Goal: Task Accomplishment & Management: Manage account settings

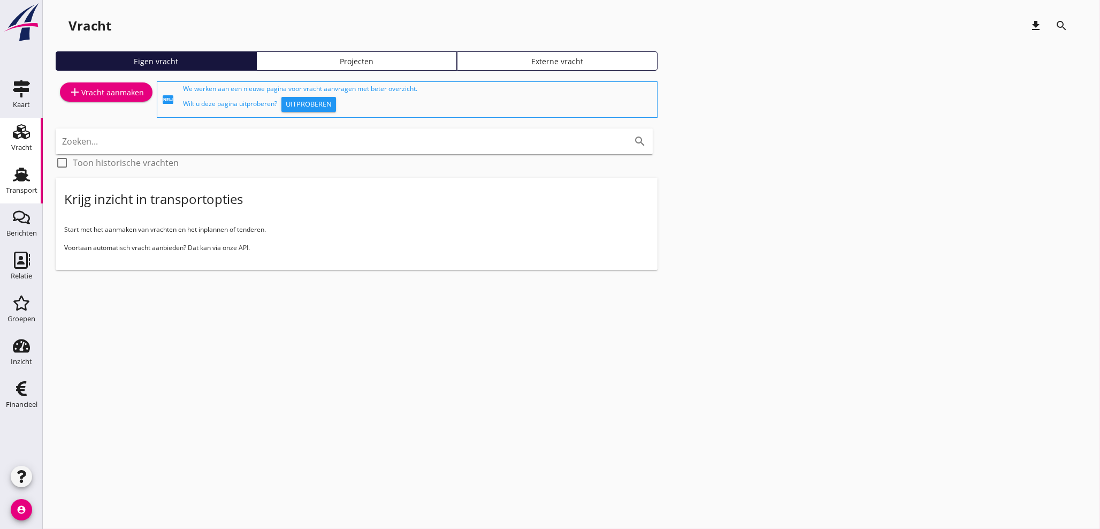
click at [19, 185] on div "Transport" at bounding box center [22, 190] width 32 height 15
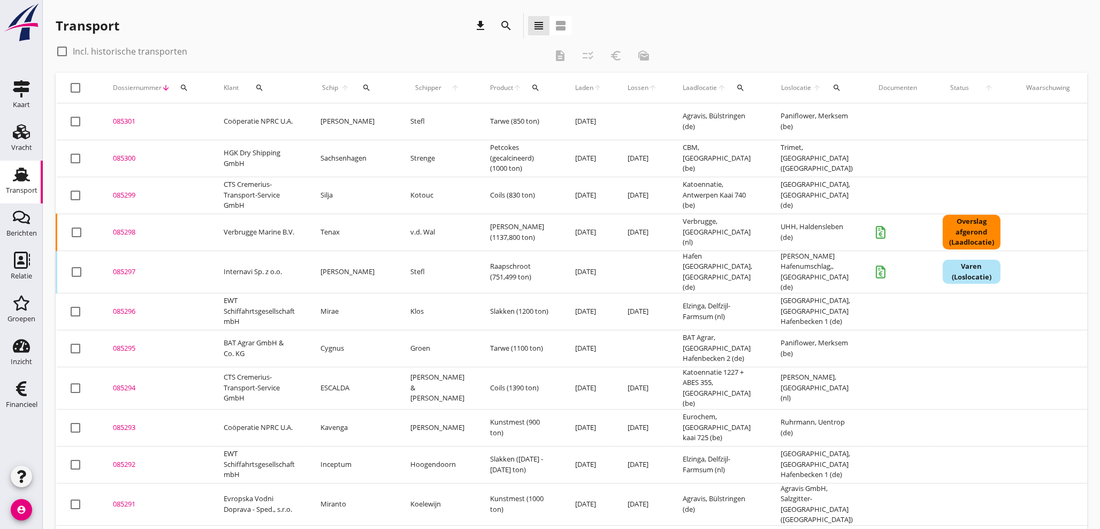
click at [365, 87] on icon "search" at bounding box center [366, 87] width 9 height 9
click at [377, 124] on input "Zoek op (scheeps)naam" at bounding box center [416, 118] width 111 height 17
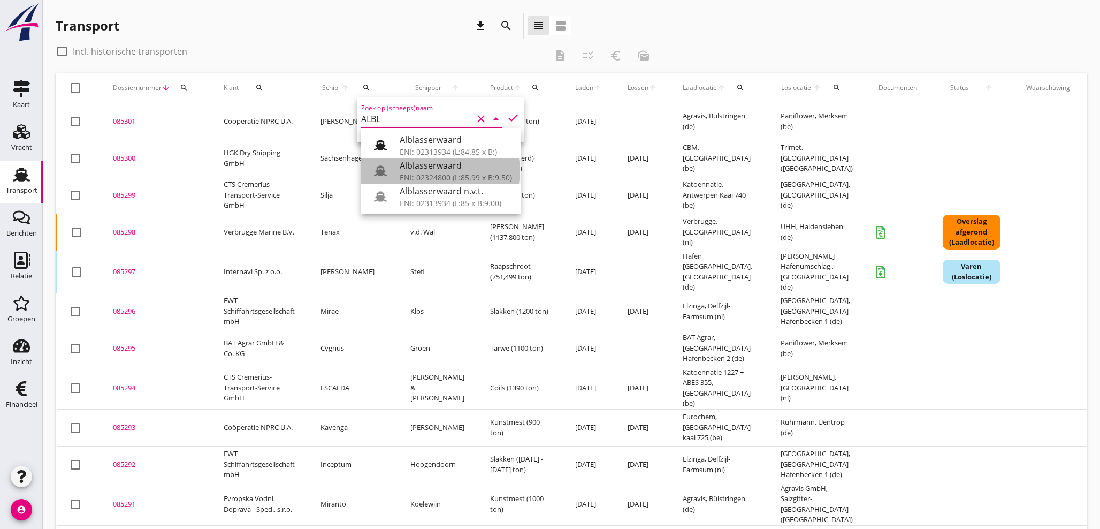
click at [446, 167] on div "Alblasserwaard" at bounding box center [456, 165] width 112 height 13
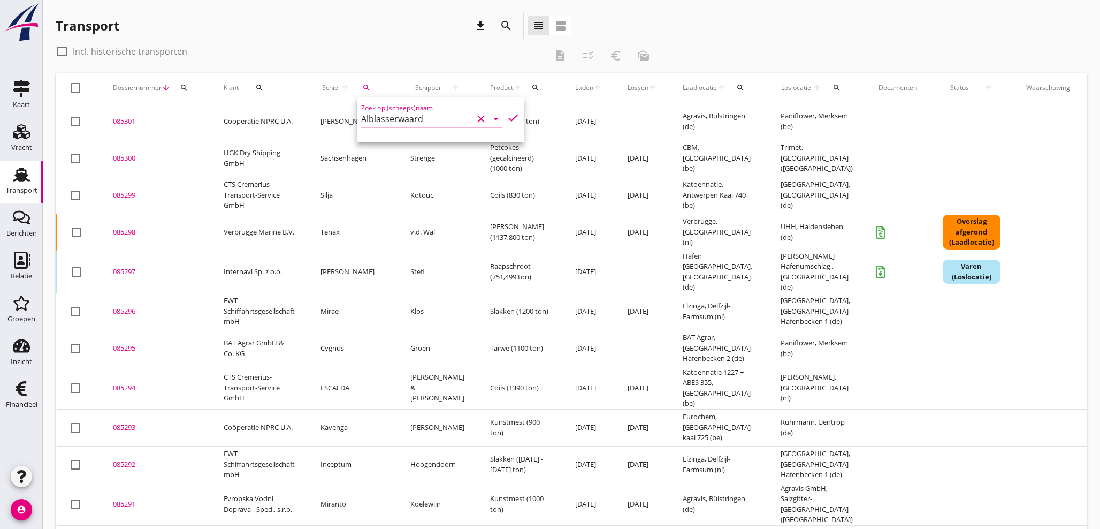
click at [507, 119] on icon "check" at bounding box center [513, 117] width 13 height 13
type input "Alblasserwaard"
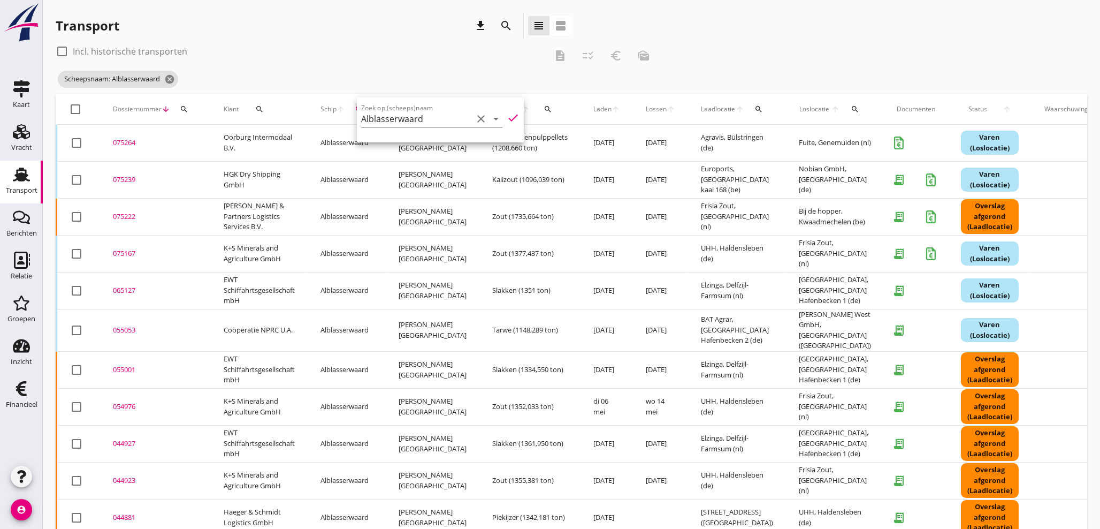
click at [123, 144] on div "075264" at bounding box center [155, 142] width 85 height 11
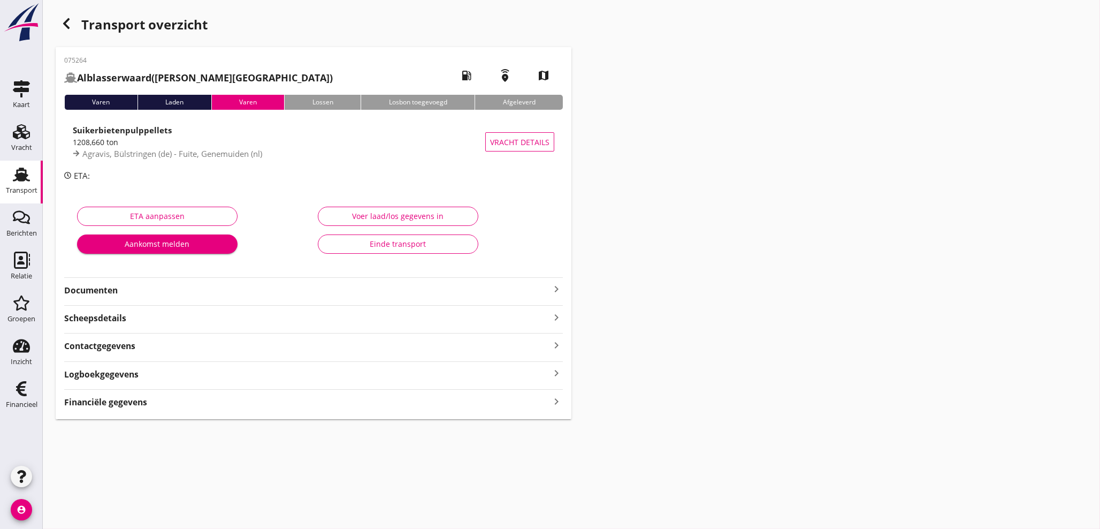
click at [554, 400] on icon "keyboard_arrow_right" at bounding box center [556, 401] width 13 height 14
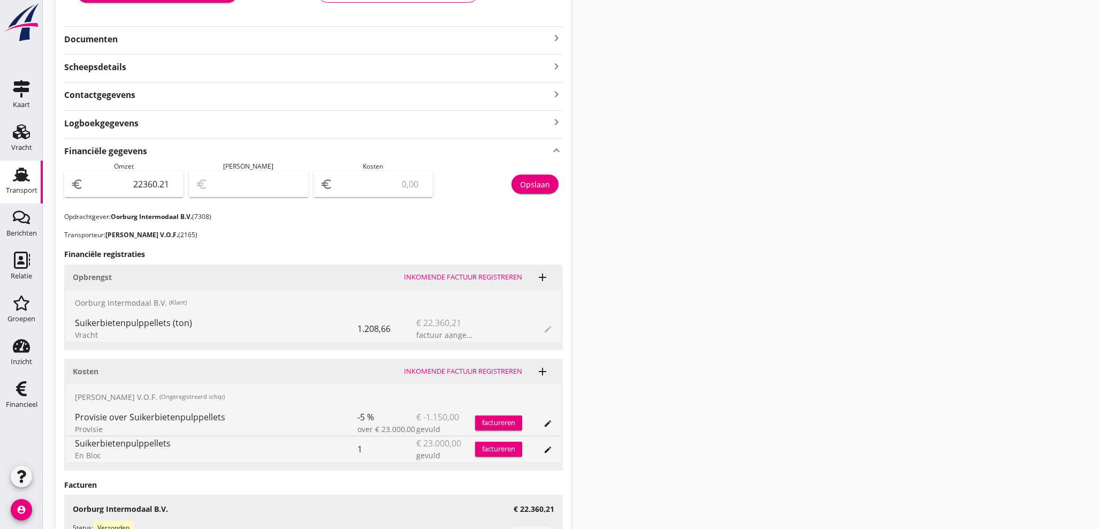
scroll to position [257, 0]
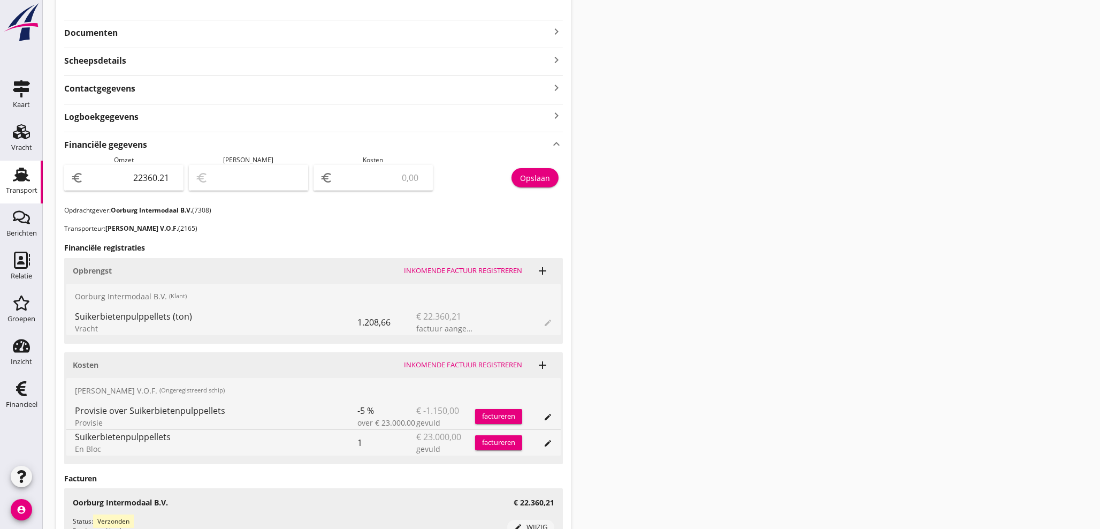
click at [374, 181] on input "number" at bounding box center [380, 177] width 91 height 17
type input "22358.21"
type input "2"
type input "22339.21"
type input "21"
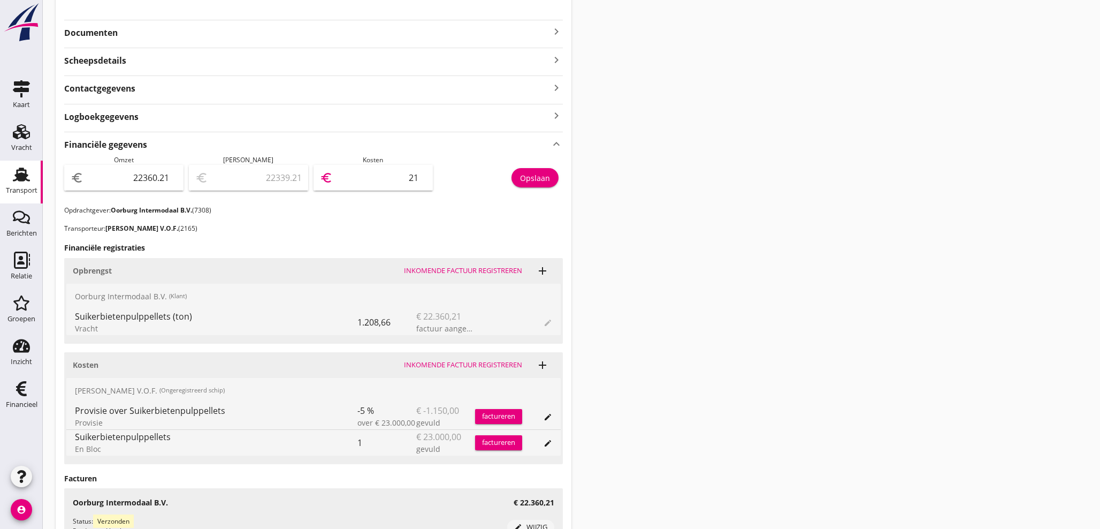
type input "22142.21"
type input "218"
type input "20175.21"
type input "2185"
type input "510.21"
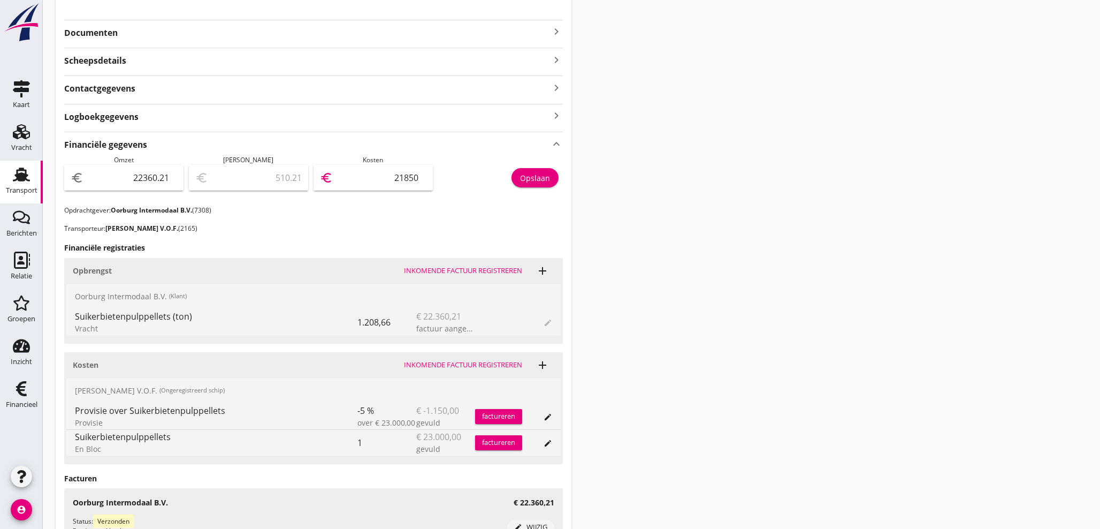
type input "21850"
click at [545, 178] on div "Opslaan" at bounding box center [535, 177] width 30 height 11
click at [555, 31] on icon "keyboard_arrow_right" at bounding box center [556, 31] width 13 height 13
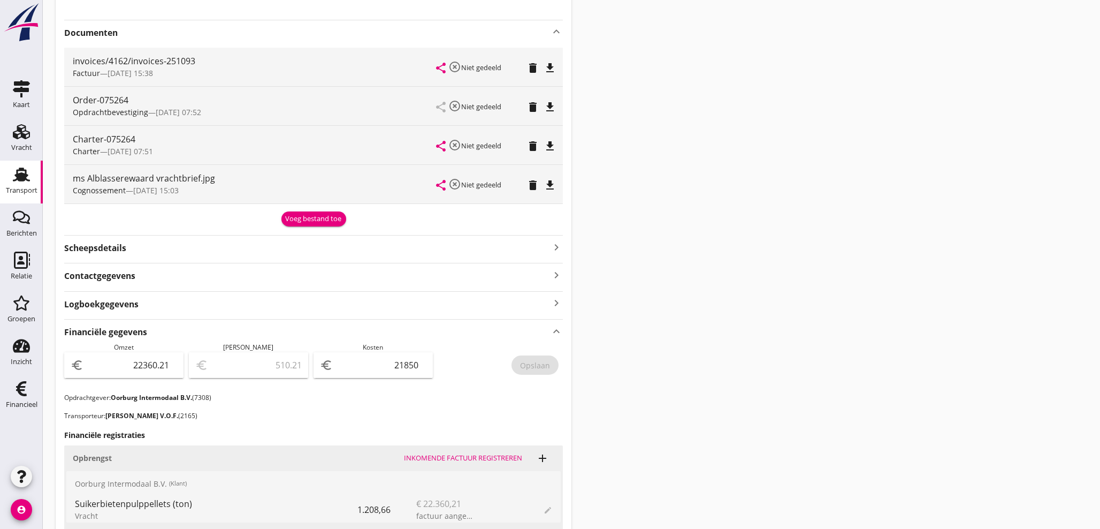
click at [308, 221] on div "Voeg bestand toe" at bounding box center [314, 218] width 56 height 11
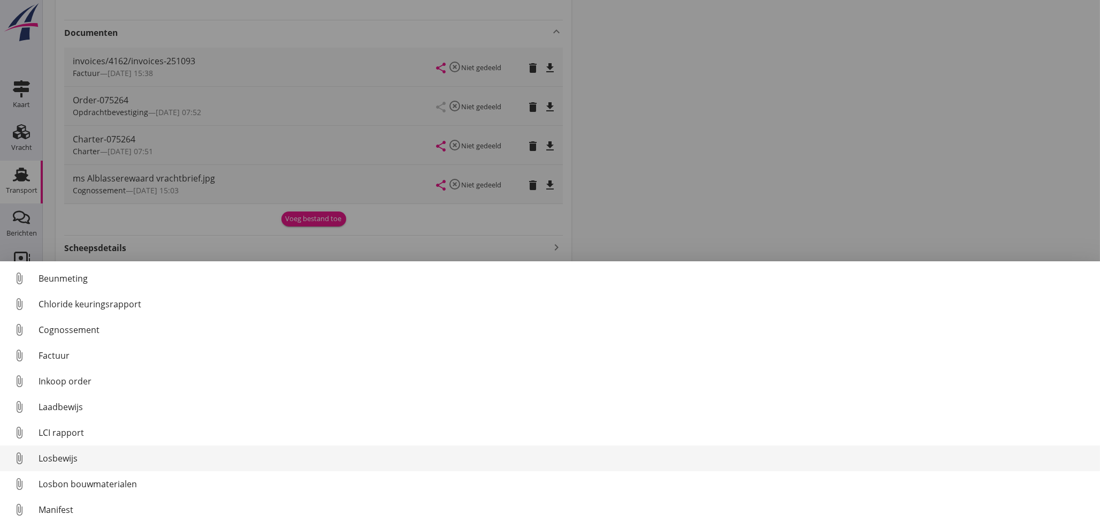
click at [67, 460] on div "Losbewijs" at bounding box center [565, 457] width 1053 height 13
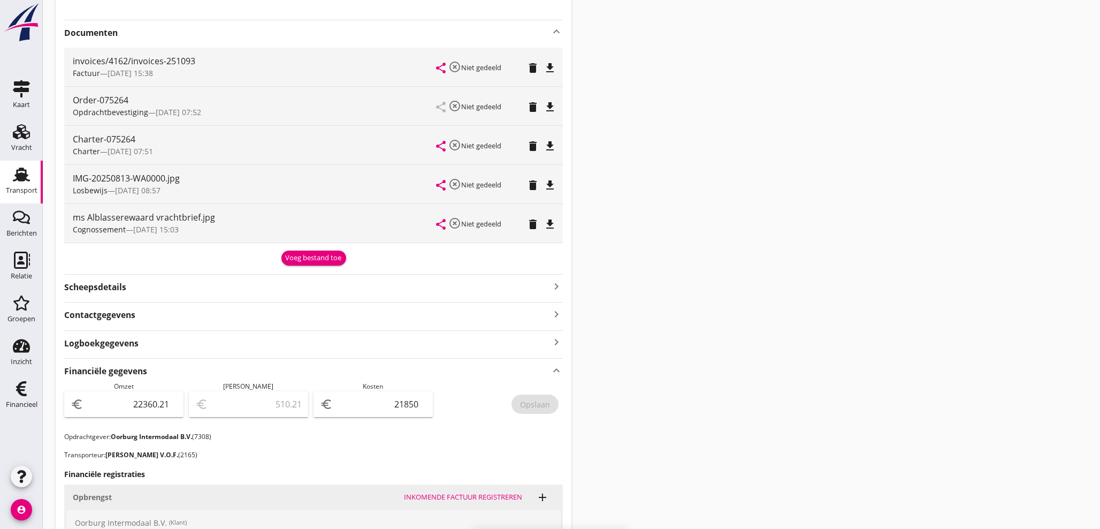
click at [549, 228] on icon "file_download" at bounding box center [549, 224] width 13 height 13
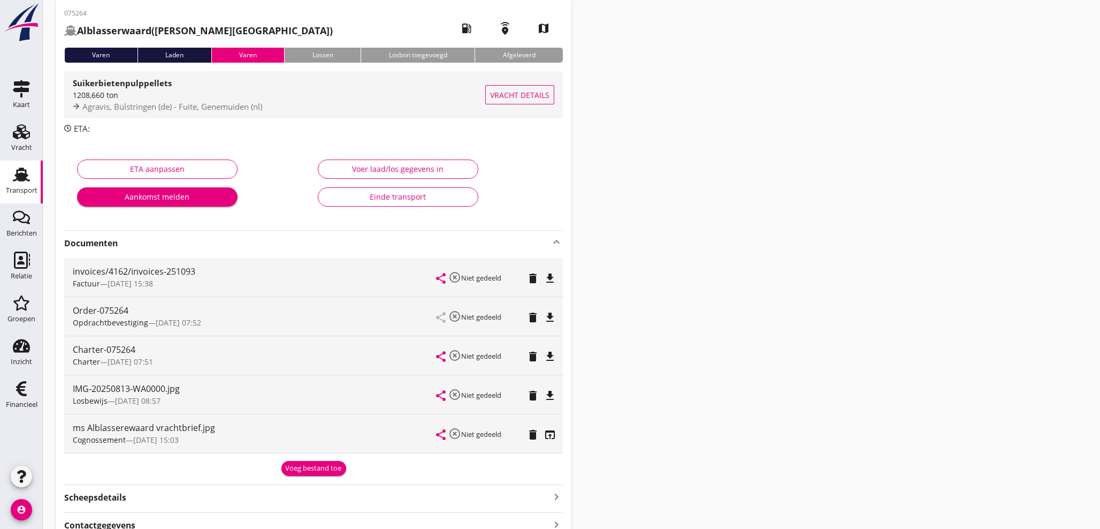
scroll to position [19, 0]
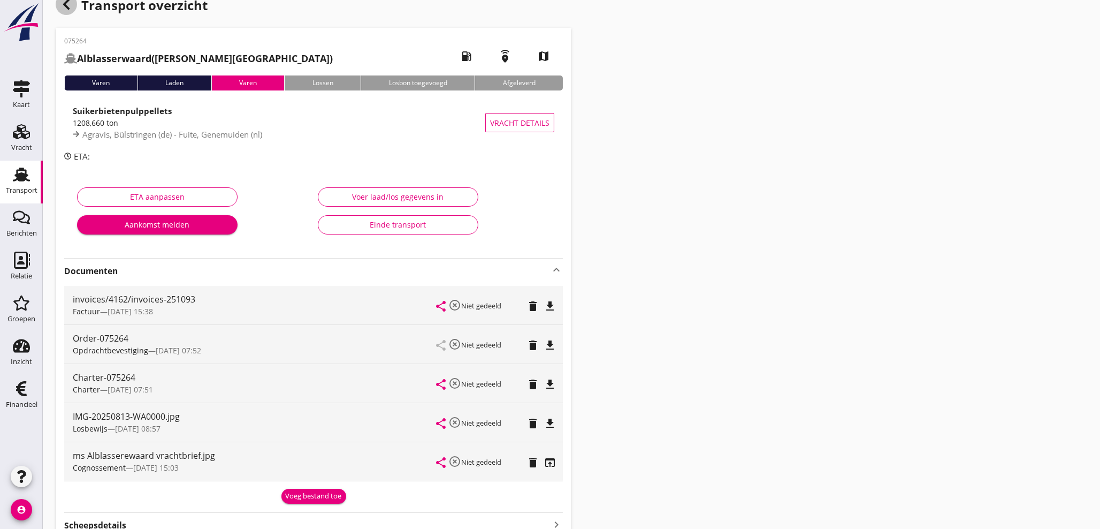
click at [68, 6] on icon "button" at bounding box center [66, 4] width 13 height 13
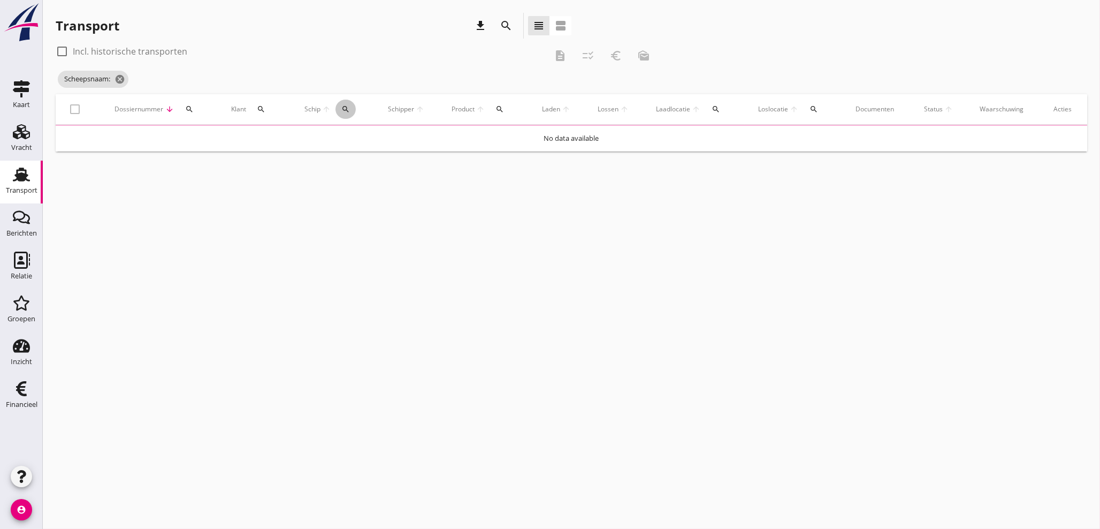
click at [348, 110] on icon "search" at bounding box center [345, 109] width 9 height 9
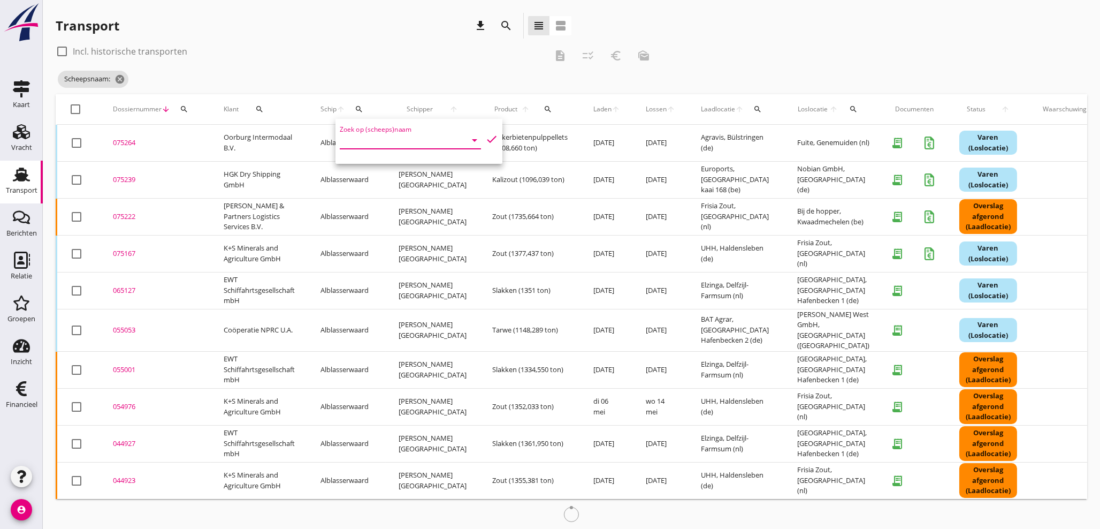
click at [350, 147] on input "Zoek op (scheeps)naam" at bounding box center [395, 140] width 111 height 17
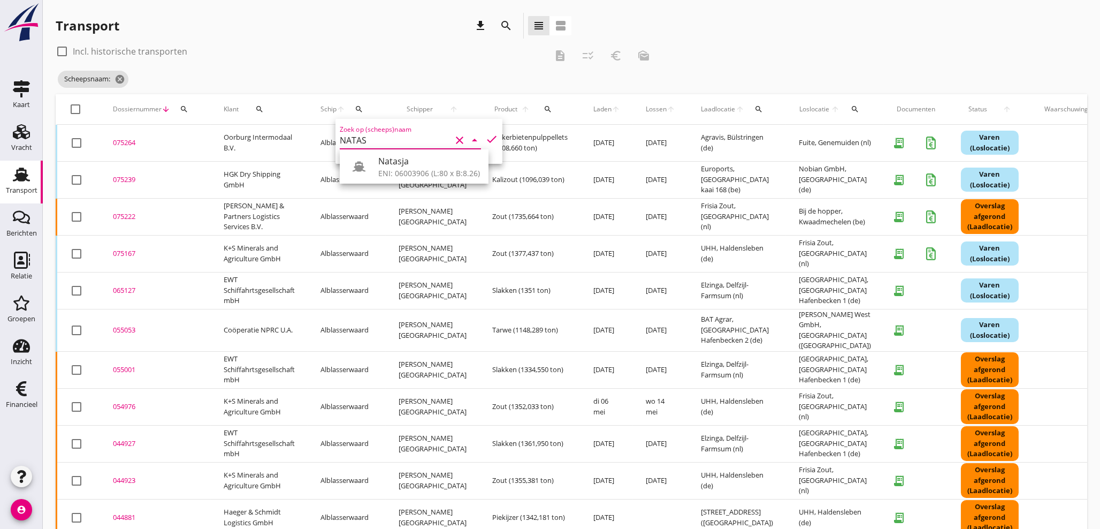
click at [386, 170] on div "ENI: 06003906 (L:80 x B:8.26)" at bounding box center [429, 172] width 102 height 11
click at [485, 141] on icon "check" at bounding box center [491, 139] width 13 height 13
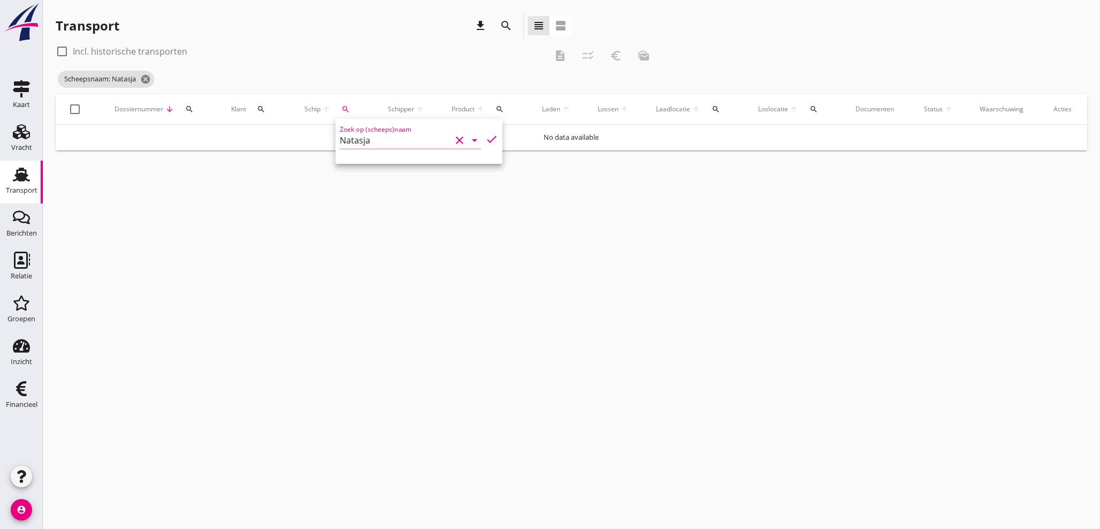
type input "Natasja"
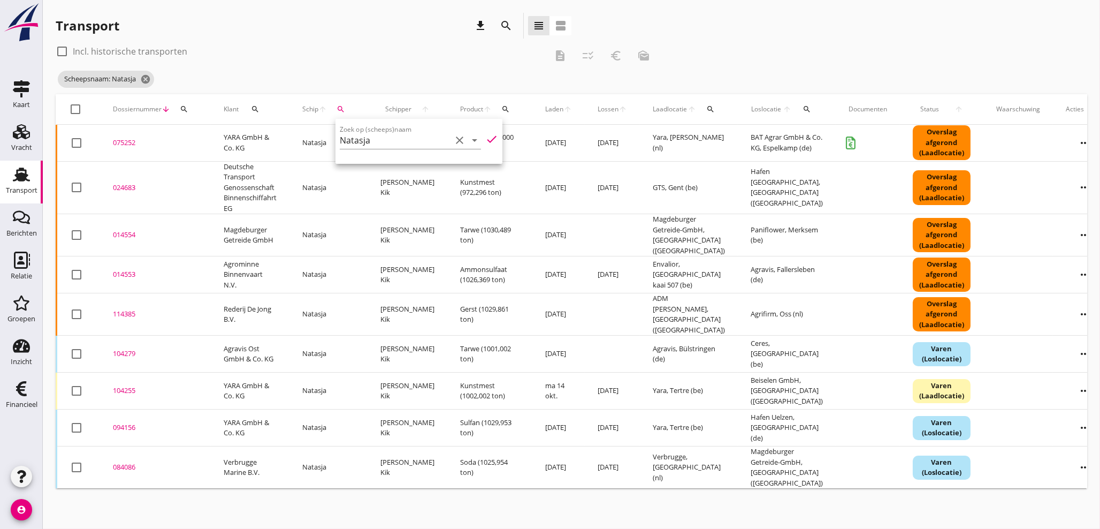
click at [129, 146] on div "075252" at bounding box center [155, 142] width 85 height 11
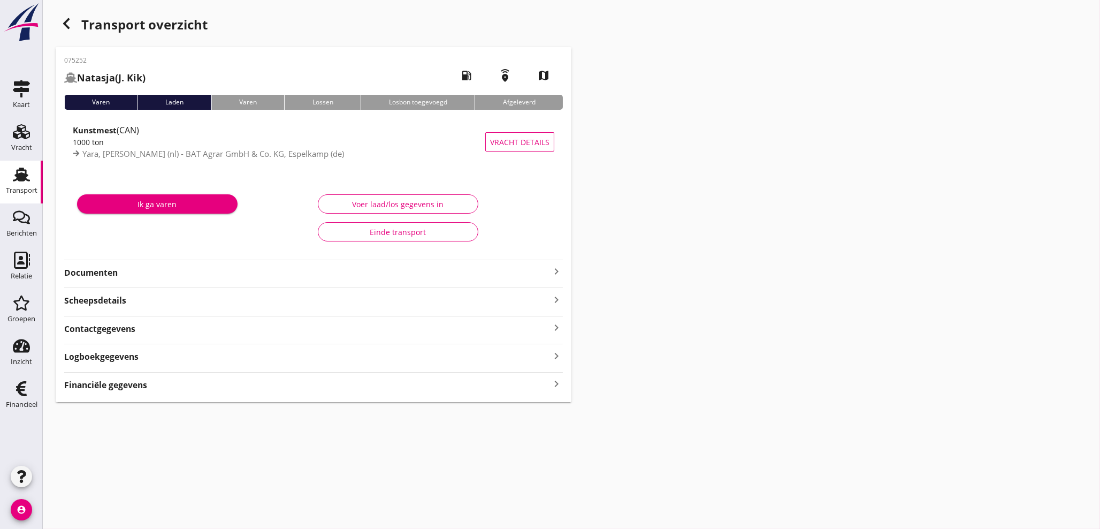
click at [555, 387] on icon "keyboard_arrow_right" at bounding box center [556, 384] width 13 height 14
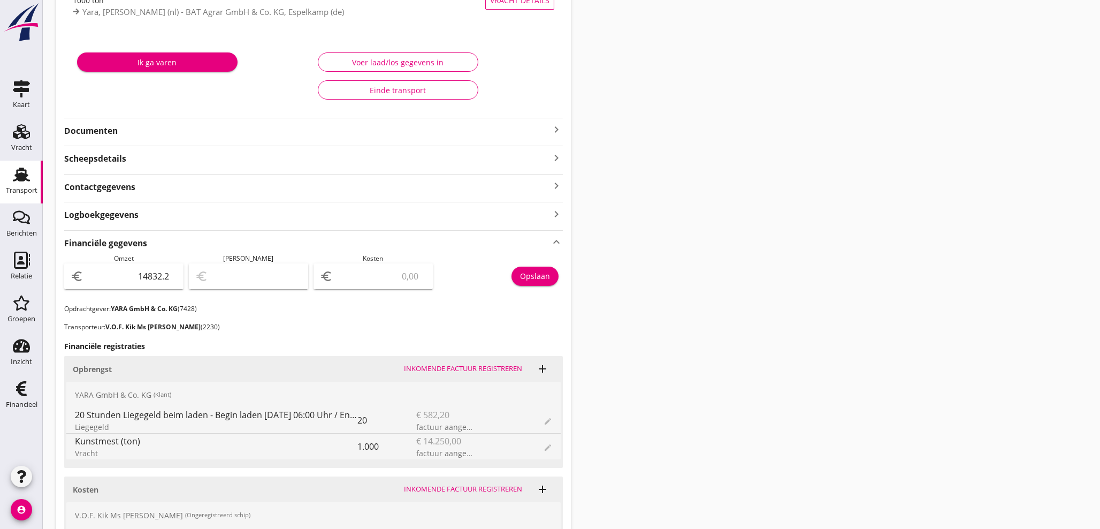
scroll to position [153, 0]
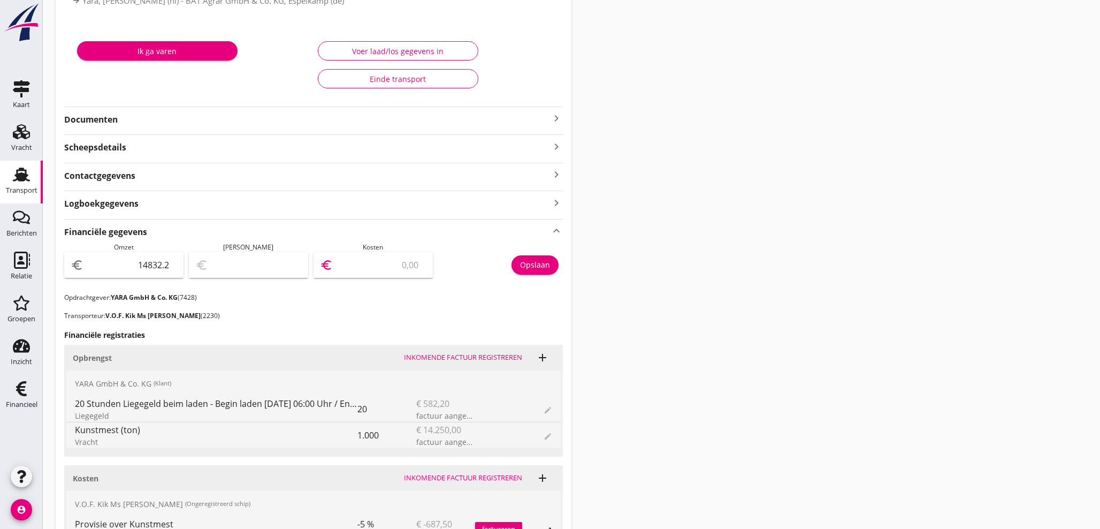
click at [370, 260] on input "number" at bounding box center [380, 264] width 91 height 17
click at [555, 118] on icon "keyboard_arrow_right" at bounding box center [556, 118] width 13 height 13
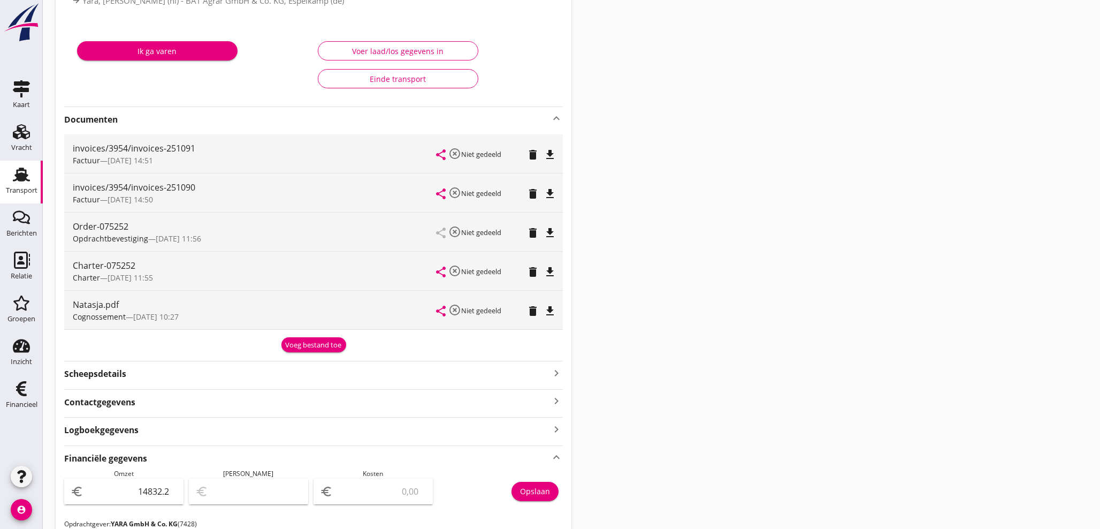
click at [294, 344] on div "Voeg bestand toe" at bounding box center [314, 345] width 56 height 11
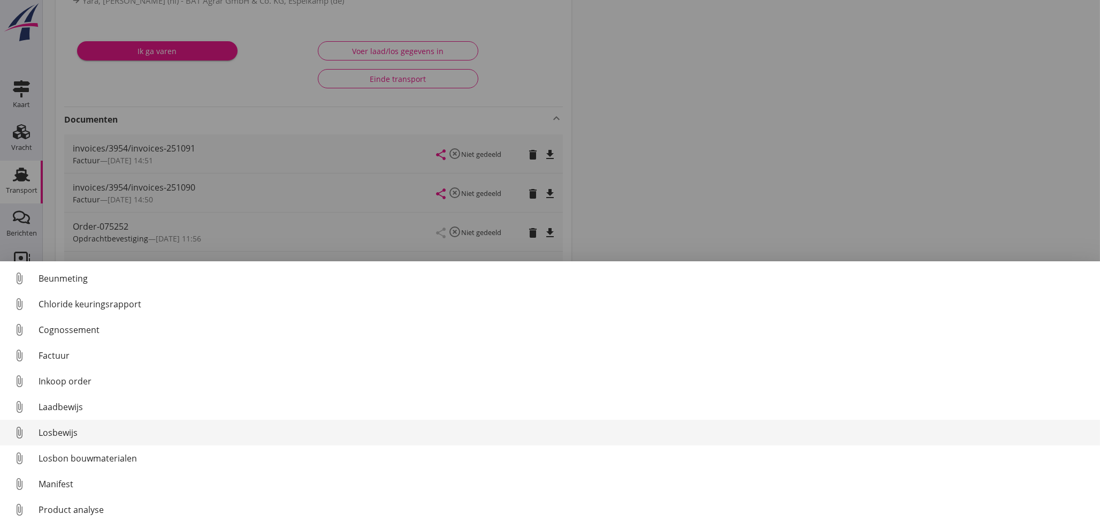
click at [50, 431] on div "Losbewijs" at bounding box center [565, 432] width 1053 height 13
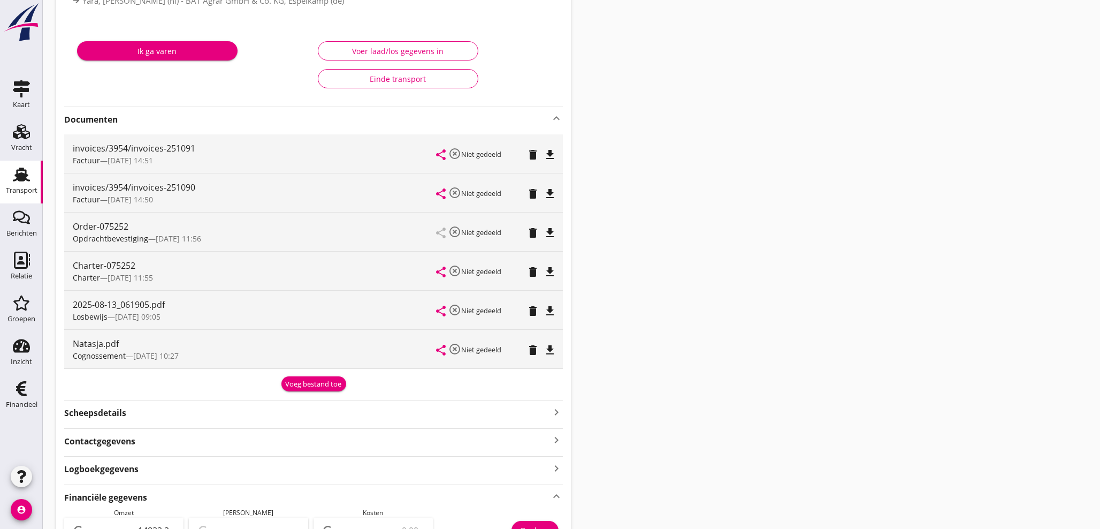
click at [554, 309] on icon "file_download" at bounding box center [549, 310] width 13 height 13
click at [315, 384] on div "Voeg bestand toe" at bounding box center [314, 384] width 56 height 11
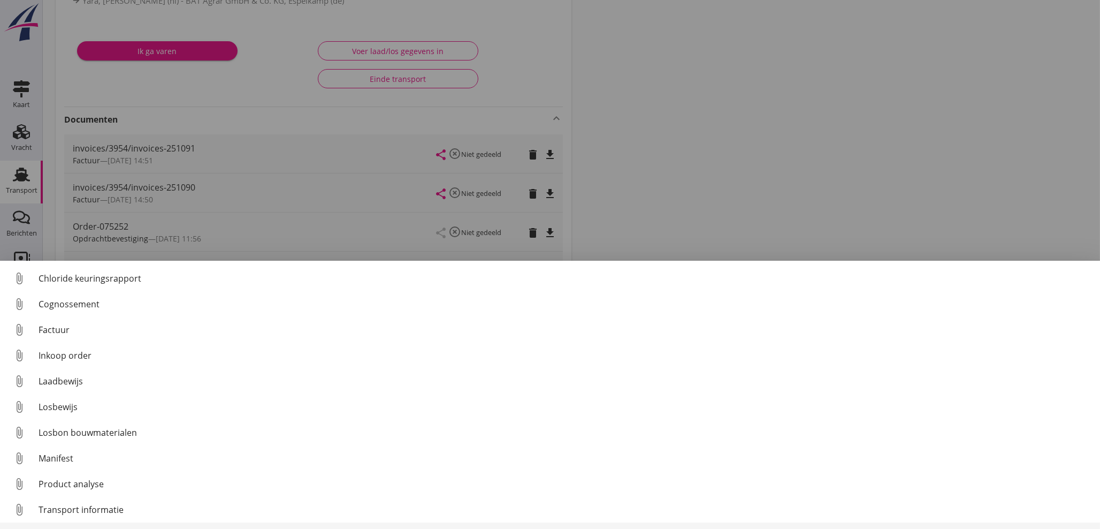
scroll to position [49, 0]
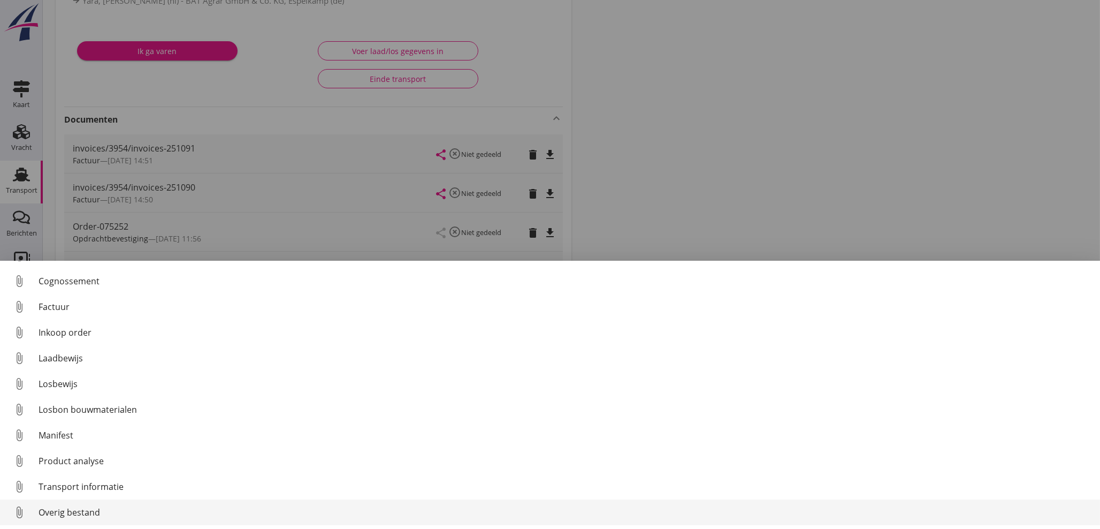
click at [82, 508] on div "Overig bestand" at bounding box center [565, 512] width 1053 height 13
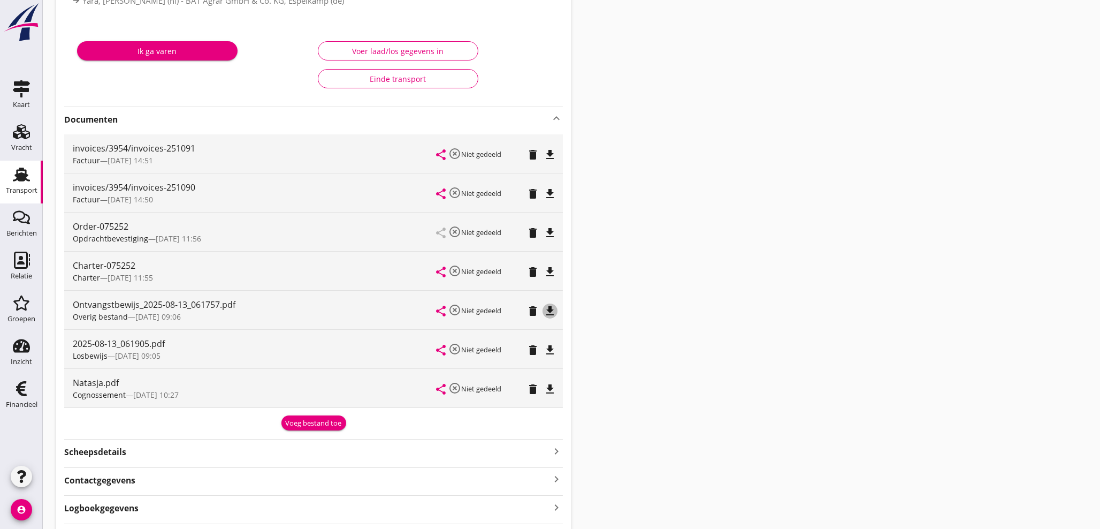
click at [550, 313] on icon "file_download" at bounding box center [549, 310] width 13 height 13
click at [534, 311] on icon "delete" at bounding box center [532, 310] width 13 height 13
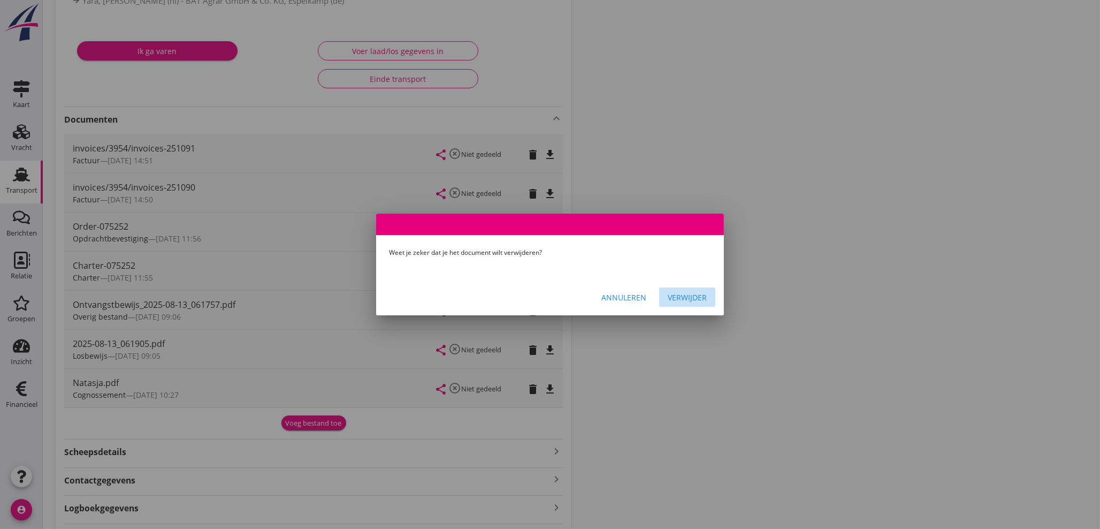
click at [683, 294] on div "Verwijder" at bounding box center [687, 297] width 39 height 11
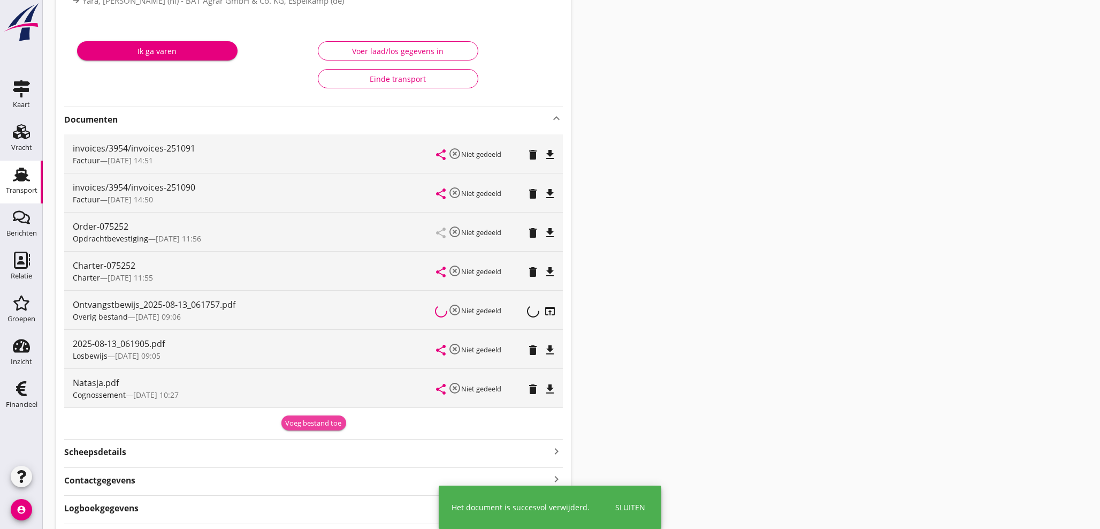
click at [309, 424] on div "Voeg bestand toe" at bounding box center [314, 423] width 56 height 11
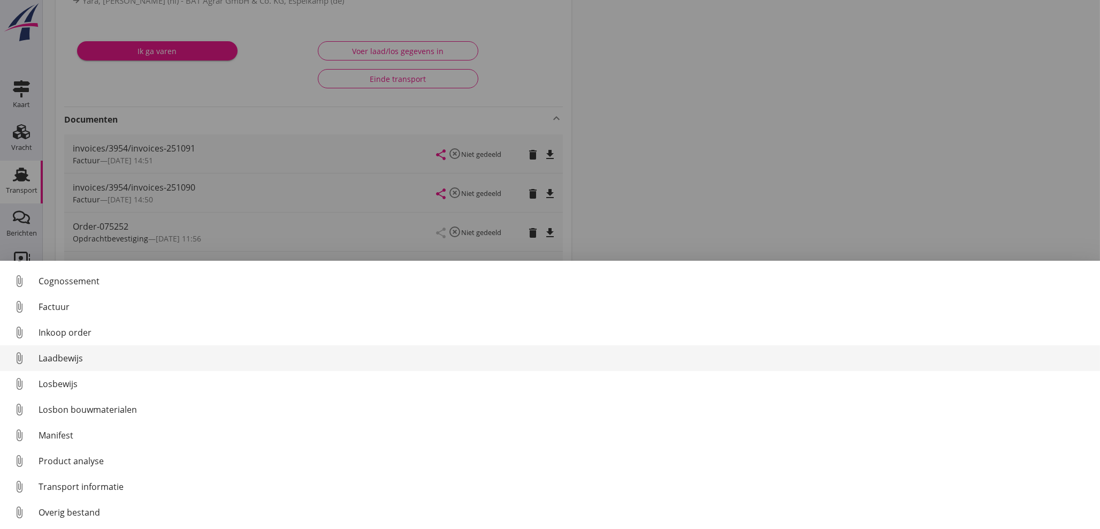
click at [63, 359] on div "Laadbewijs" at bounding box center [565, 357] width 1053 height 13
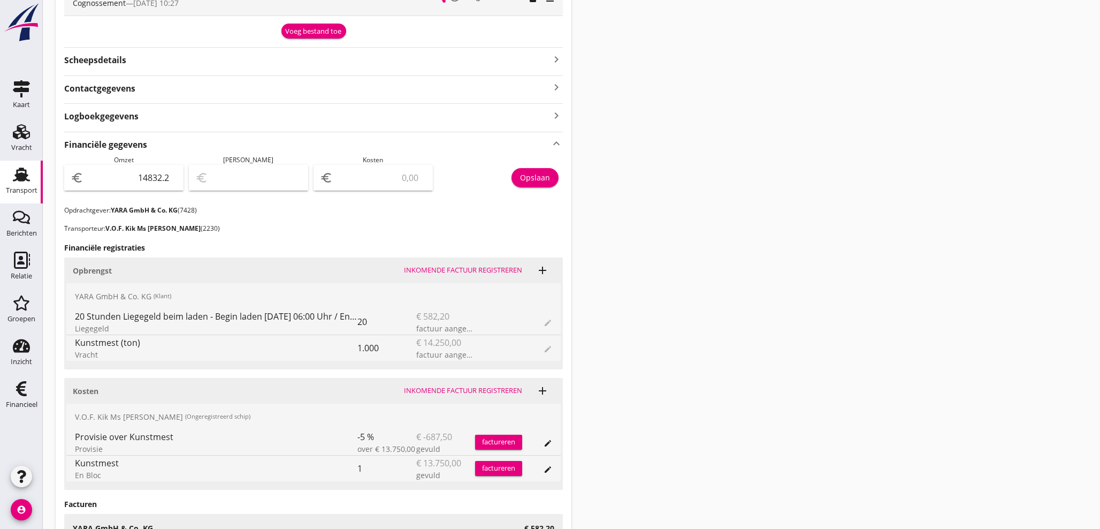
scroll to position [629, 0]
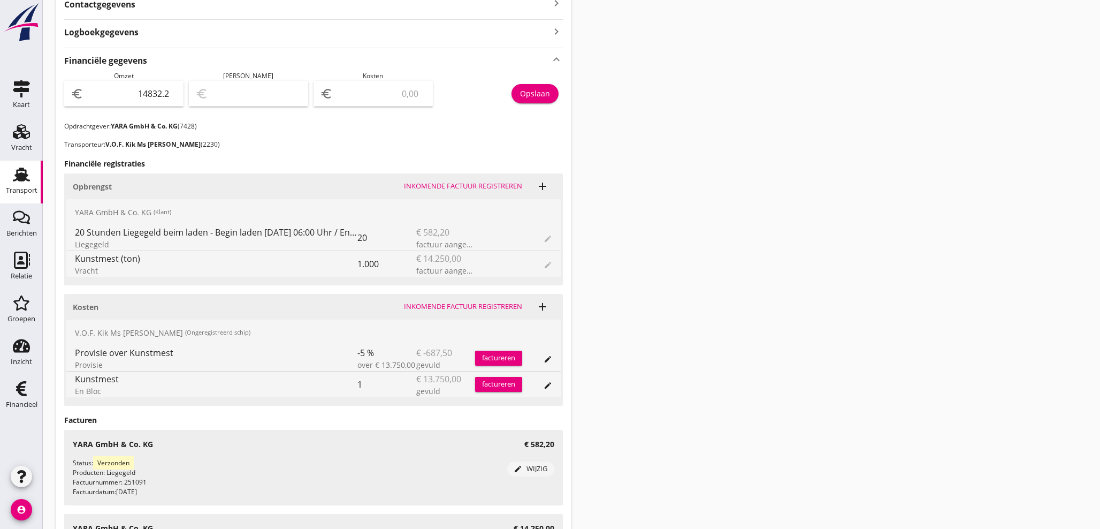
click at [356, 91] on input "number" at bounding box center [380, 93] width 91 height 17
type input "14831.20"
type input "1"
type input "14813.20"
type input "19"
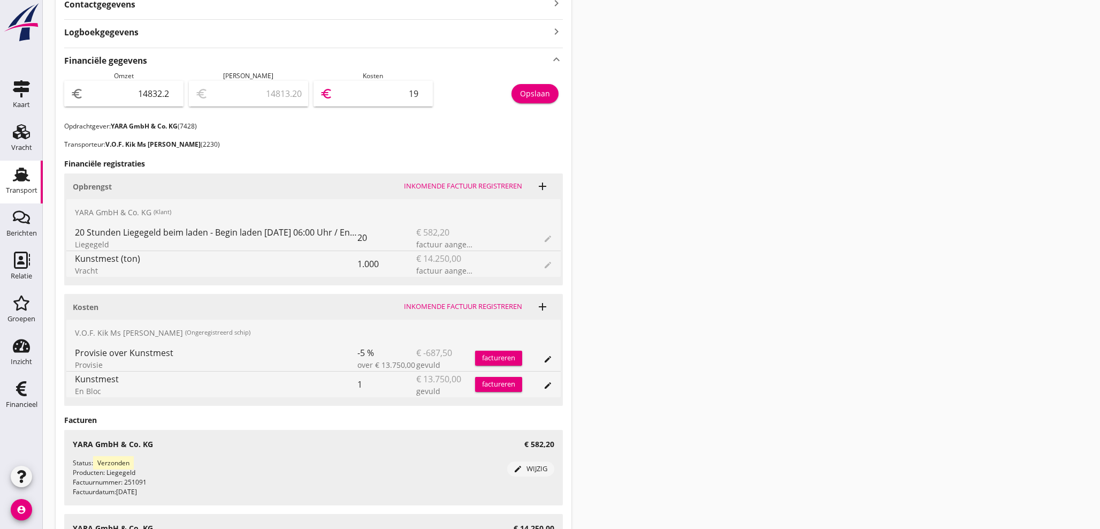
type input "14634.20"
type input "198"
type input "12844.20"
type input "1988"
type input "-5055.80"
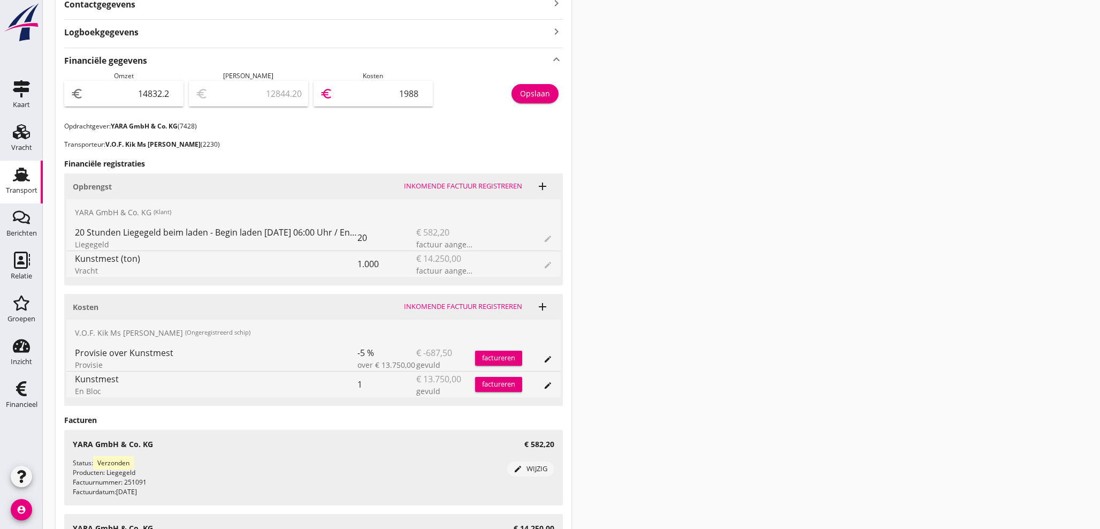
type input "19888"
type input "-5056.50"
type input "19888.7"
type input "-5056.52"
type input "19888.72"
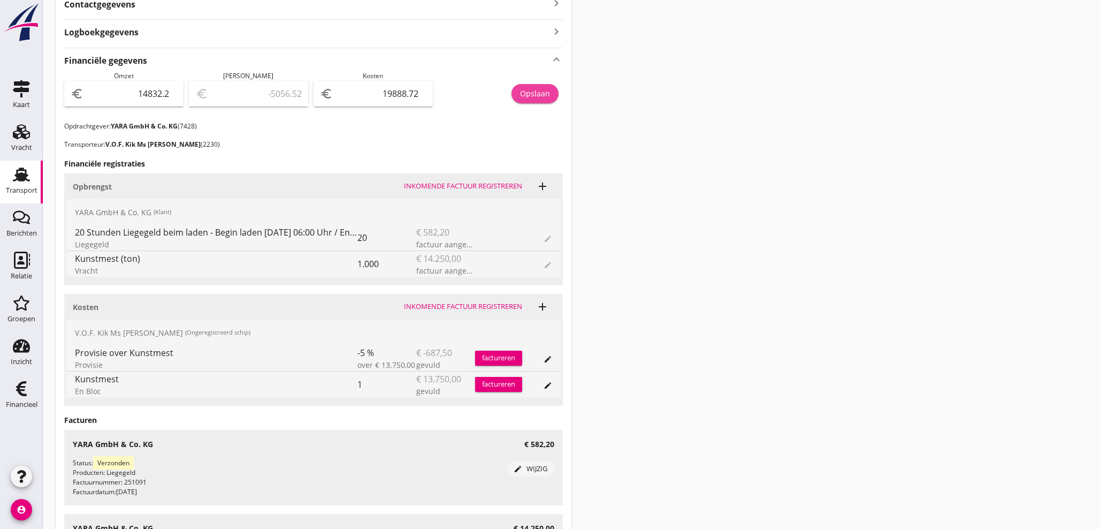
click at [531, 95] on div "Opslaan" at bounding box center [535, 93] width 30 height 11
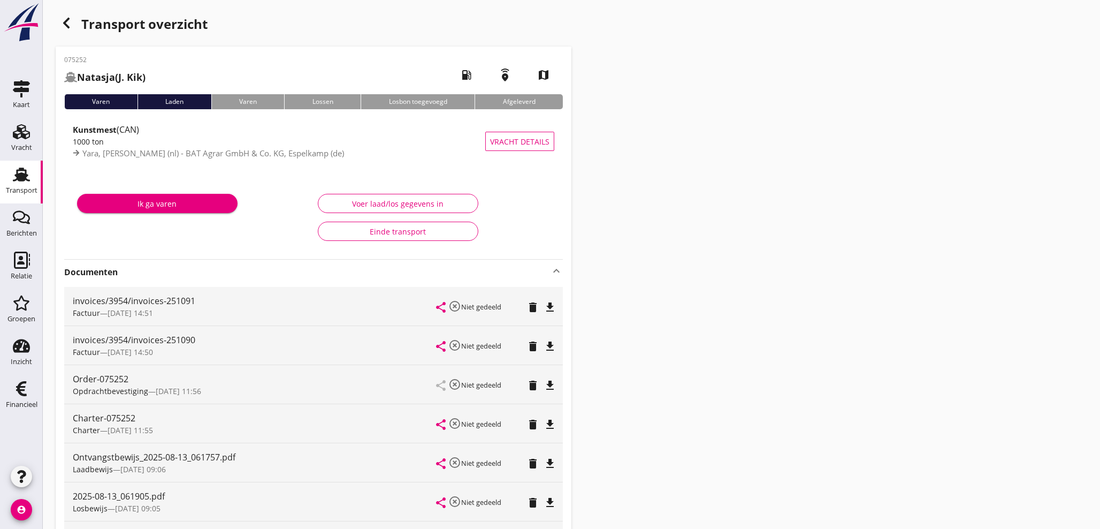
scroll to position [0, 0]
click at [64, 21] on icon "button" at bounding box center [66, 23] width 13 height 13
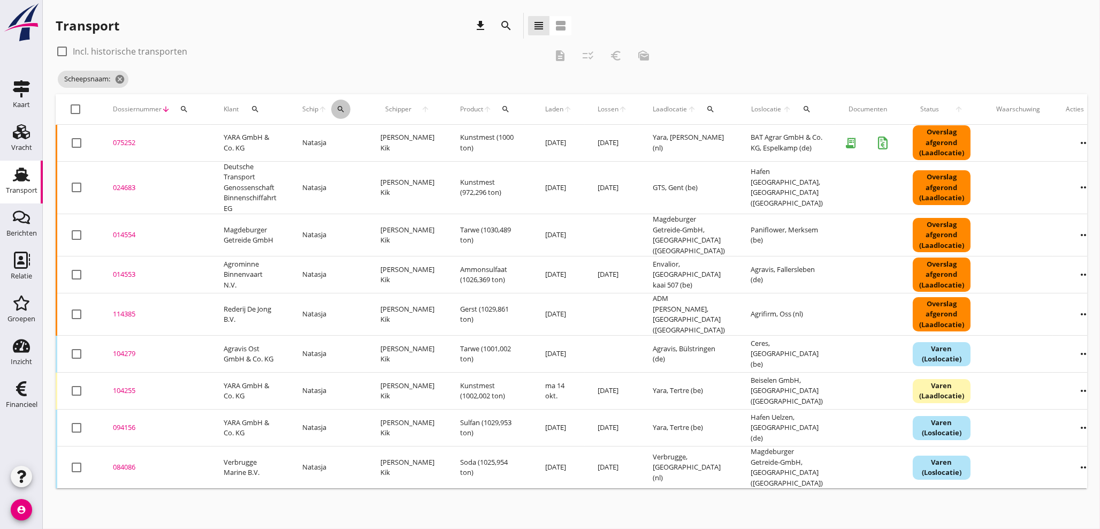
click at [341, 108] on icon "search" at bounding box center [340, 109] width 9 height 9
click at [362, 142] on input "Zoek op (scheeps)naam" at bounding box center [390, 140] width 111 height 17
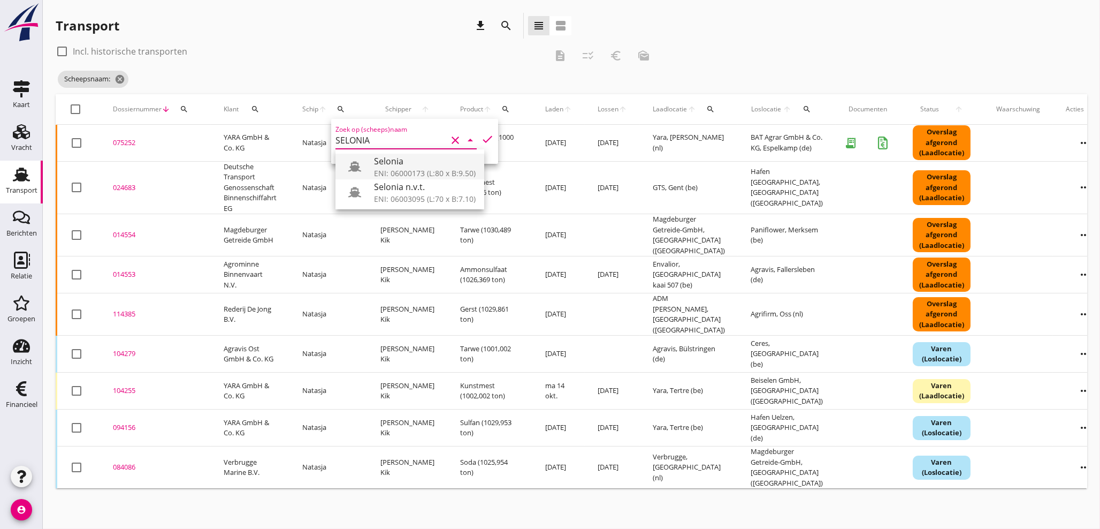
click at [411, 171] on div "ENI: 06000173 (L:80 x B:9.50)" at bounding box center [425, 172] width 102 height 11
click at [481, 139] on icon "check" at bounding box center [487, 139] width 13 height 13
type input "Selonia"
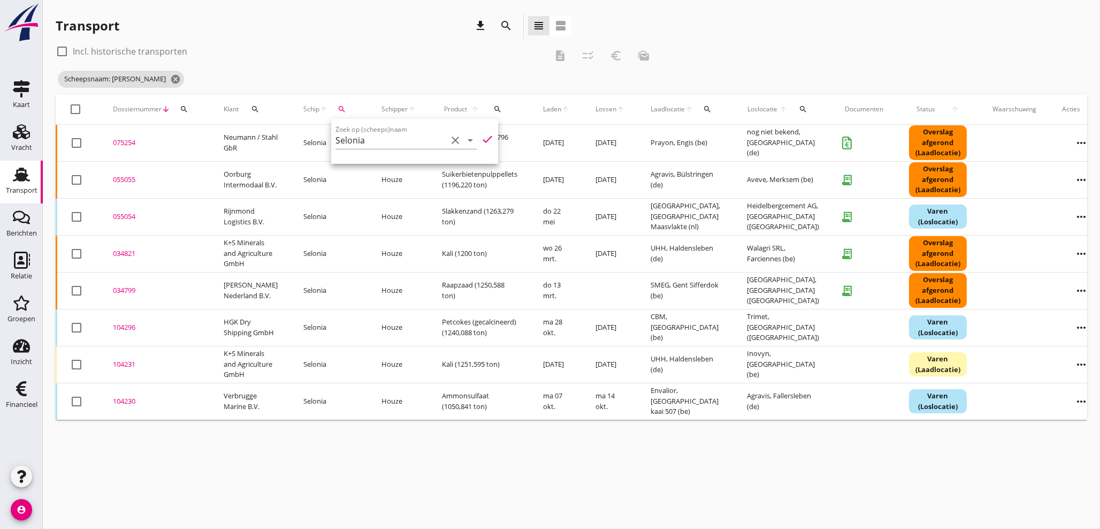
click at [459, 47] on div "check_box_outline_blank Incl. historische transporten" at bounding box center [301, 51] width 491 height 17
click at [128, 145] on div "075254" at bounding box center [155, 142] width 85 height 11
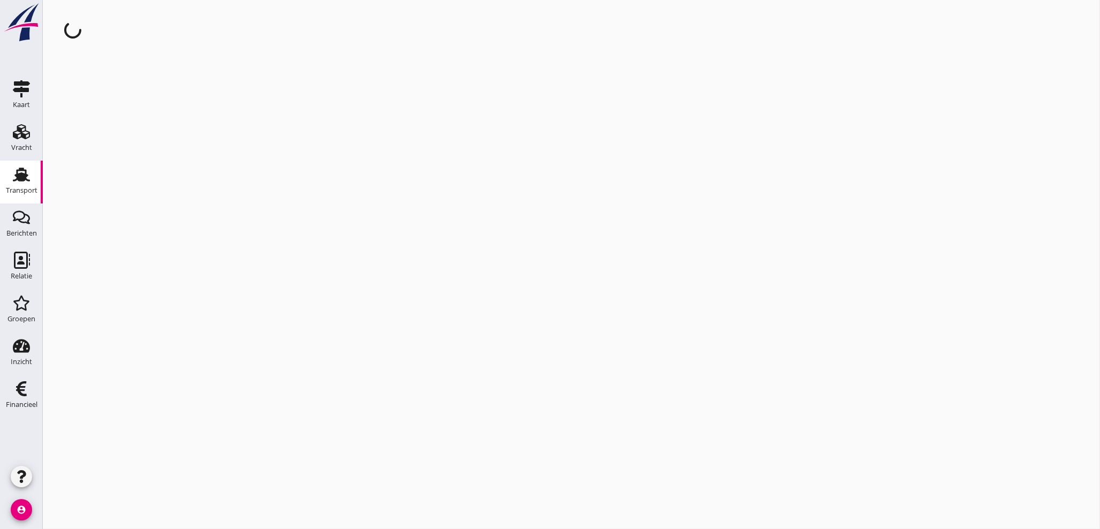
click at [128, 145] on div "cancel You are impersonating another user." at bounding box center [571, 264] width 1057 height 529
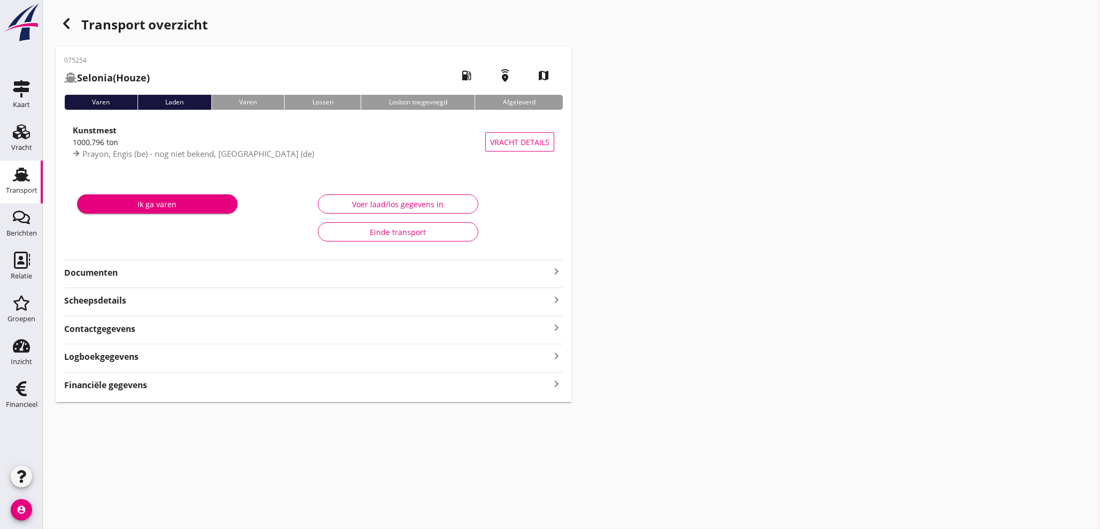
click at [110, 388] on strong "Financiële gegevens" at bounding box center [105, 385] width 83 height 12
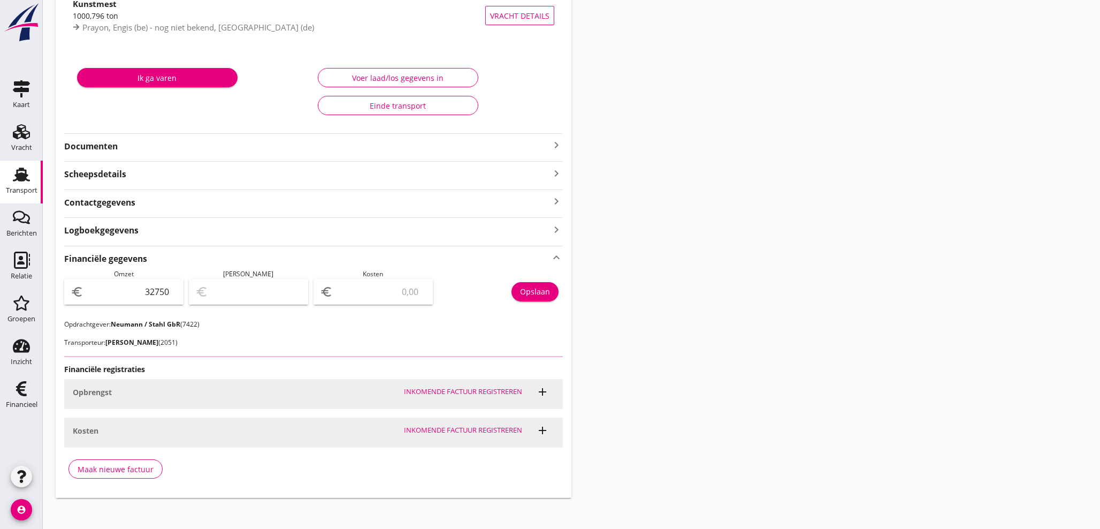
scroll to position [134, 0]
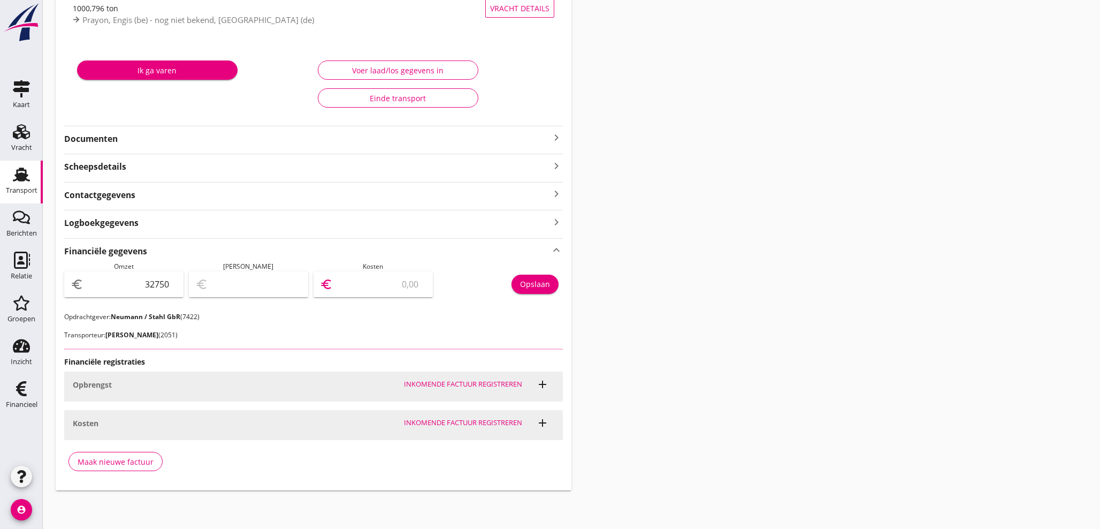
click at [395, 281] on input "number" at bounding box center [380, 283] width 91 height 17
click at [658, 347] on div "Transport overzicht 075254 Selonia (Houze) local_gas_station emergency_share ma…" at bounding box center [571, 184] width 1057 height 637
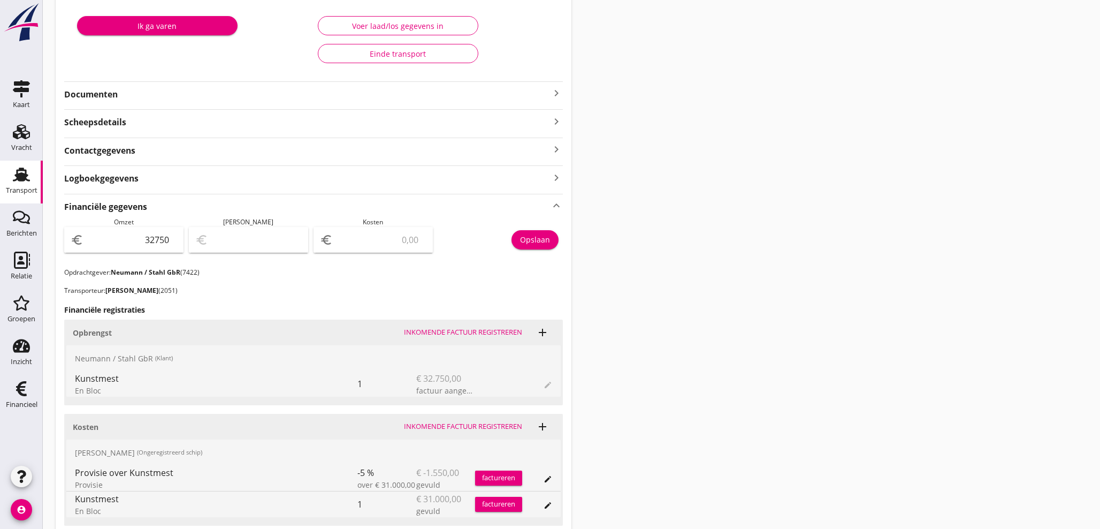
scroll to position [272, 0]
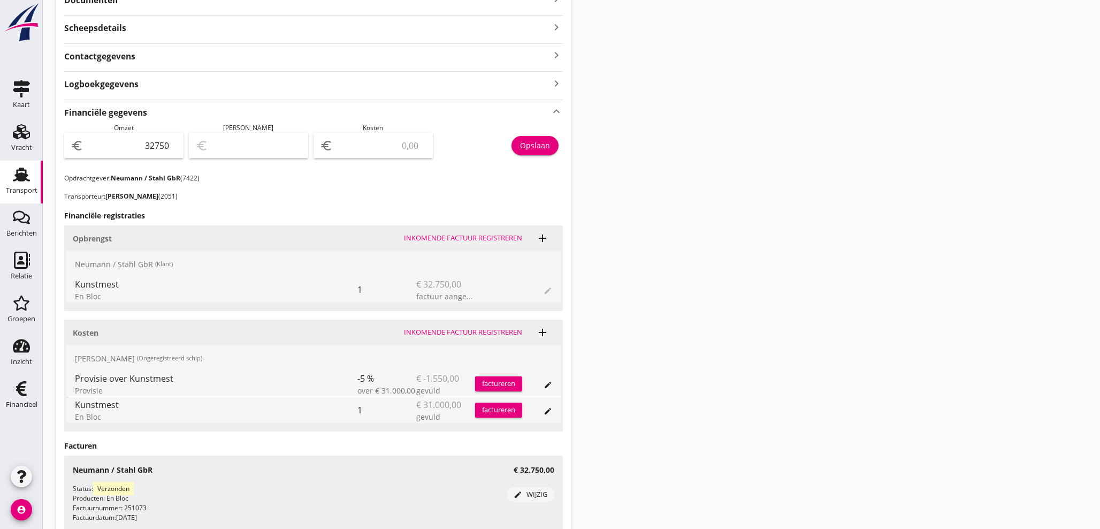
click at [374, 141] on input "number" at bounding box center [380, 145] width 91 height 17
type input "32748.00"
type input "2"
type input "32721.00"
type input "29"
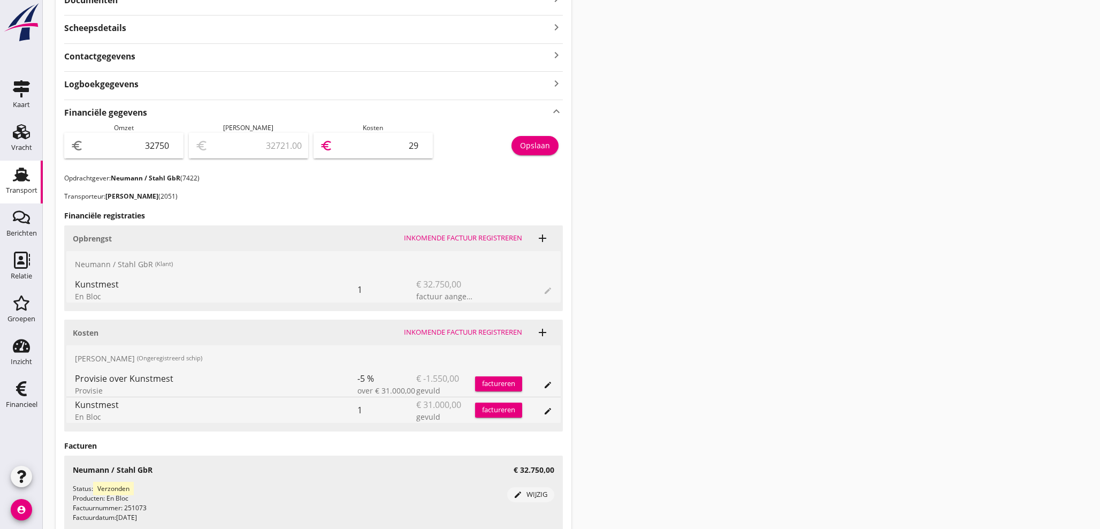
type input "32456.00"
type input "294"
type input "29805.00"
type input "2945"
type input "3300.00"
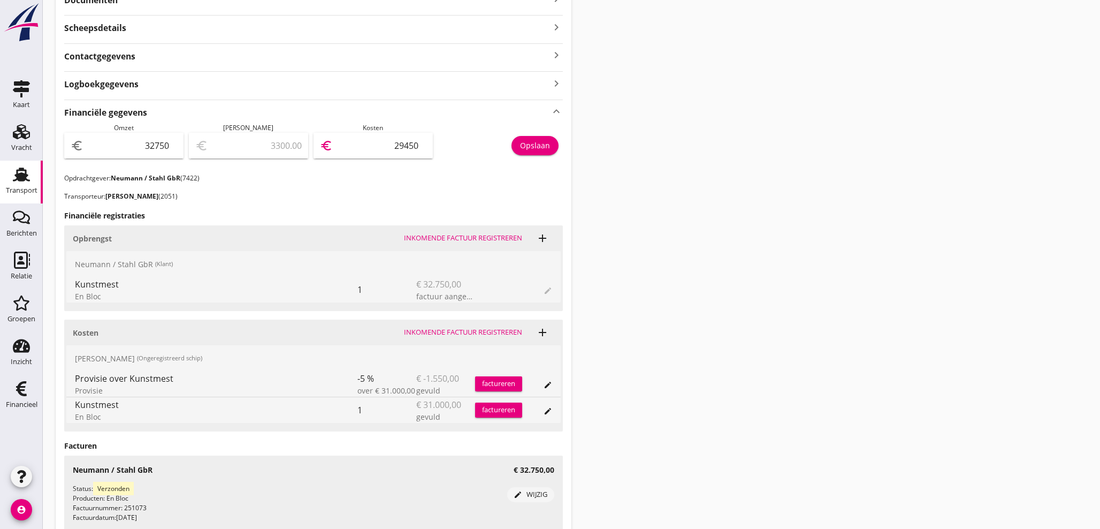
type input "29450"
click at [537, 144] on div "Opslaan" at bounding box center [535, 145] width 30 height 11
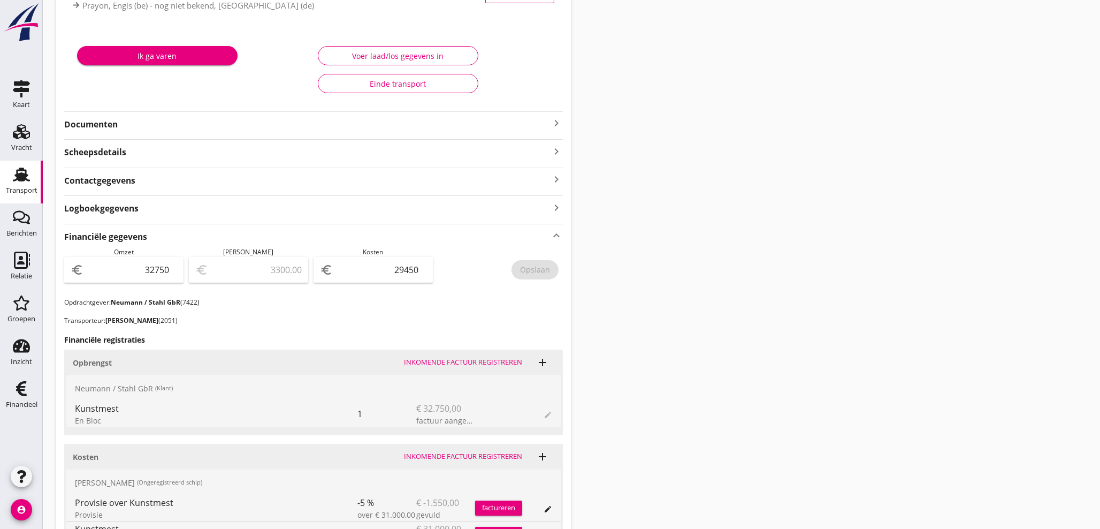
scroll to position [144, 0]
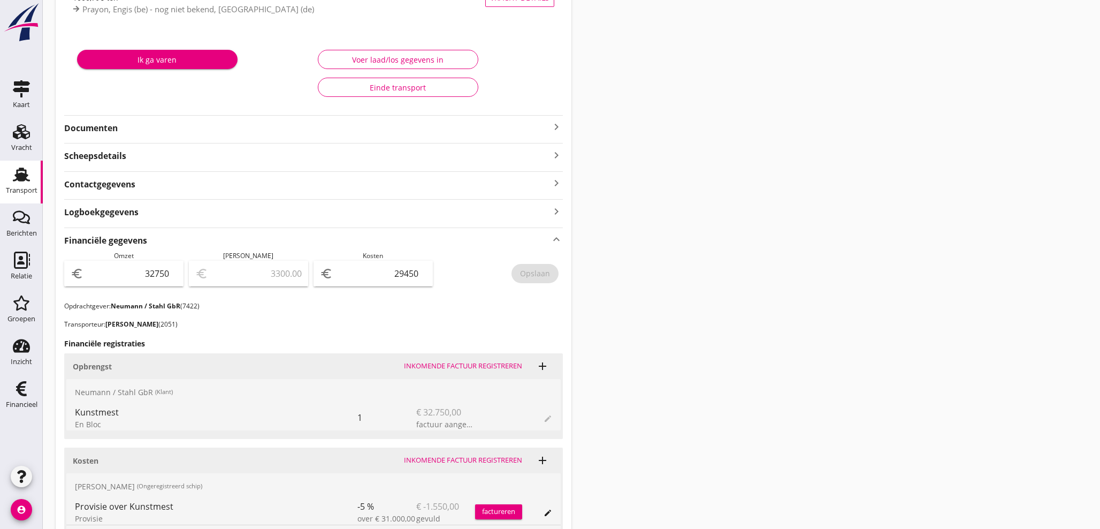
click at [560, 128] on icon "keyboard_arrow_right" at bounding box center [556, 126] width 13 height 13
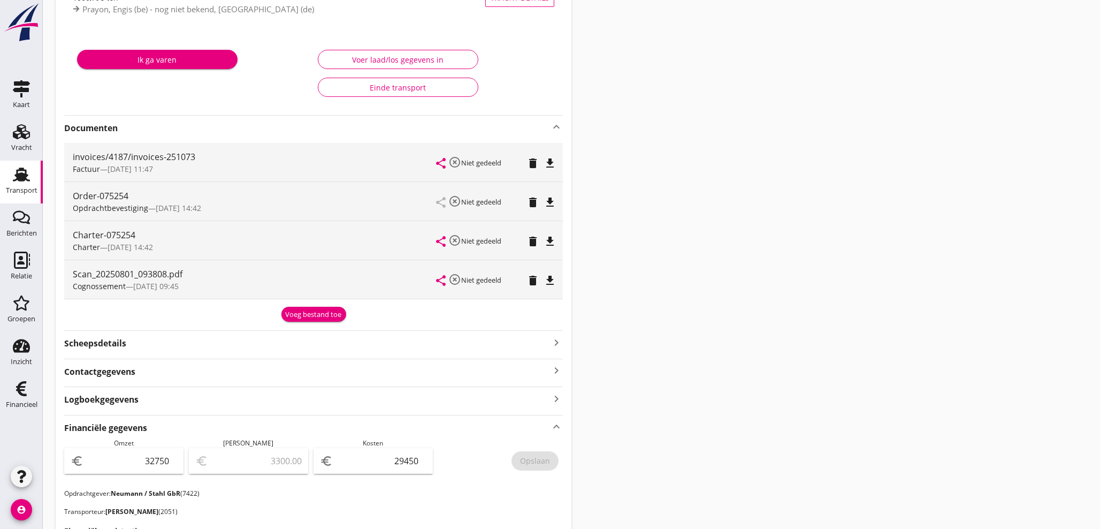
click at [297, 316] on div "Voeg bestand toe" at bounding box center [314, 314] width 56 height 11
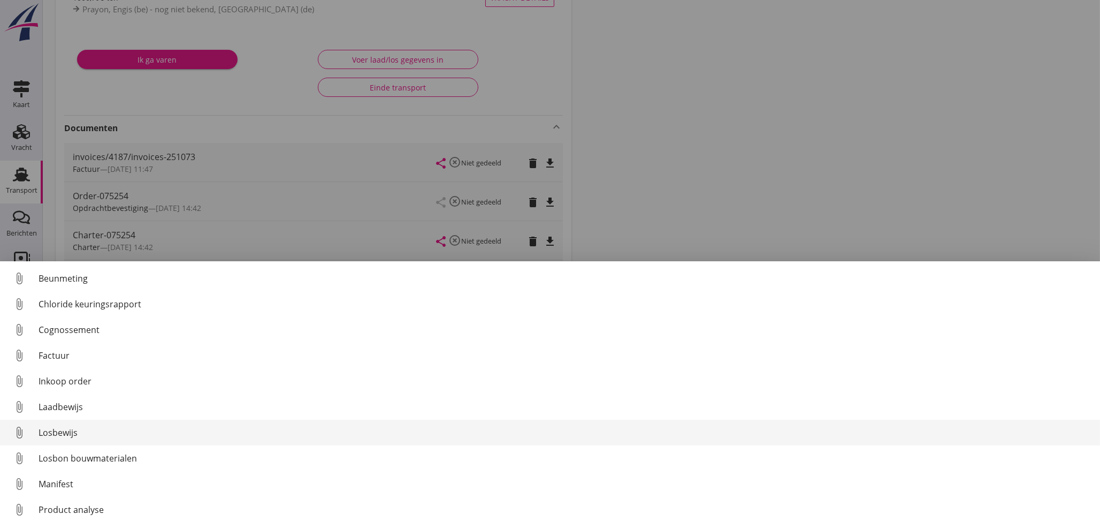
click at [65, 439] on link "attach_file Losbewijs" at bounding box center [550, 432] width 1100 height 26
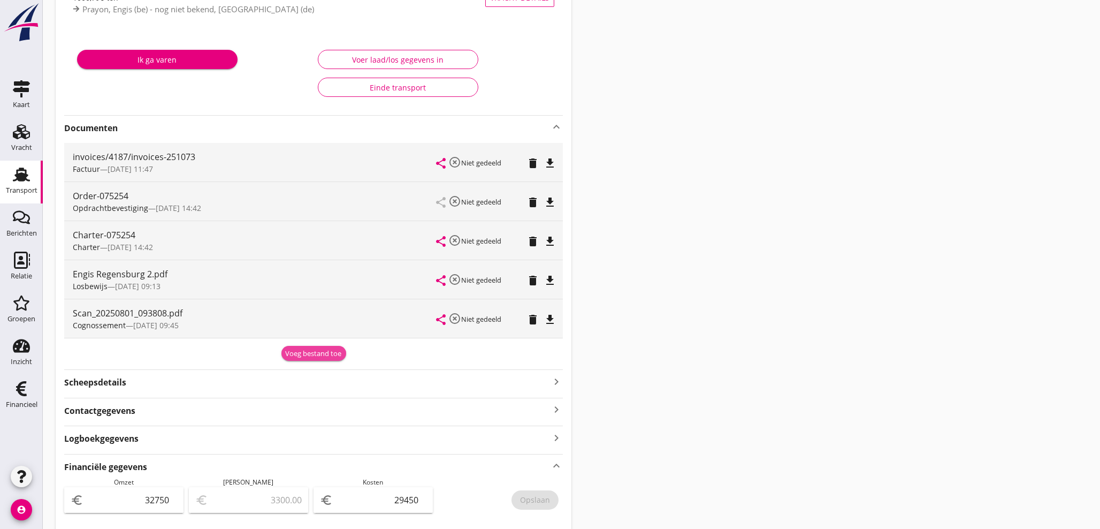
click at [321, 353] on div "Voeg bestand toe" at bounding box center [314, 353] width 56 height 11
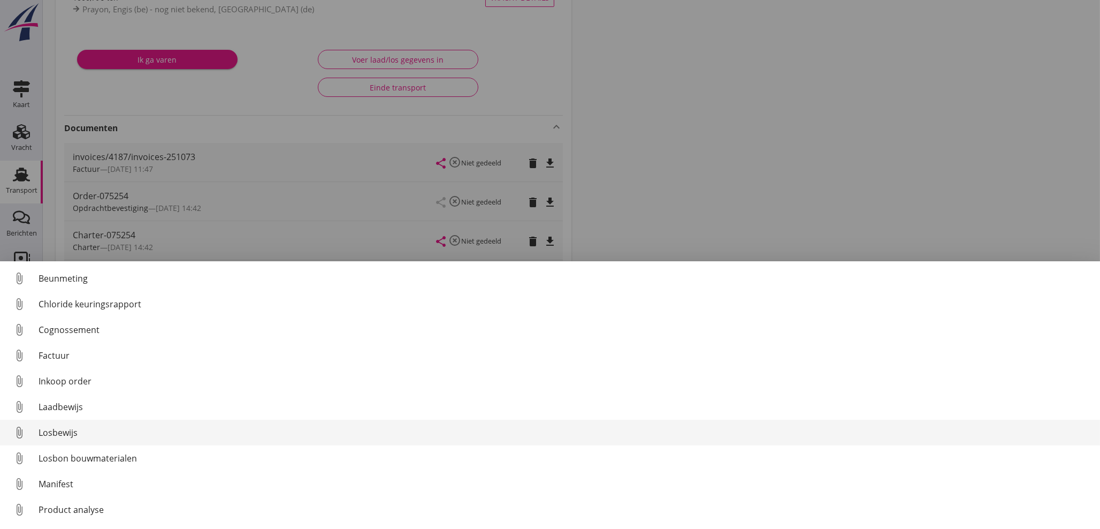
click at [75, 441] on link "attach_file Losbewijs" at bounding box center [550, 432] width 1100 height 26
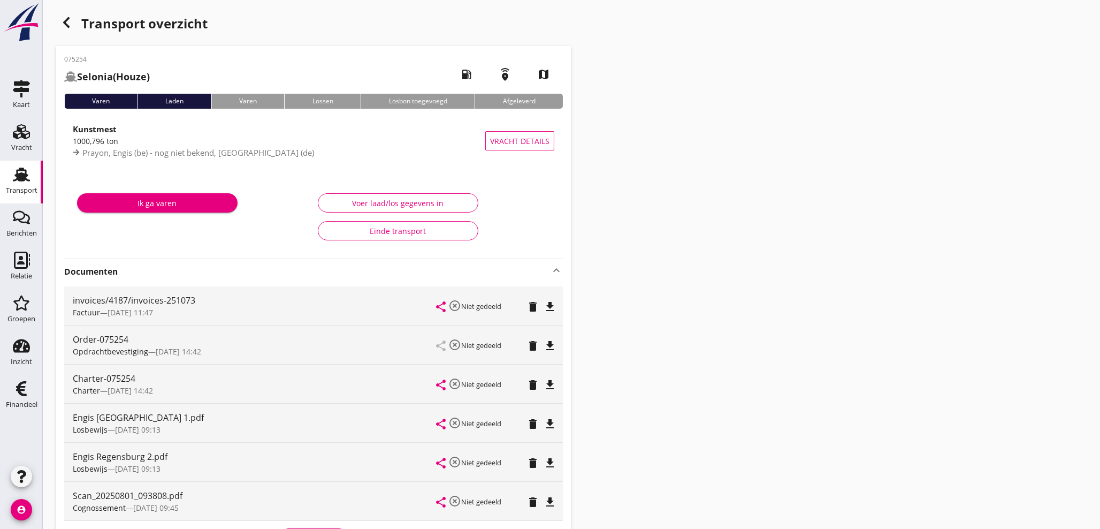
scroll to position [0, 0]
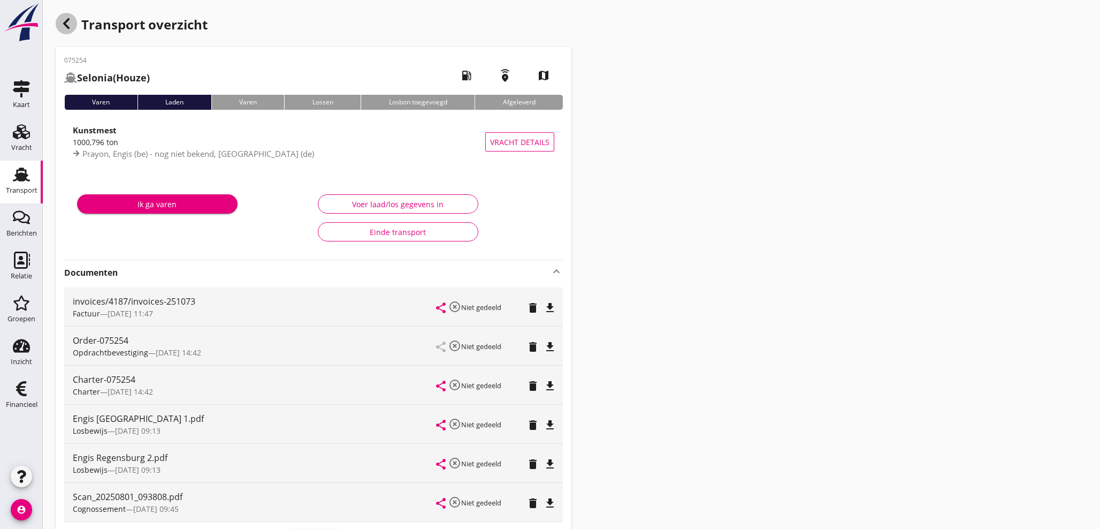
click at [63, 24] on use "button" at bounding box center [66, 23] width 6 height 11
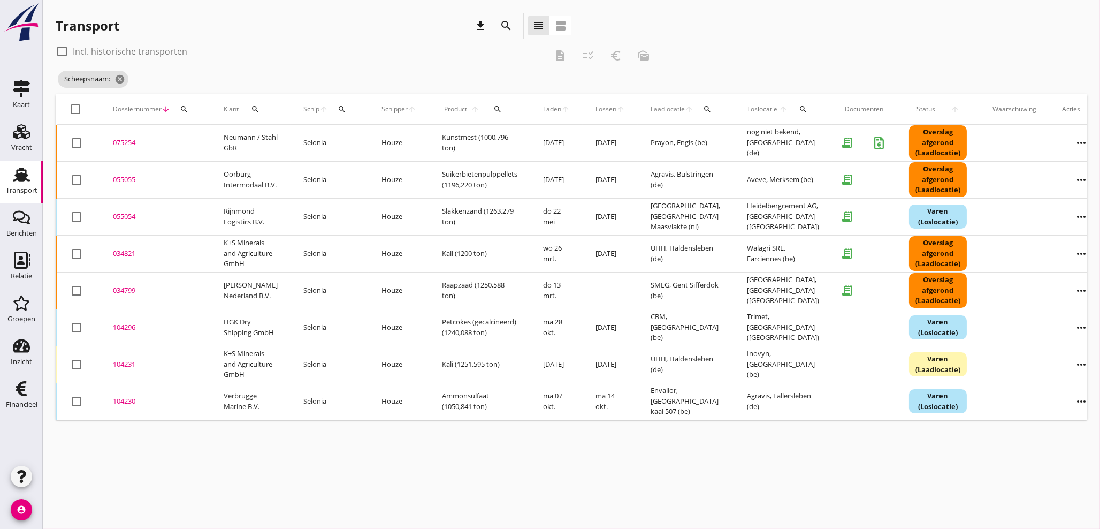
click at [182, 110] on icon "search" at bounding box center [184, 109] width 9 height 9
click at [193, 137] on input "Zoeken op dossiernummer..." at bounding box center [233, 140] width 111 height 17
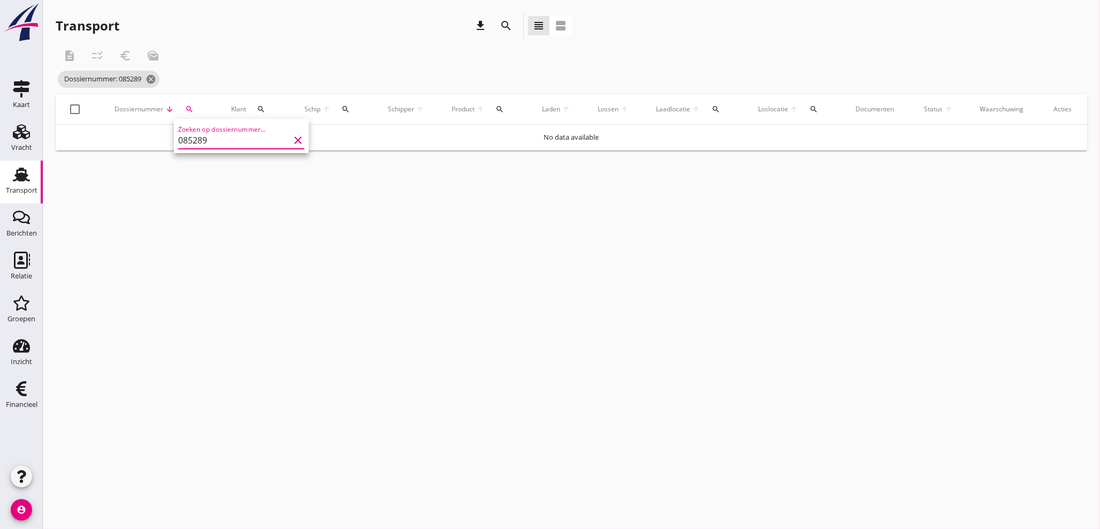
type input "085289"
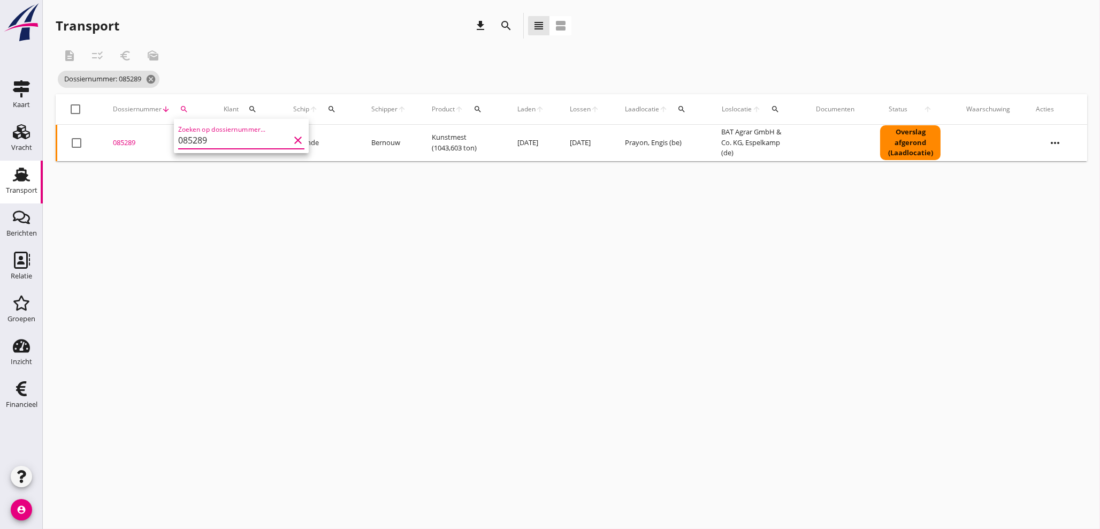
click at [126, 143] on div "085289" at bounding box center [155, 142] width 85 height 11
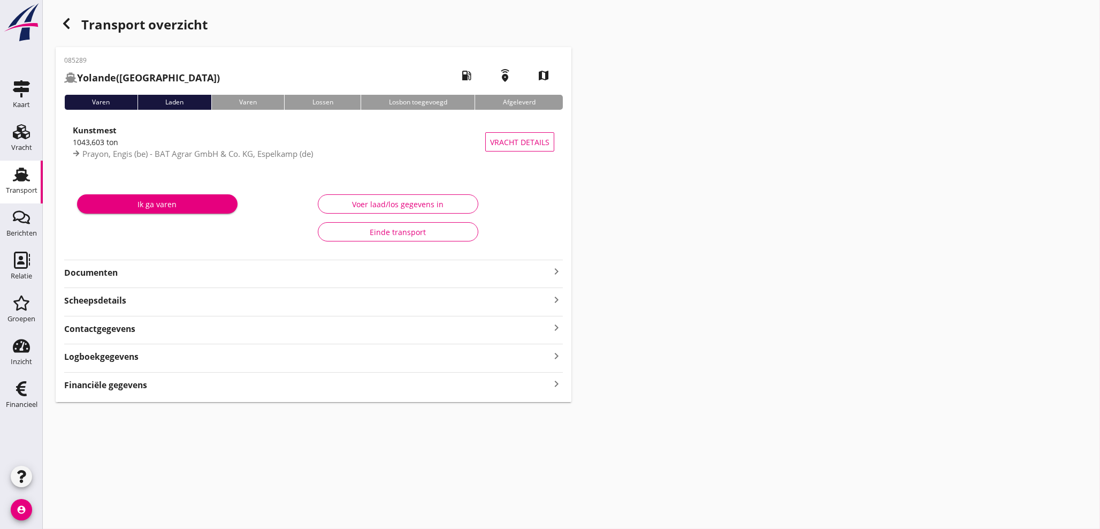
click at [553, 386] on icon "keyboard_arrow_right" at bounding box center [556, 384] width 13 height 14
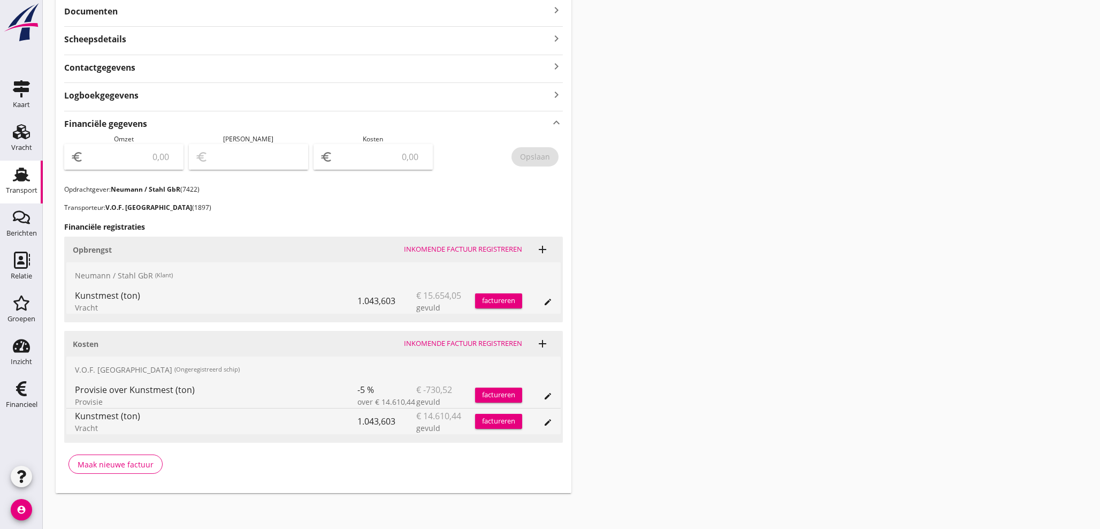
scroll to position [263, 0]
click at [467, 293] on div "€ 15.654,05 gevuld" at bounding box center [445, 299] width 59 height 26
click at [516, 302] on div "factureren" at bounding box center [498, 298] width 47 height 11
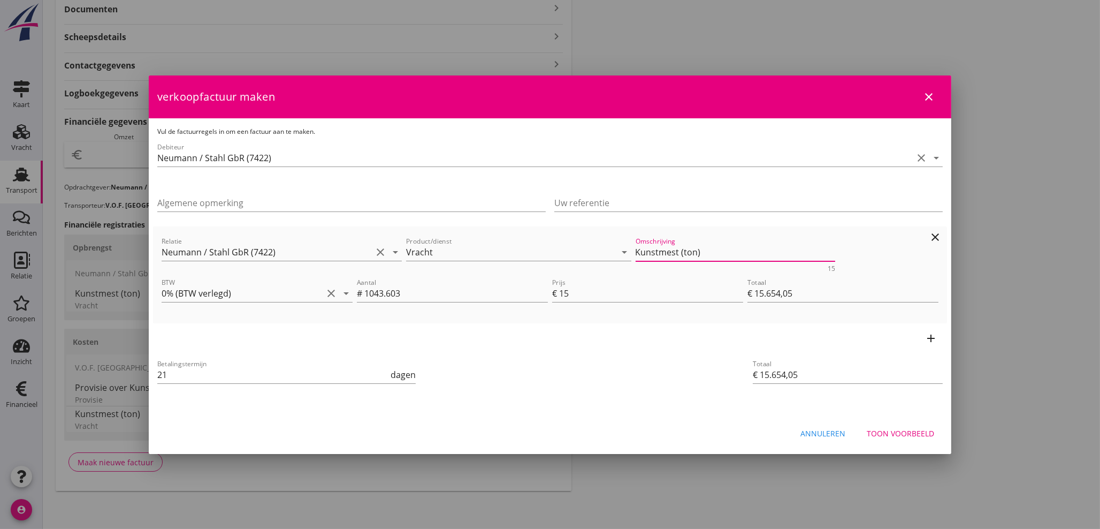
drag, startPoint x: 691, startPoint y: 254, endPoint x: 411, endPoint y: 241, distance: 280.6
click at [443, 254] on div "Relatie Neumann / Stahl GbR (7422) clear arrow_drop_down Product/dienst Vracht …" at bounding box center [549, 253] width 781 height 41
click at [887, 435] on div "Toon voorbeeld" at bounding box center [900, 432] width 67 height 11
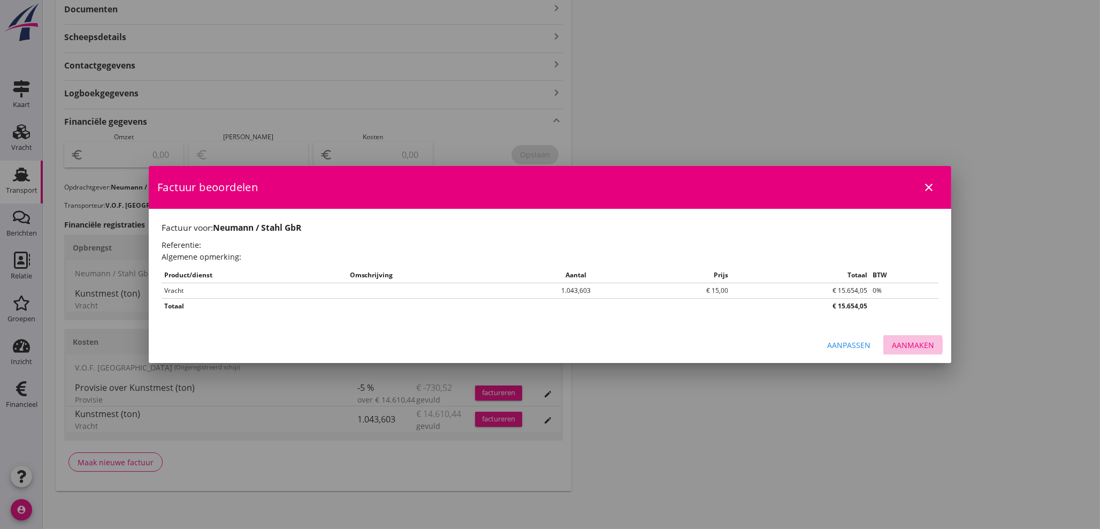
click at [914, 351] on button "Aanmaken" at bounding box center [912, 344] width 59 height 19
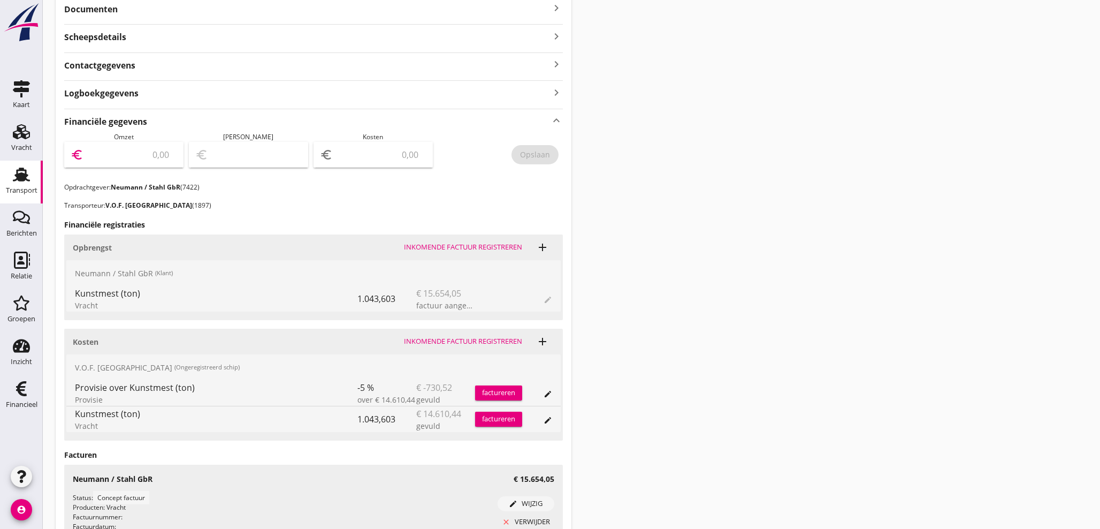
click at [144, 151] on input "number" at bounding box center [131, 154] width 91 height 17
type input "15654"
type input "15654.05"
drag, startPoint x: 527, startPoint y: 154, endPoint x: 464, endPoint y: 188, distance: 71.3
click at [527, 154] on div "Opslaan" at bounding box center [535, 154] width 30 height 11
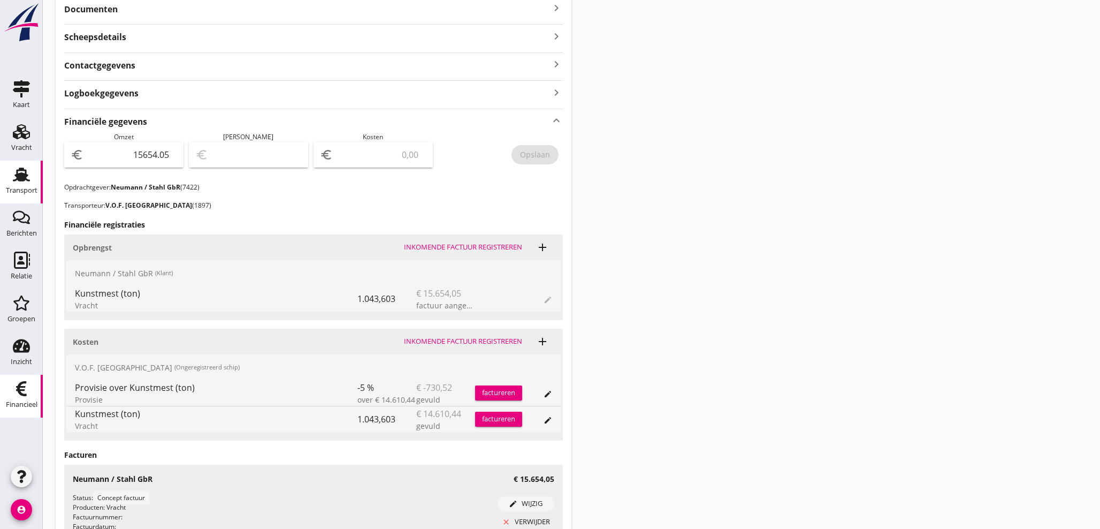
click at [32, 395] on div "Financieel" at bounding box center [22, 388] width 26 height 17
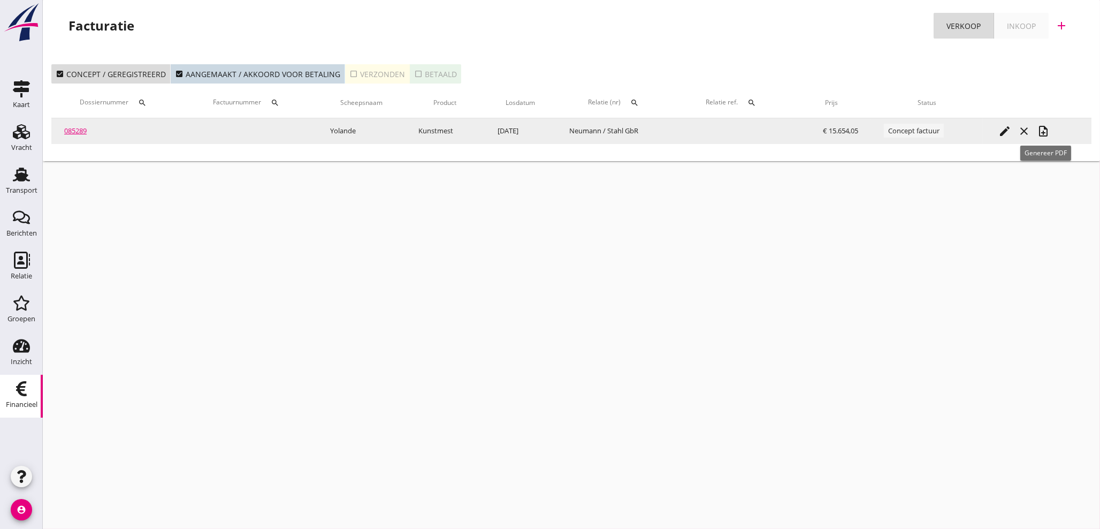
click at [1043, 132] on icon "note_add" at bounding box center [1043, 131] width 13 height 13
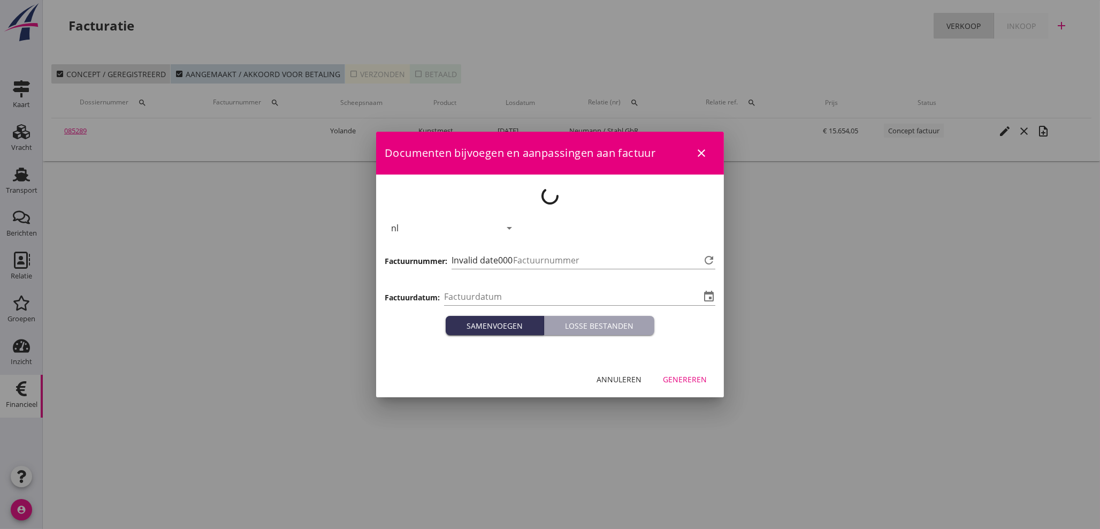
type input "[DATE]"
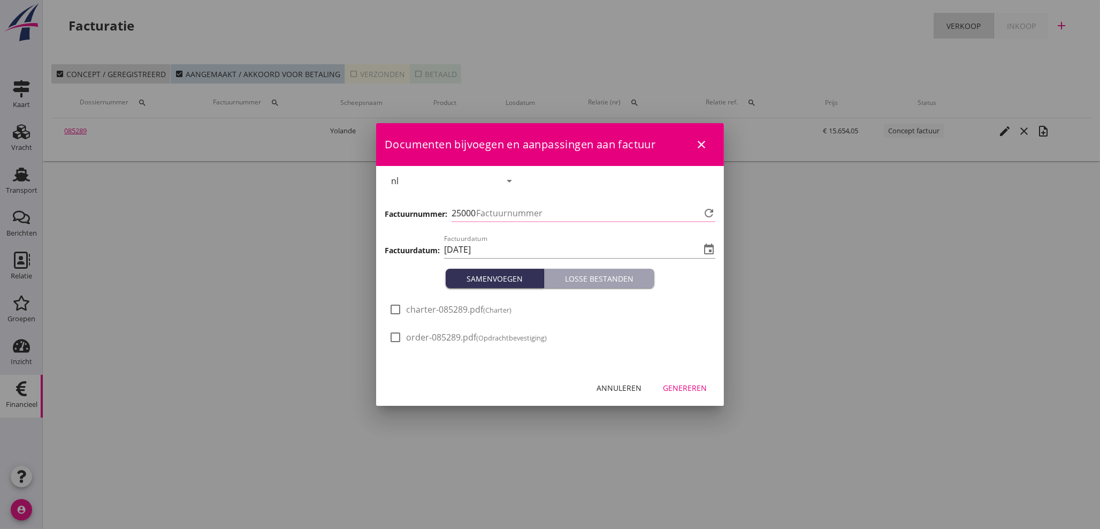
type input "1118"
click at [684, 386] on div "Genereren" at bounding box center [685, 387] width 44 height 11
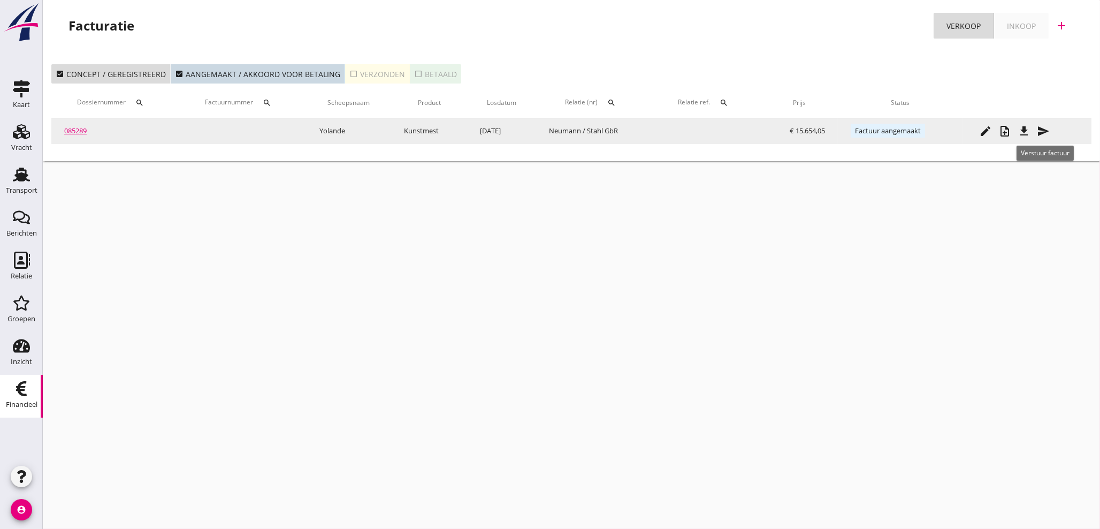
click at [1024, 131] on icon "file_download" at bounding box center [1023, 131] width 13 height 13
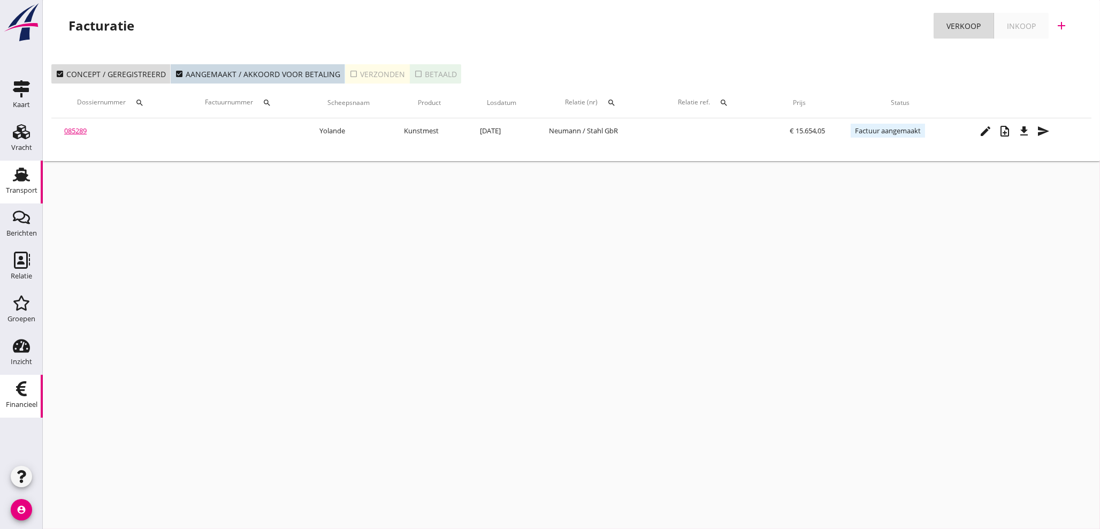
click at [17, 185] on div "Transport" at bounding box center [22, 190] width 32 height 15
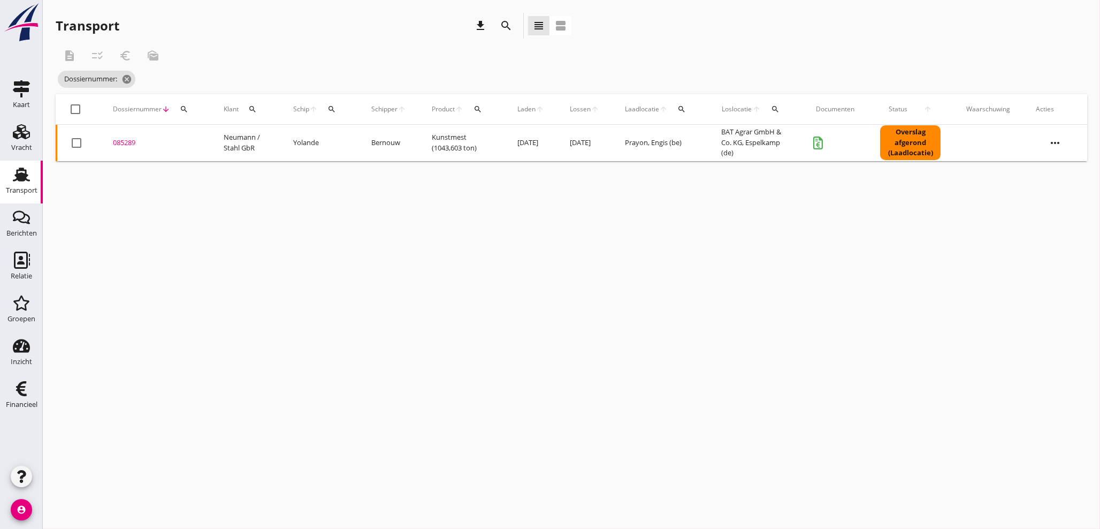
click at [180, 111] on icon "search" at bounding box center [184, 109] width 9 height 9
click at [182, 143] on input "Zoeken op dossiernummer..." at bounding box center [233, 140] width 111 height 17
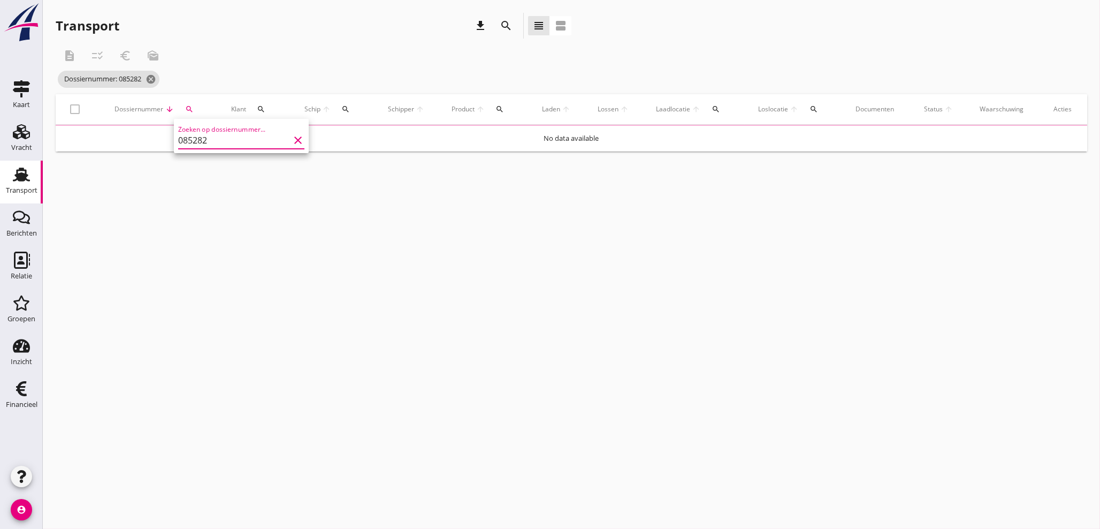
type input "085282"
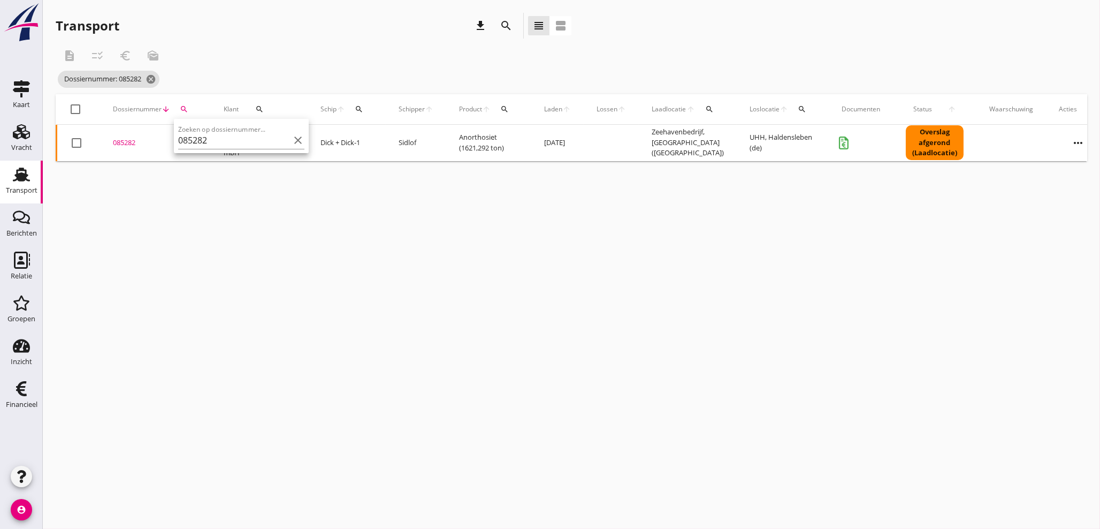
click at [124, 141] on div "085282" at bounding box center [155, 142] width 85 height 11
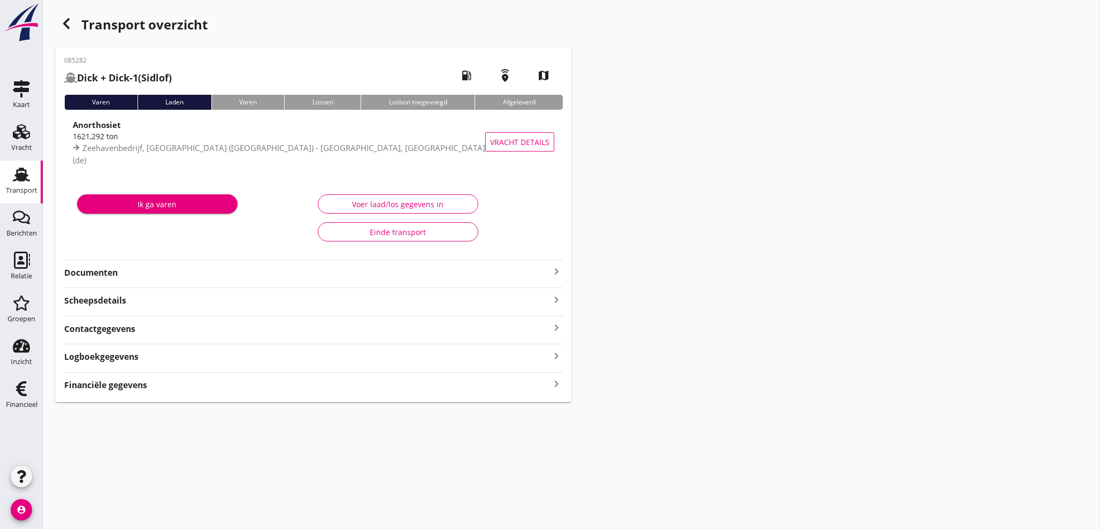
click at [555, 384] on icon "keyboard_arrow_right" at bounding box center [556, 384] width 13 height 14
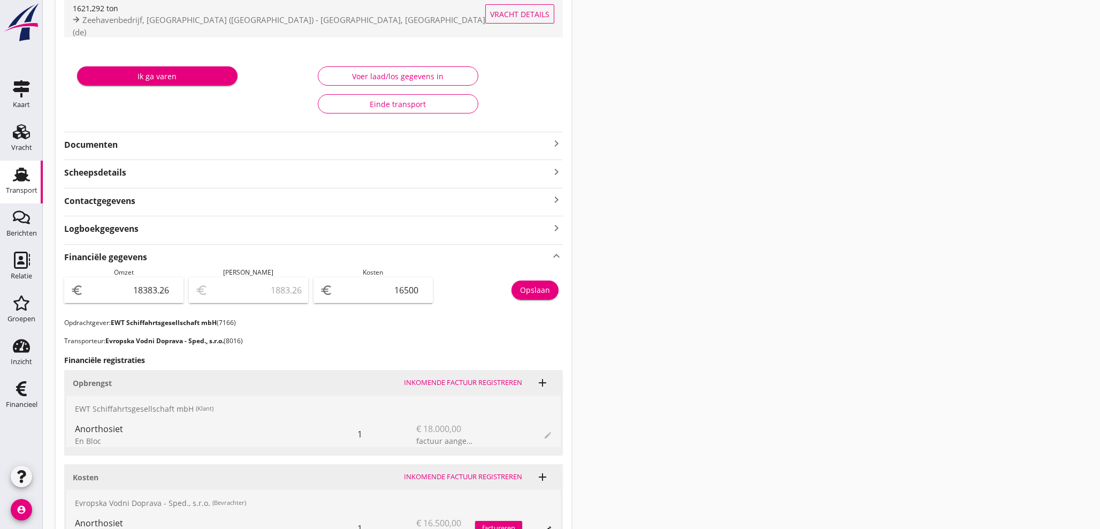
scroll to position [59, 0]
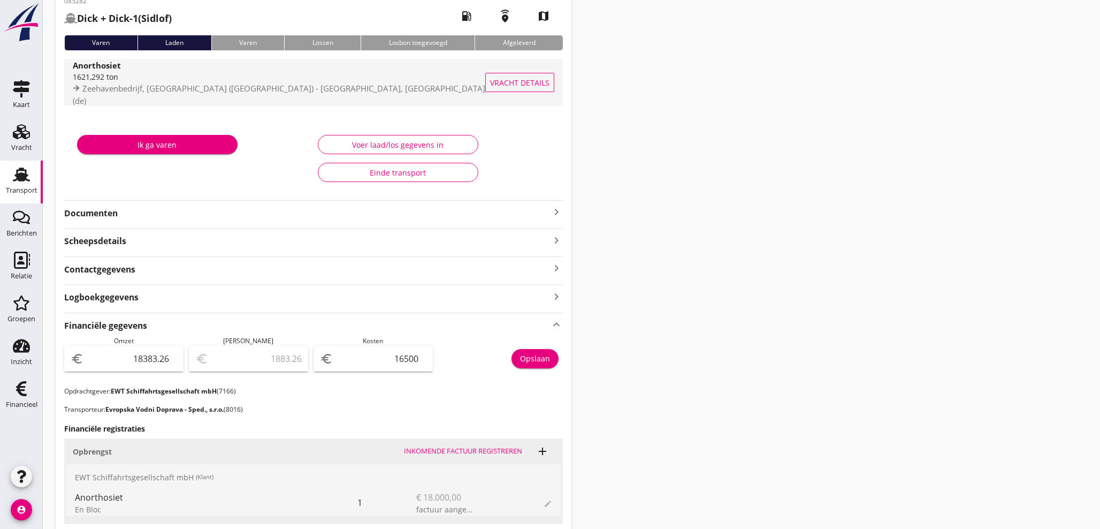
click at [157, 71] on div "Anorthosiet" at bounding box center [280, 65] width 415 height 12
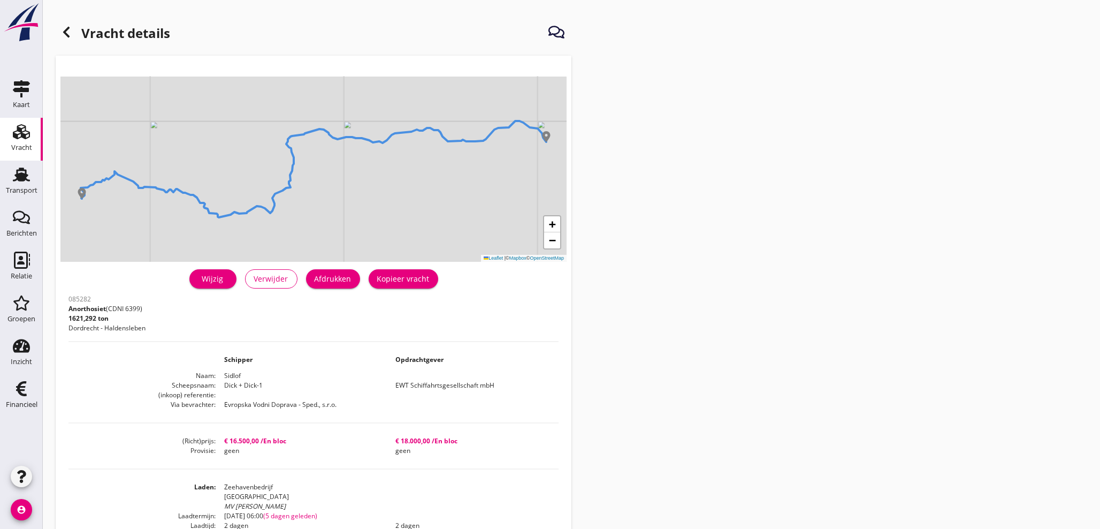
click at [72, 32] on icon at bounding box center [66, 32] width 13 height 13
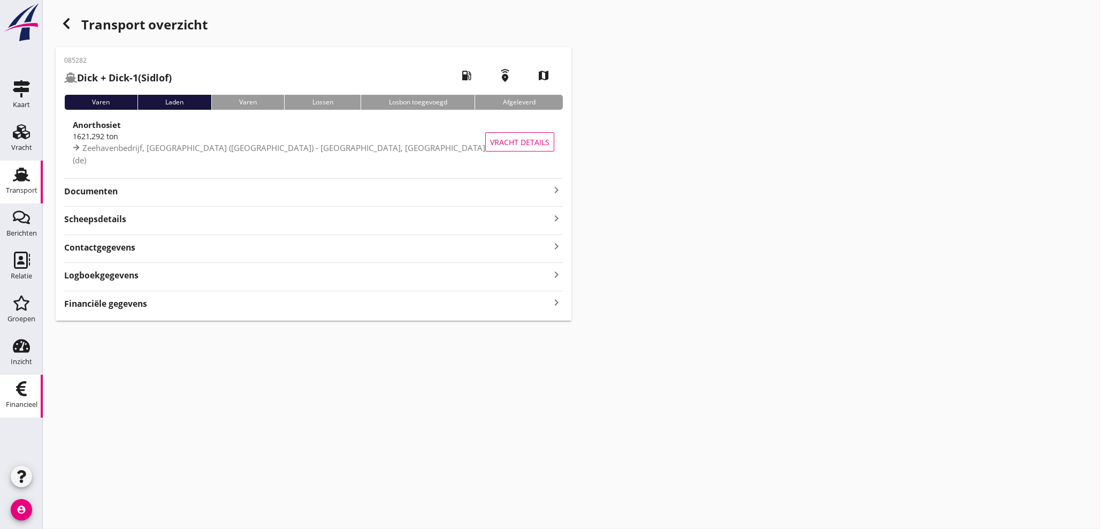
click at [20, 399] on div "Financieel" at bounding box center [22, 404] width 32 height 15
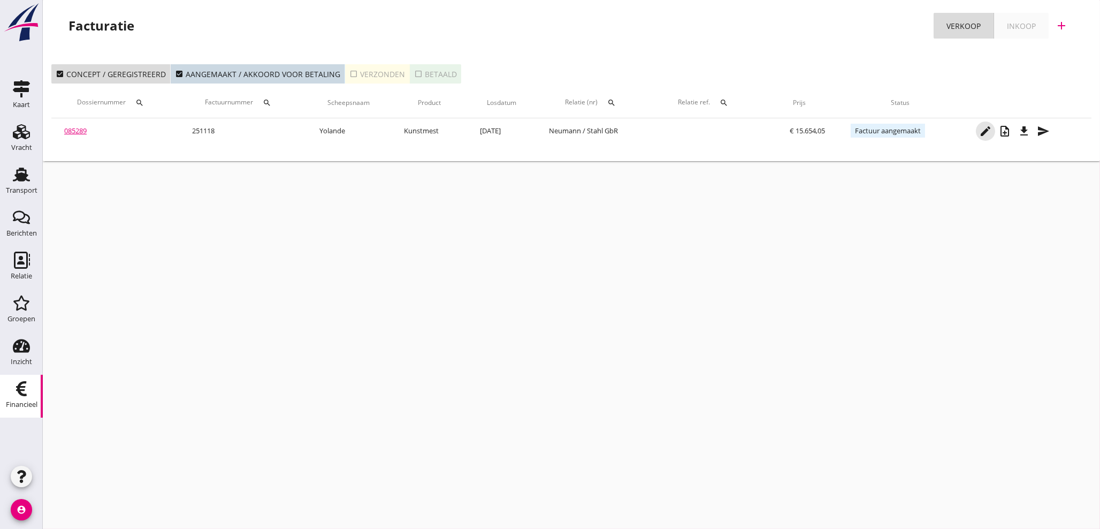
drag, startPoint x: 986, startPoint y: 133, endPoint x: 282, endPoint y: 388, distance: 748.8
click at [295, 394] on div "cancel You are impersonating another user. Facturatie Verkoop Inkoop add check_…" at bounding box center [571, 264] width 1057 height 529
click at [269, 96] on button "search" at bounding box center [266, 102] width 19 height 19
click at [285, 134] on input "Zoeken op factuurnummer..." at bounding box center [318, 133] width 111 height 17
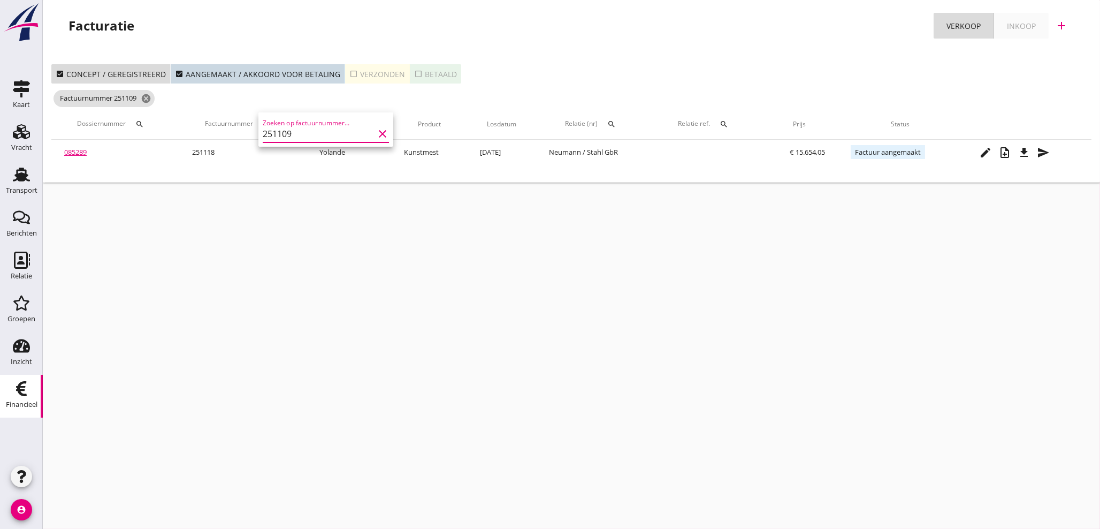
type input "251109"
click at [350, 70] on icon "check_box_outline_blank" at bounding box center [353, 74] width 9 height 9
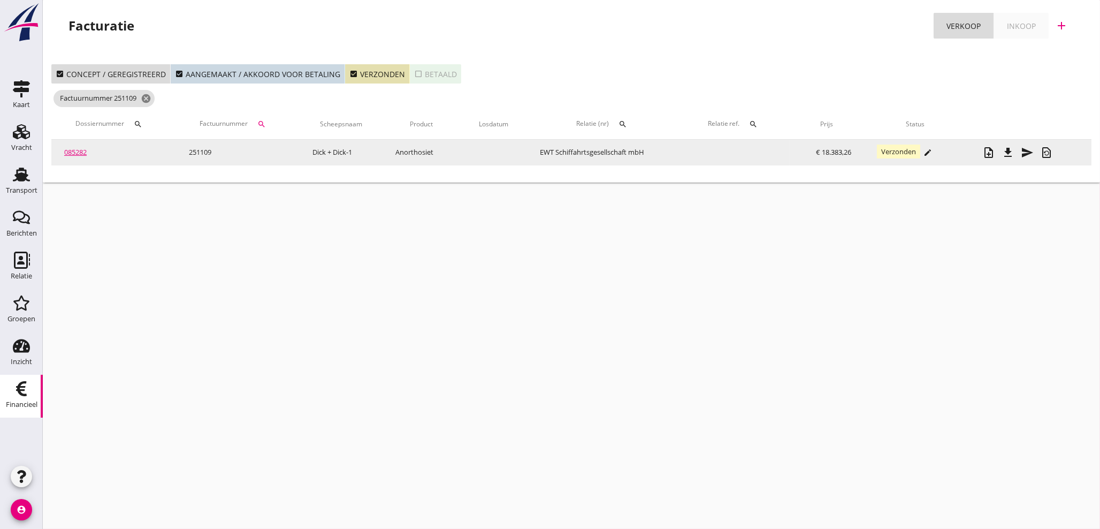
click at [78, 155] on link "085282" at bounding box center [75, 152] width 22 height 10
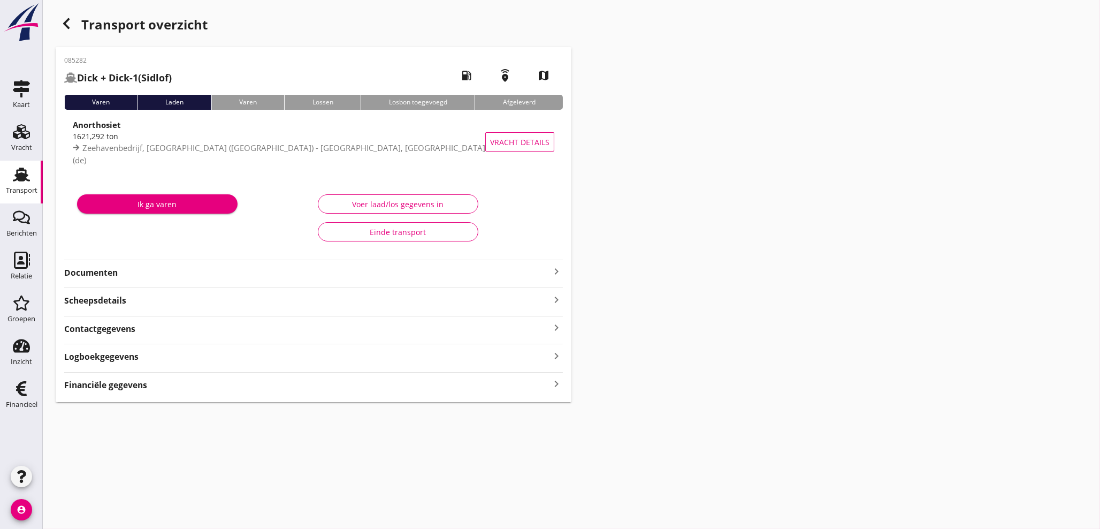
click at [556, 384] on icon "keyboard_arrow_right" at bounding box center [556, 384] width 13 height 14
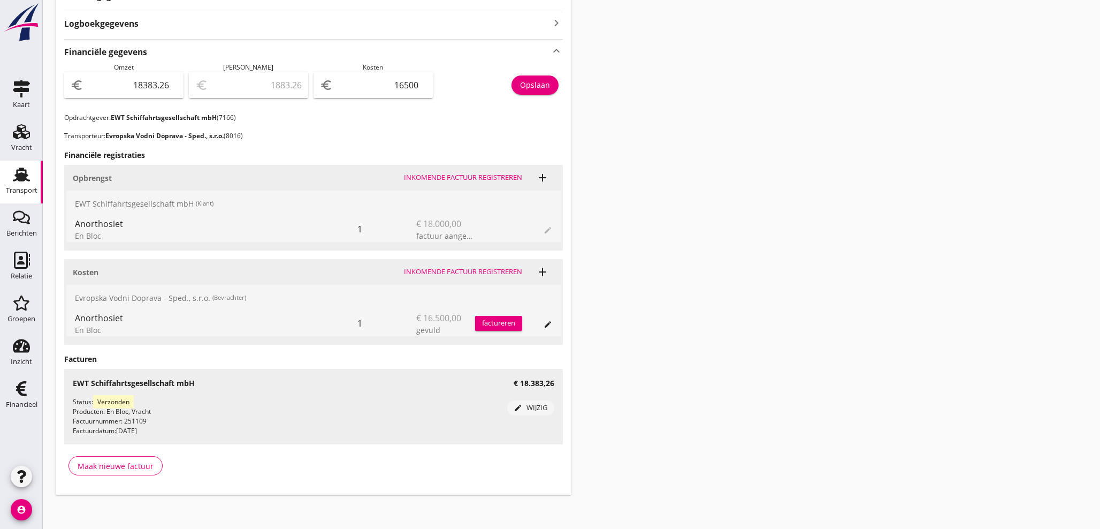
scroll to position [336, 0]
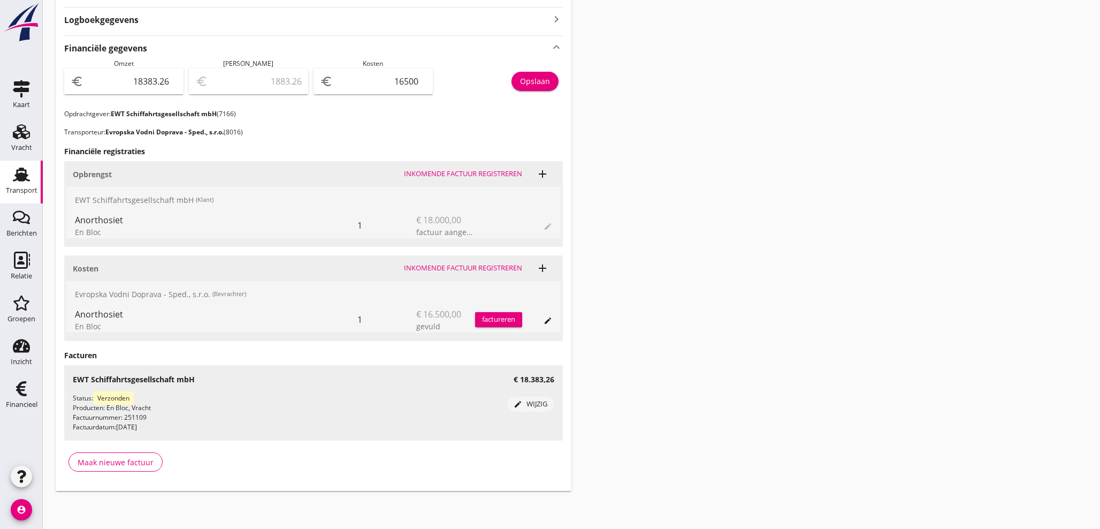
click at [538, 402] on div "edit wijzig" at bounding box center [530, 404] width 39 height 11
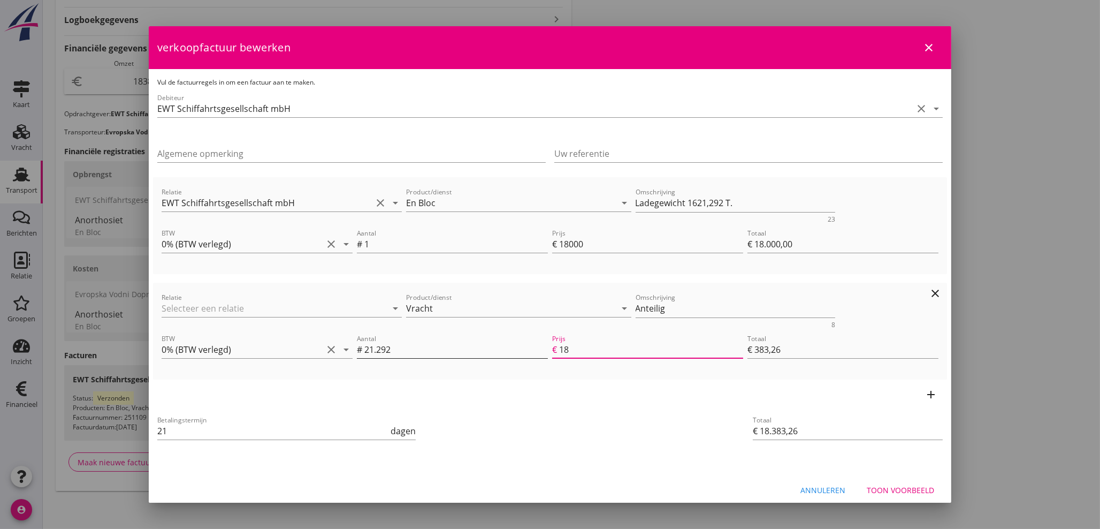
drag, startPoint x: 552, startPoint y: 348, endPoint x: 491, endPoint y: 349, distance: 61.0
click at [491, 349] on div "Aantal # 21.292 Prijs € 18 Totaal € 383,26" at bounding box center [648, 350] width 586 height 41
type input "1"
type input "€ 21,29"
type input "€ 18.021,29"
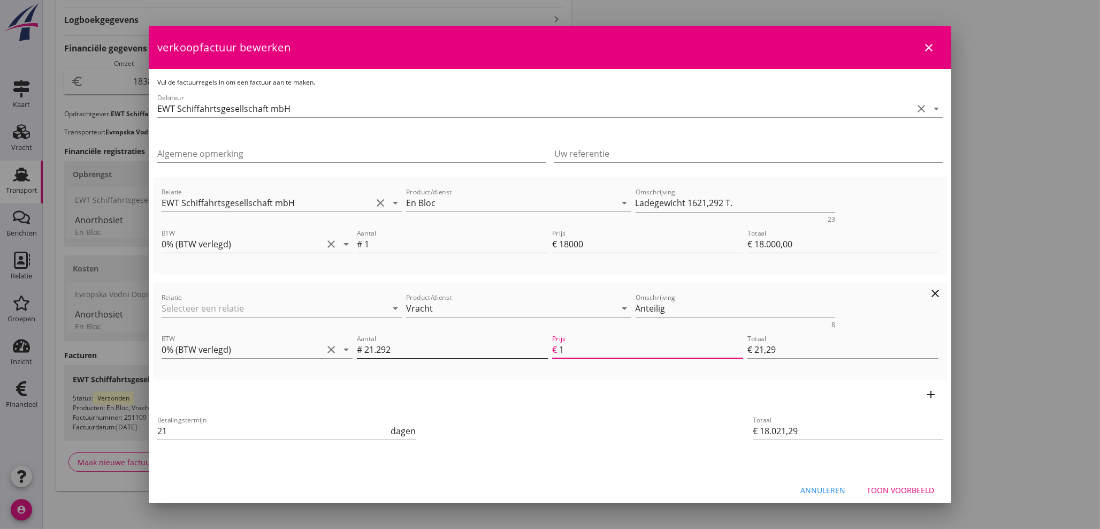
type input "11"
type input "€ 234,21"
type input "€ 18.234,21"
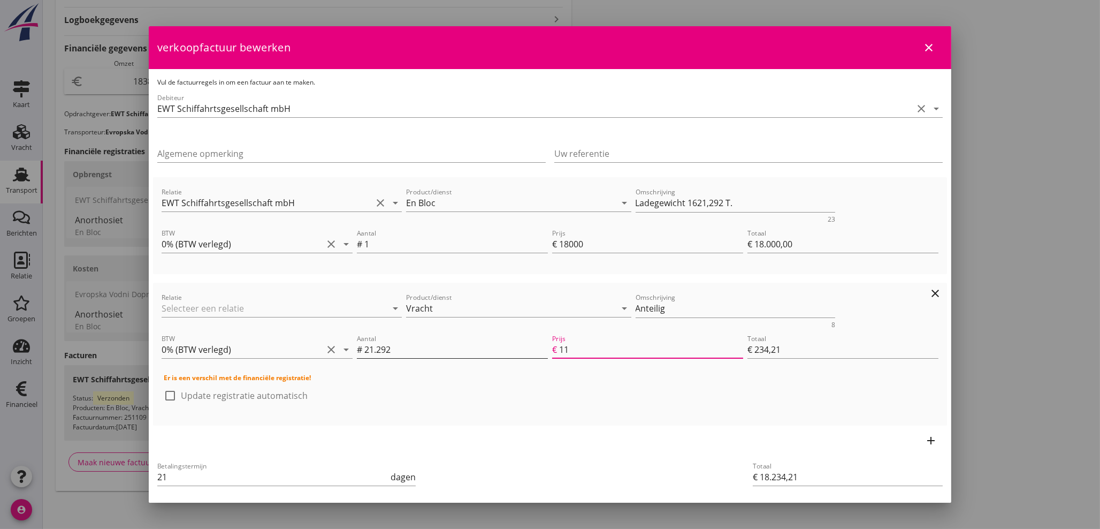
type input "€ 0,00"
type input "€ 18.000,00"
type input "11.2"
type input "€ 238,47"
type input "€ 18.238,47"
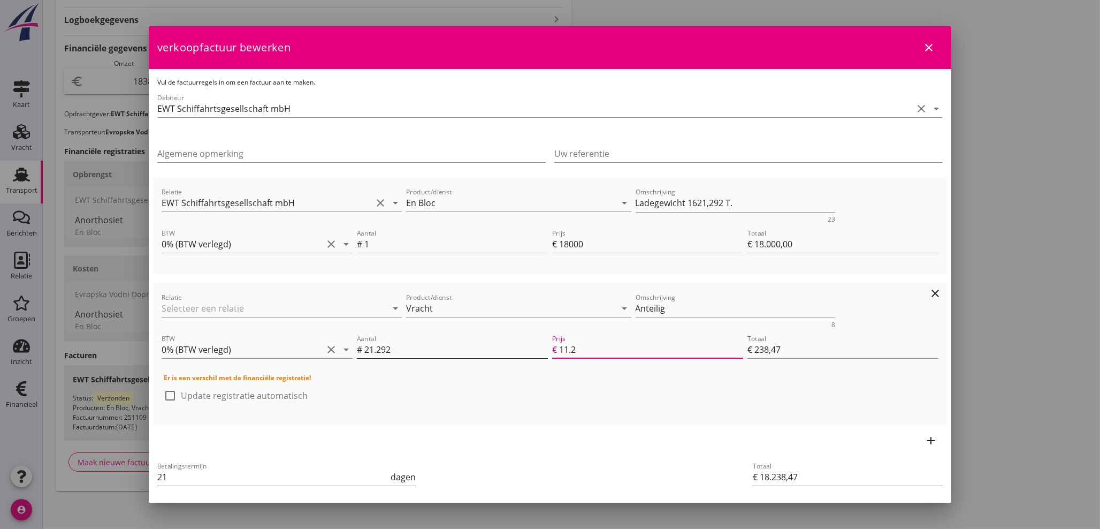
type input "11.25"
type input "€ 239,54"
type input "€ 18.239,54"
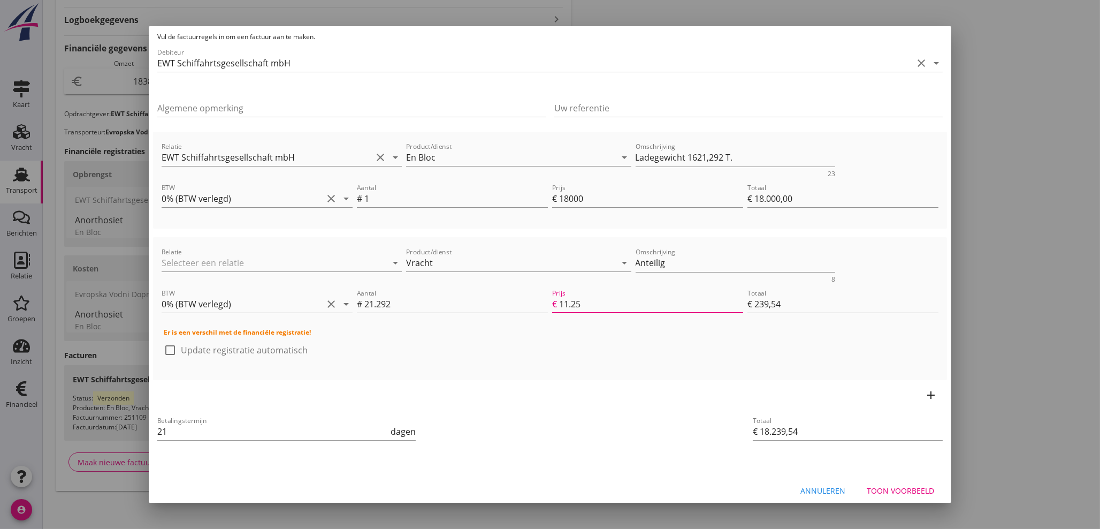
scroll to position [53, 0]
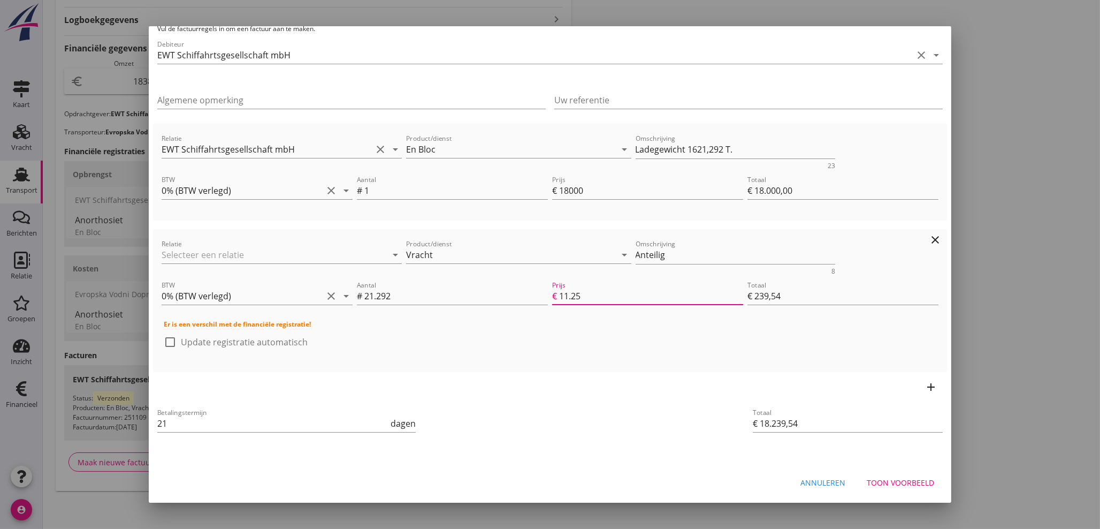
type input "11.25"
click at [166, 341] on div at bounding box center [170, 342] width 18 height 18
checkbox input "true"
click at [889, 482] on div "Toon voorbeeld" at bounding box center [900, 482] width 67 height 11
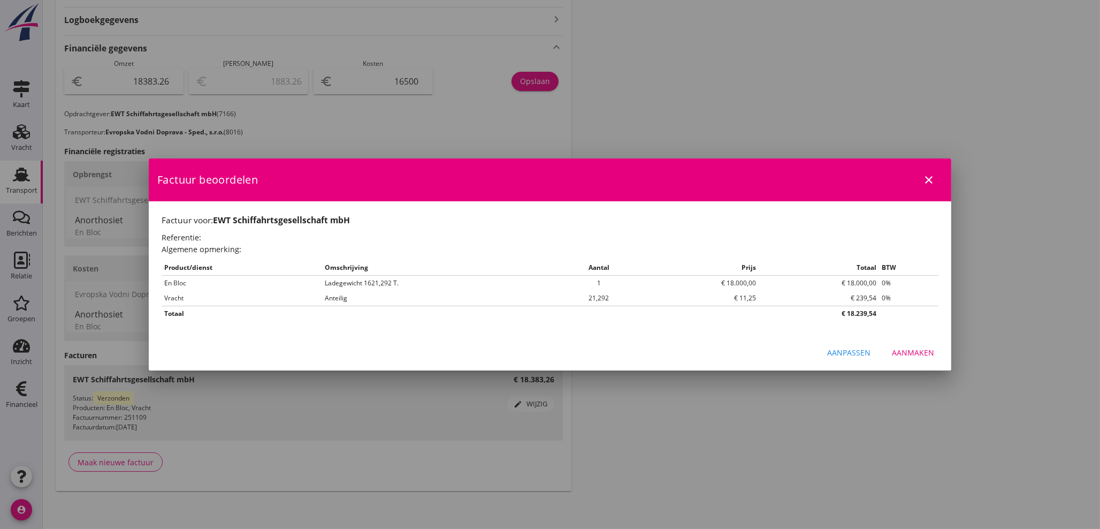
scroll to position [0, 0]
click at [926, 355] on div "Aanmaken" at bounding box center [913, 352] width 42 height 11
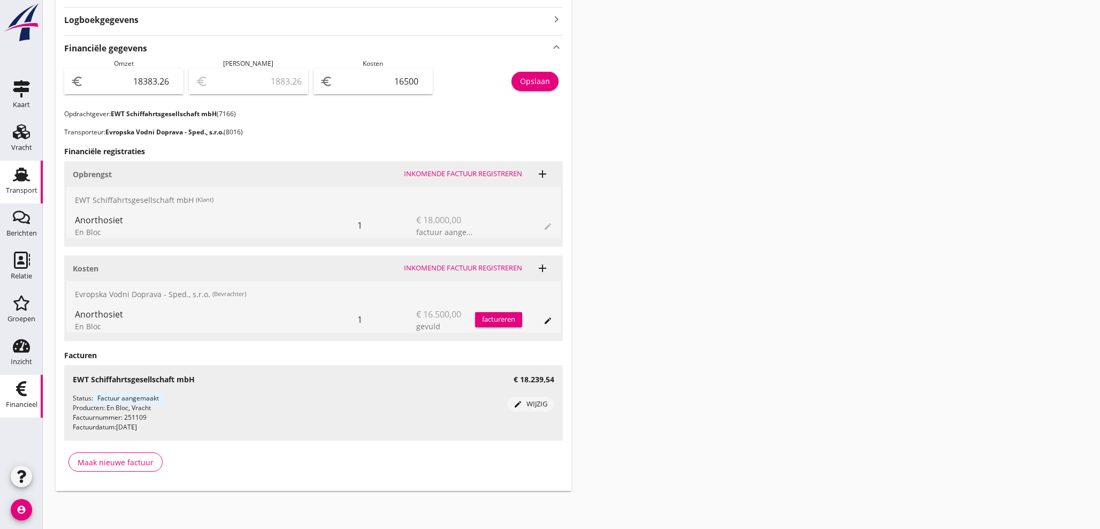
click at [25, 397] on div "Financieel" at bounding box center [22, 404] width 32 height 15
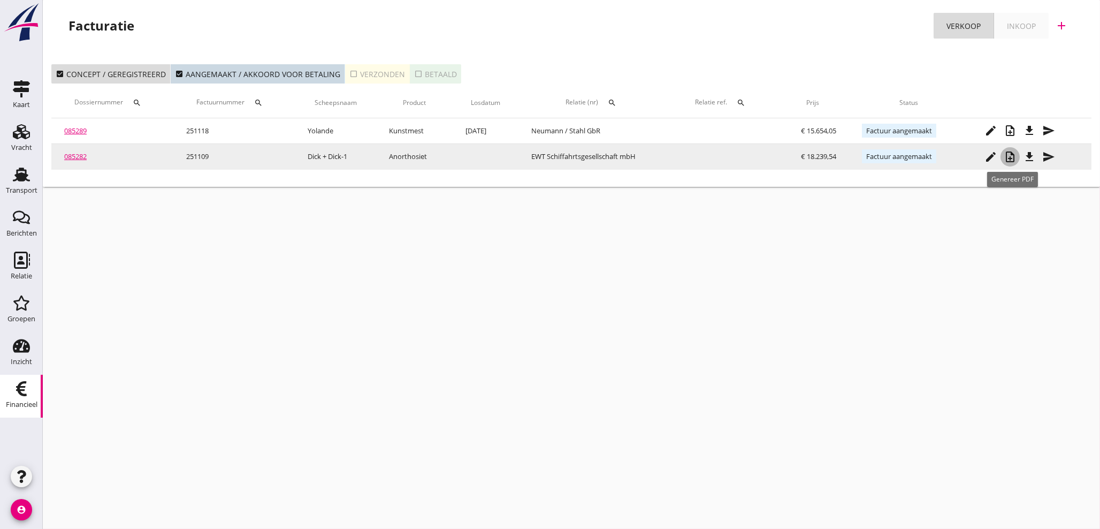
click at [1012, 160] on icon "note_add" at bounding box center [1010, 156] width 13 height 13
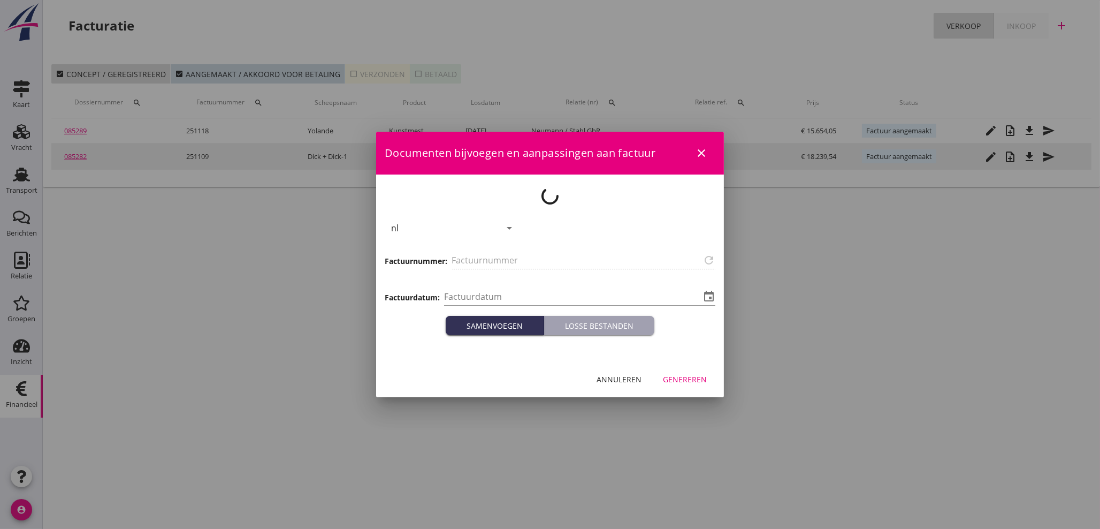
type input "251109"
type input "[DATE]"
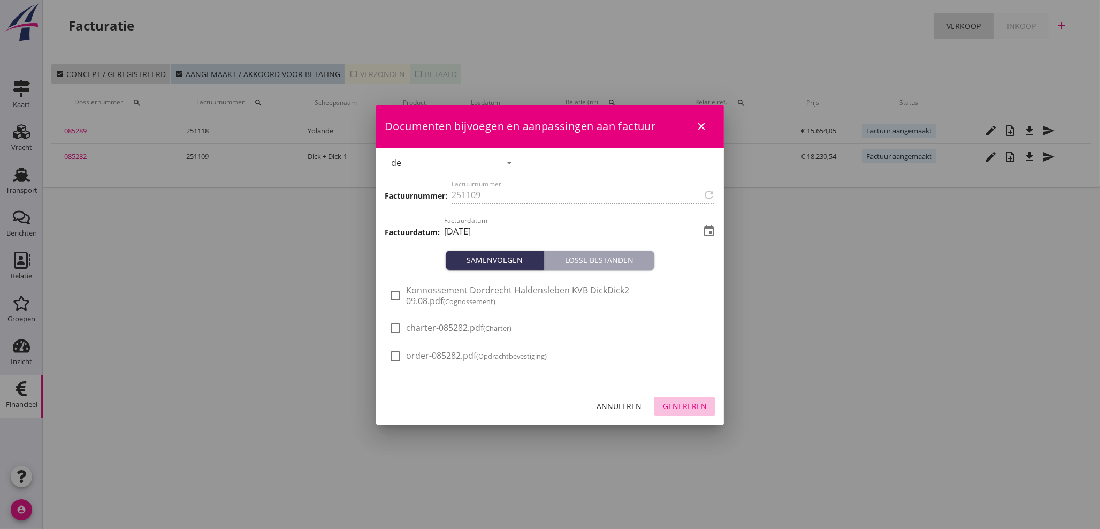
click at [694, 409] on div "Genereren" at bounding box center [685, 405] width 44 height 11
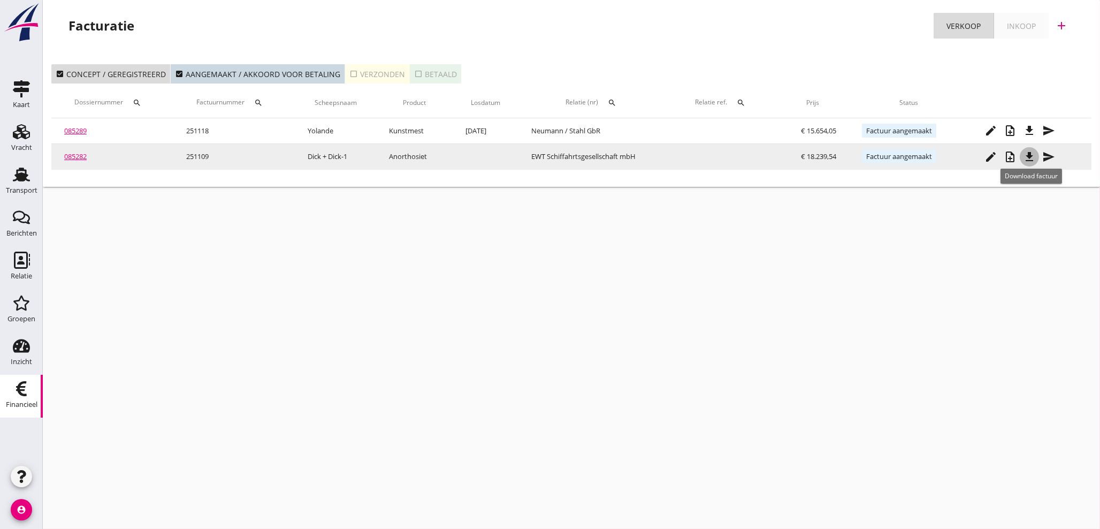
click at [1032, 160] on icon "file_download" at bounding box center [1029, 156] width 13 height 13
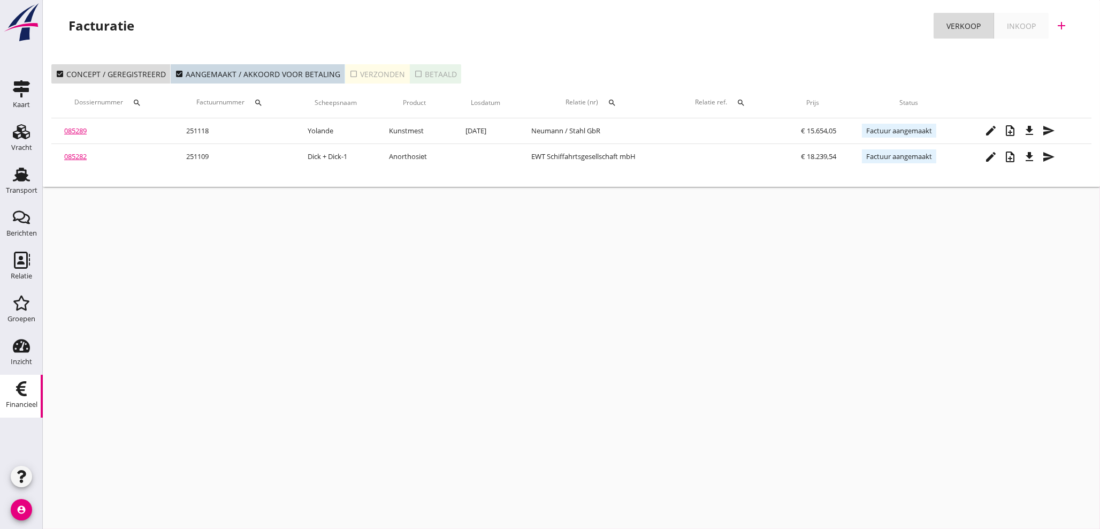
click at [1060, 22] on icon "add" at bounding box center [1061, 25] width 13 height 13
click at [1053, 55] on div "Verkoopfactuur" at bounding box center [1055, 52] width 64 height 13
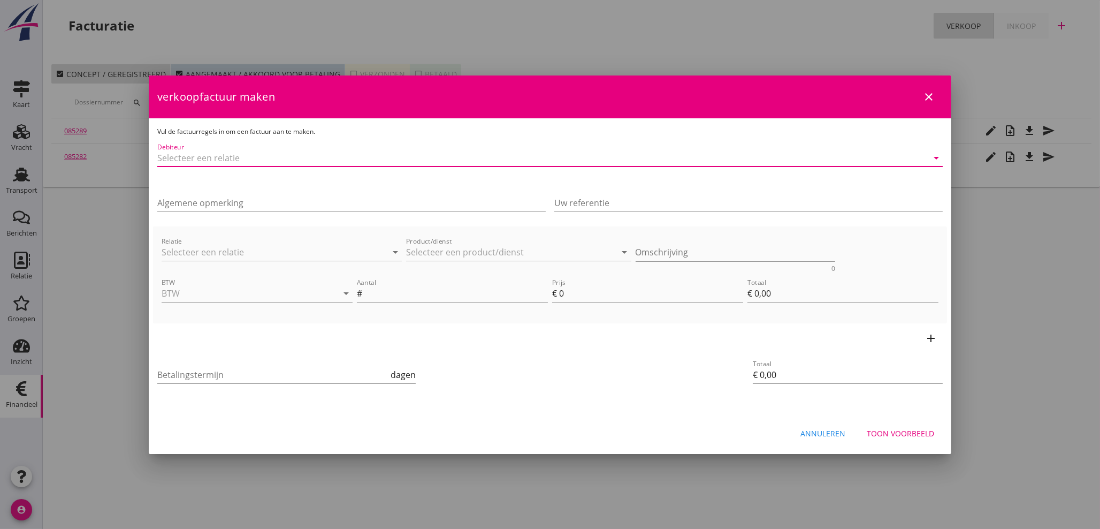
click at [283, 162] on input "Debiteur" at bounding box center [534, 157] width 755 height 17
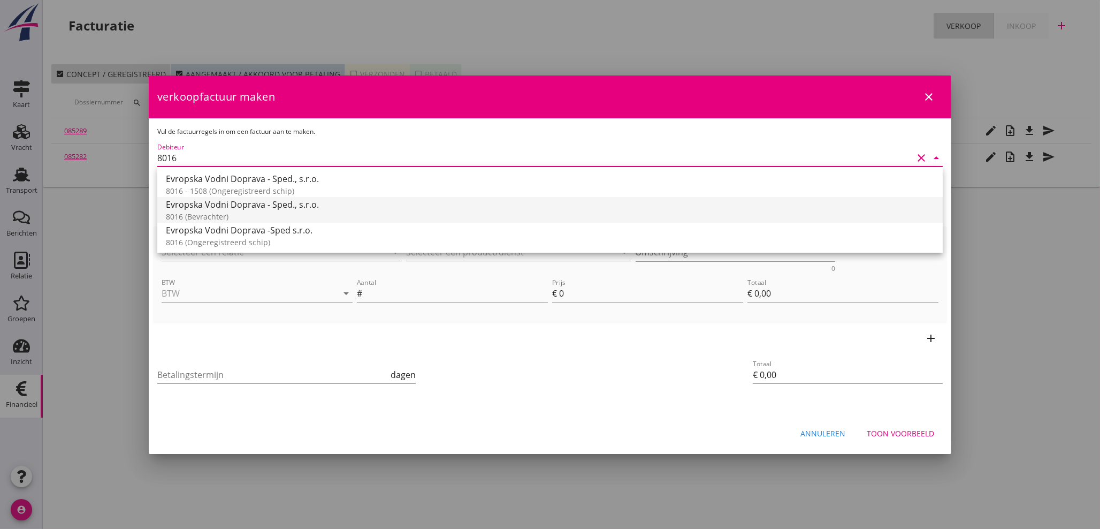
click at [210, 212] on div "8016 (Bevrachter)" at bounding box center [550, 216] width 768 height 11
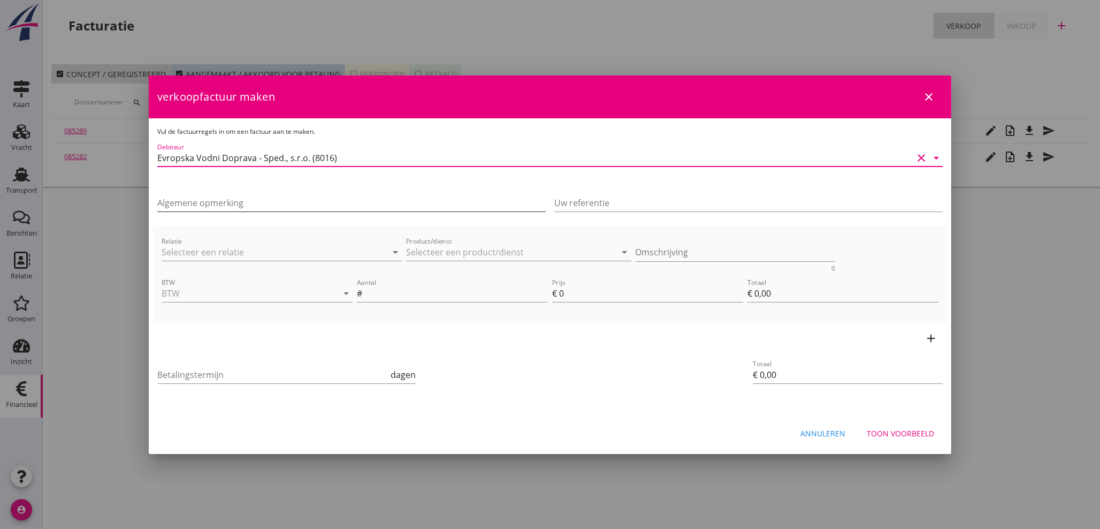
type input "Evropska Vodni Doprava - Sped., s.r.o. (8016)"
click at [217, 208] on input "Algemene opmerking" at bounding box center [351, 202] width 388 height 17
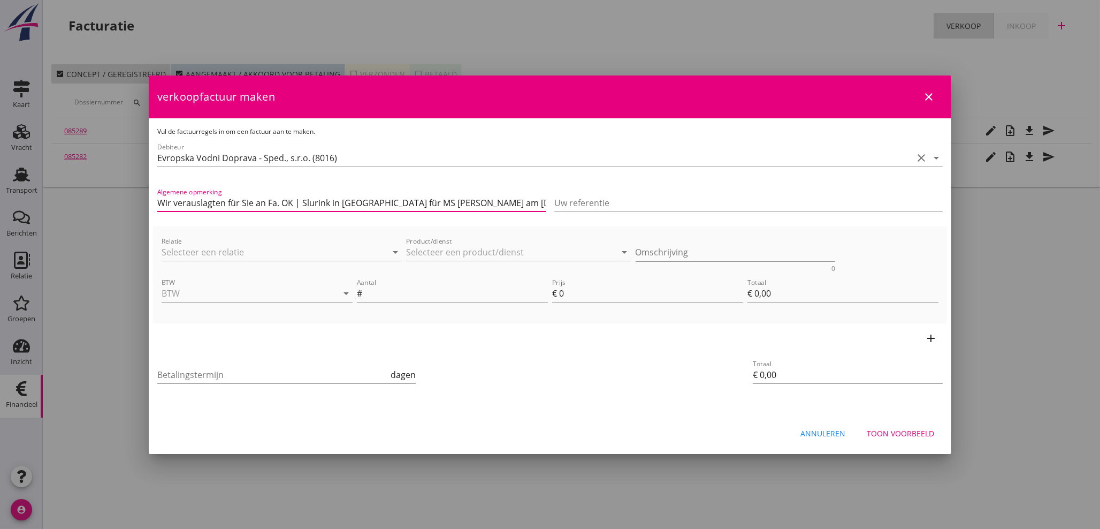
click at [415, 203] on input "Wir verauslagten für Sie an Fa. OK | Slurink in [GEOGRAPHIC_DATA] für MS [PERSO…" at bounding box center [351, 202] width 388 height 17
type input "Wir verauslagten für Sie an Fa. OK | Slurink in [GEOGRAPHIC_DATA] für MS [PERSO…"
click at [244, 254] on input "Relatie" at bounding box center [267, 251] width 210 height 17
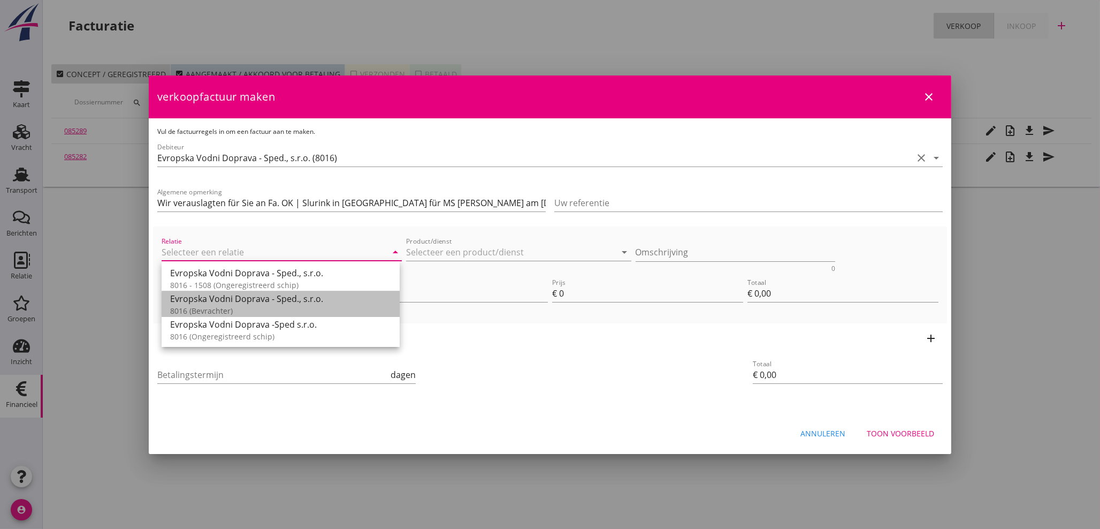
click at [250, 308] on div "8016 (Bevrachter)" at bounding box center [280, 310] width 221 height 11
type input "Evropska Vodni Doprava - Sped., s.r.o. (8016)"
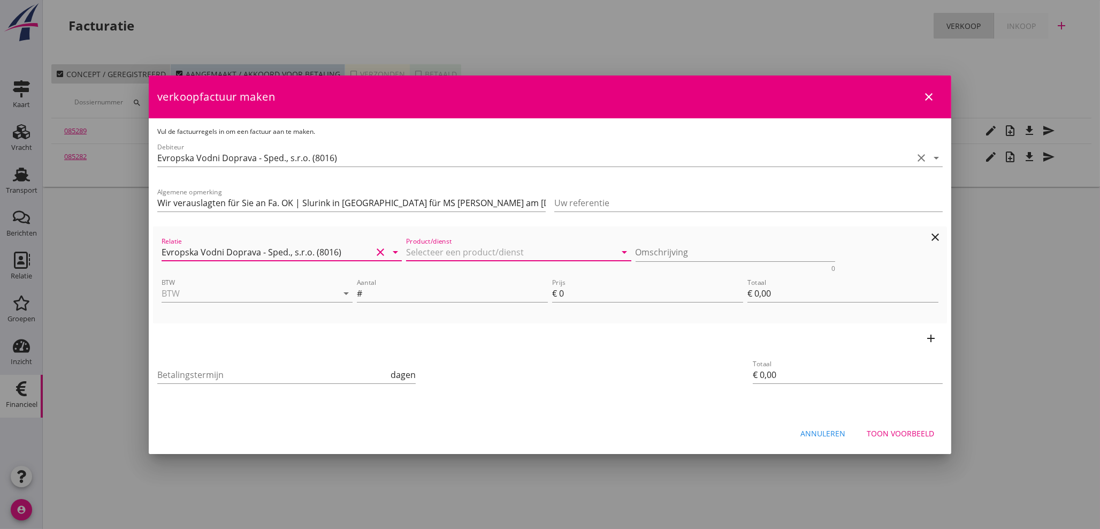
drag, startPoint x: 463, startPoint y: 255, endPoint x: 455, endPoint y: 243, distance: 15.0
click at [463, 250] on input "Product/dienst" at bounding box center [511, 251] width 210 height 17
type input "g"
type input "G"
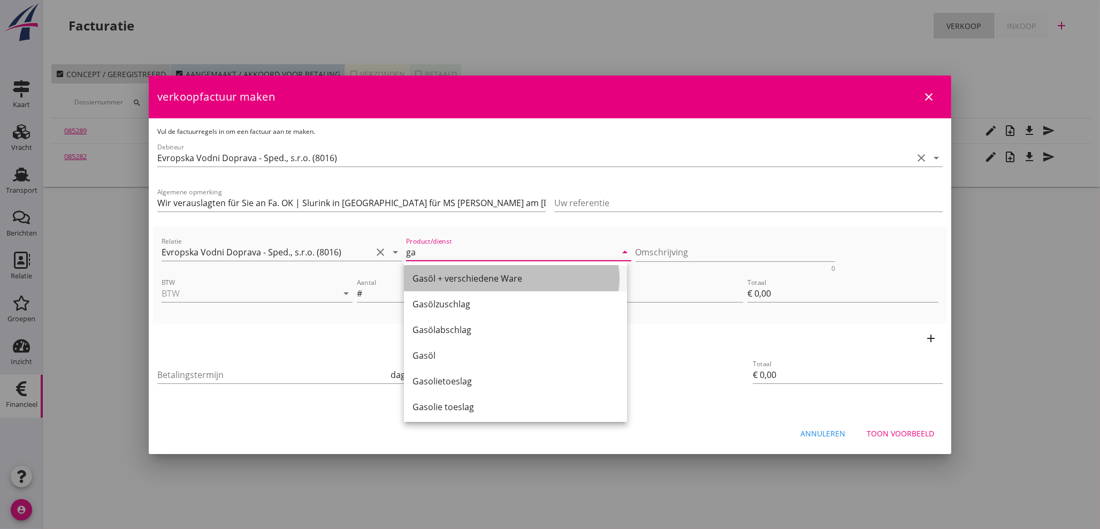
click at [463, 282] on div "Gasöl + verschiedene Ware" at bounding box center [515, 278] width 206 height 13
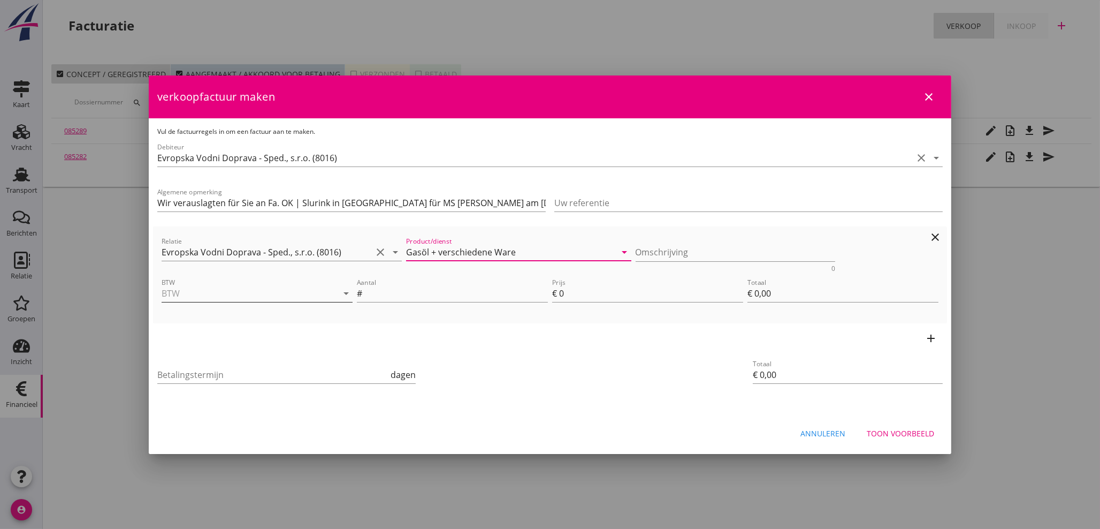
type input "Gasöl + verschiedene Ware"
click at [210, 292] on input "BTW" at bounding box center [242, 293] width 161 height 17
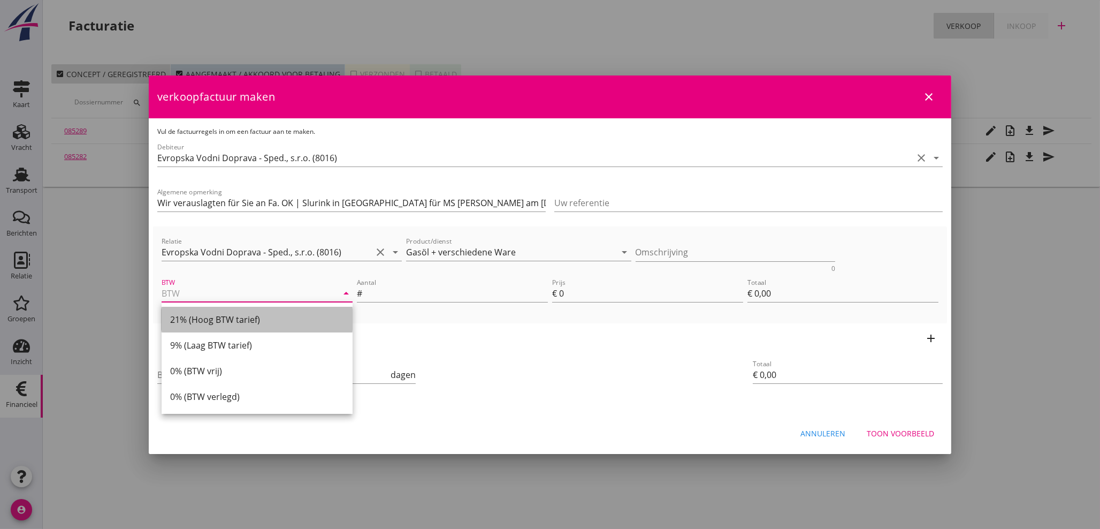
click at [210, 323] on div "21% (Hoog BTW tarief)" at bounding box center [257, 319] width 174 height 13
type input "21% (Hoog BTW tarief)"
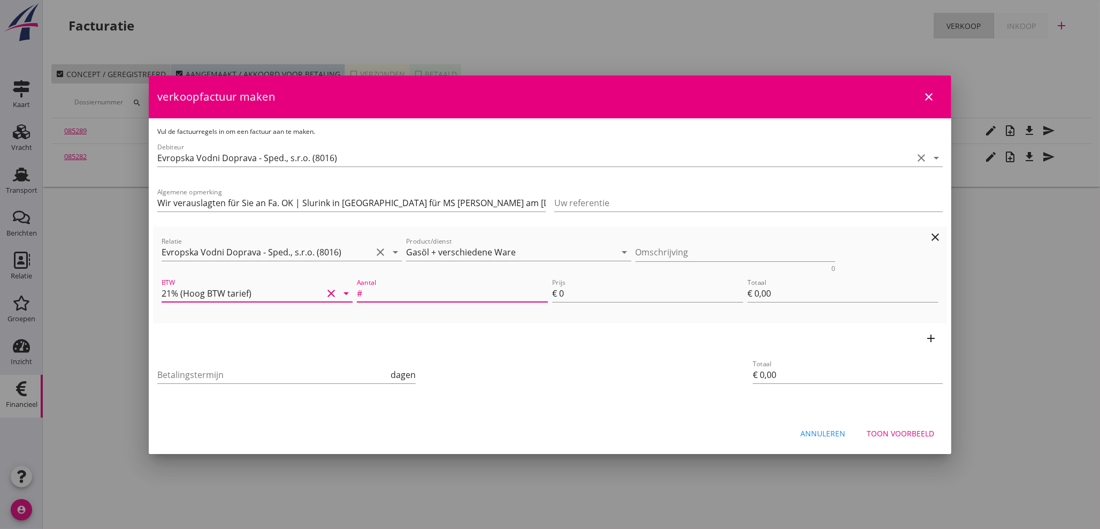
click at [378, 297] on input "Aantal" at bounding box center [455, 293] width 183 height 17
type input "1"
type input "4"
type input "€ 4,00"
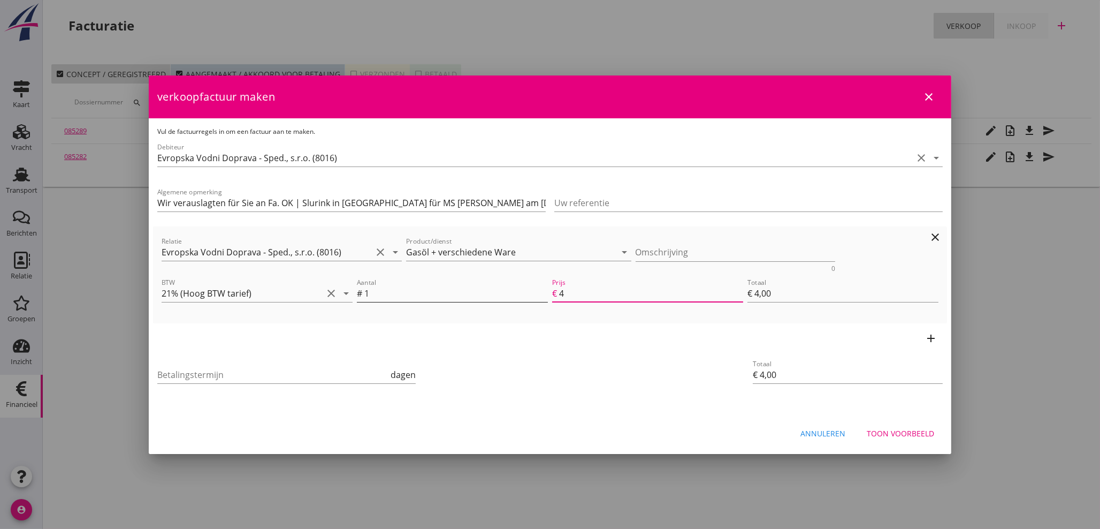
type input "45"
type input "€ 45,00"
type input "455"
type input "€ 455,00"
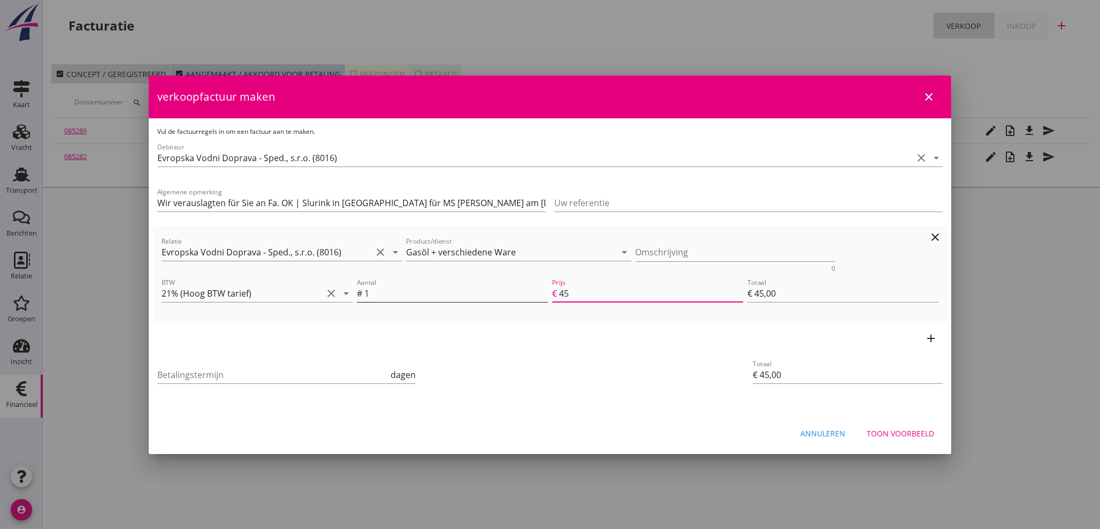
type input "€ 455,00"
type input "45"
type input "€ 45,00"
type input "451"
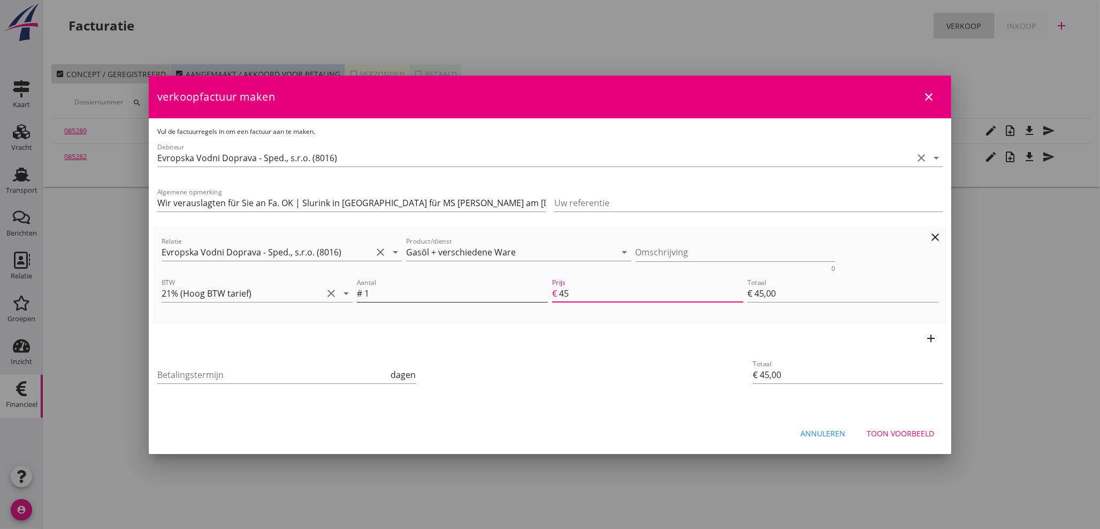
type input "€ 451,00"
type input "4515"
type input "€ 4.515,00"
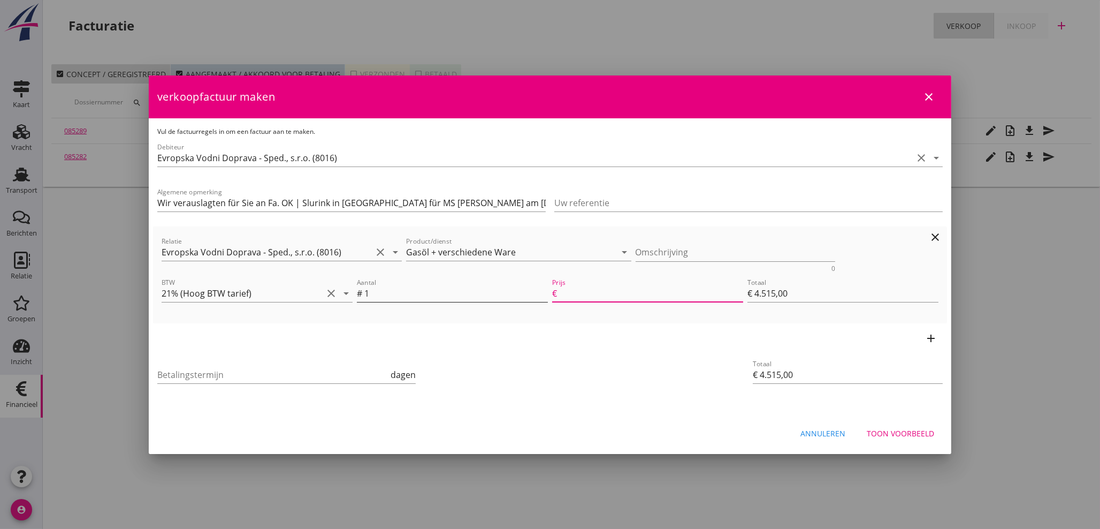
type input "€ 0,00"
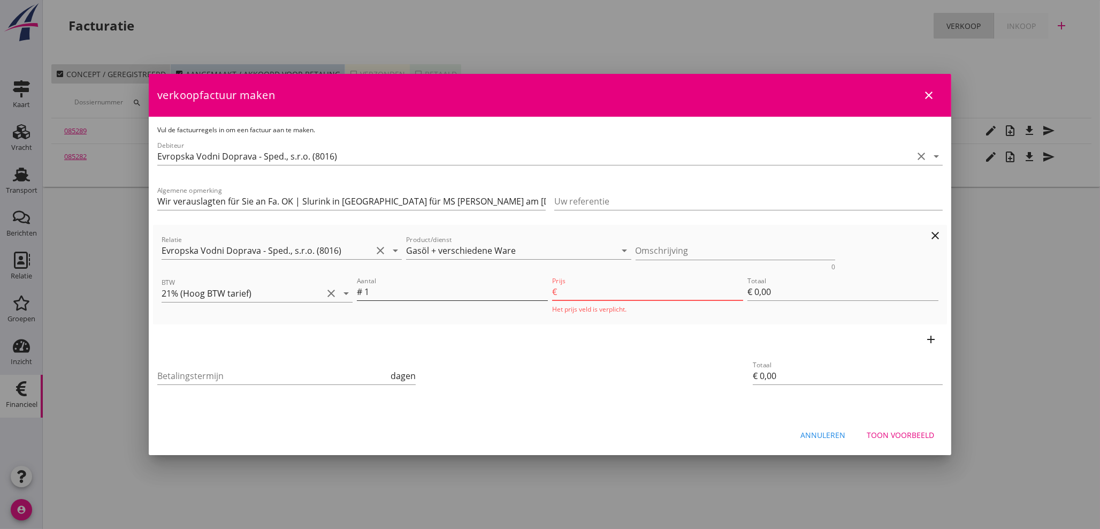
type input "4515.9"
type input "€ 4.515,90"
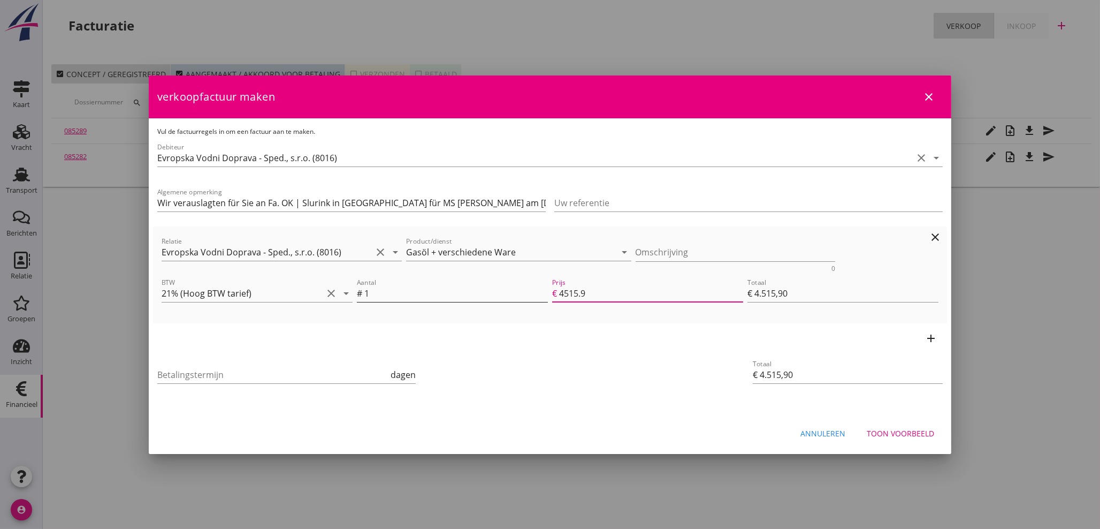
type input "4515.97"
type input "€ 4.515,97"
type input "4515.97"
click at [932, 337] on icon "add" at bounding box center [930, 338] width 13 height 13
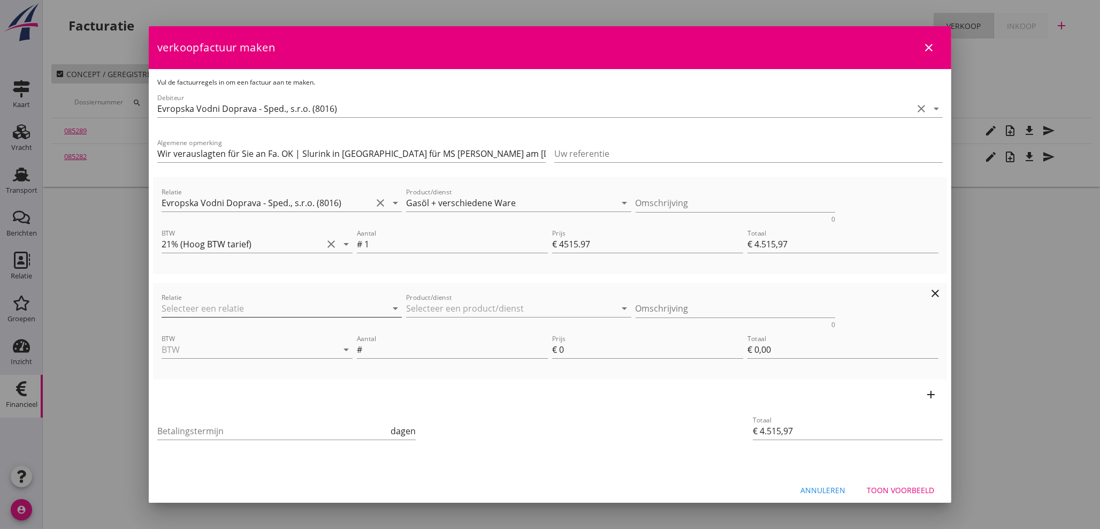
click at [292, 308] on input "Relatie" at bounding box center [267, 308] width 210 height 17
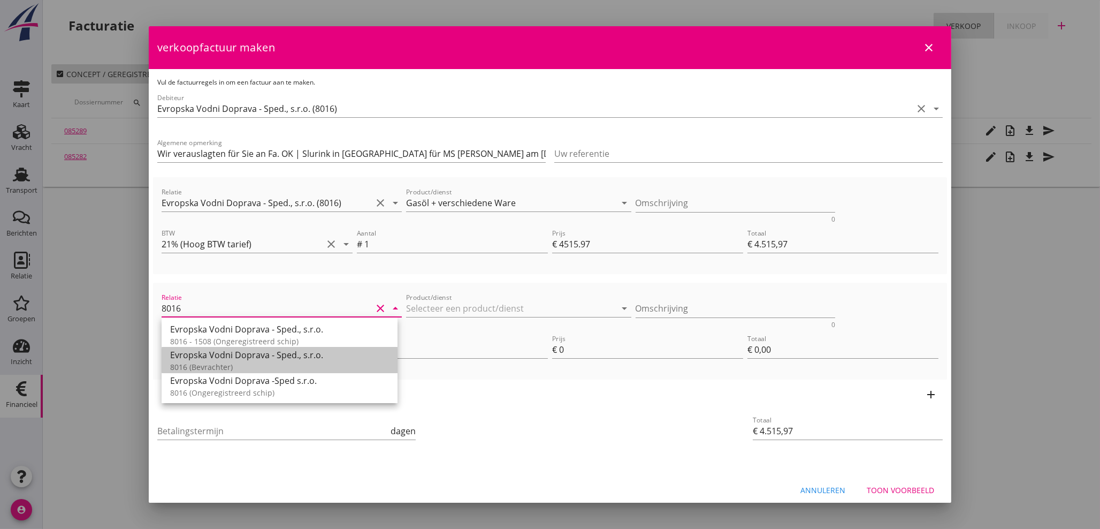
drag, startPoint x: 297, startPoint y: 361, endPoint x: 415, endPoint y: 332, distance: 121.6
click at [298, 359] on div "Evropska Vodni Doprava - Sped., s.r.o." at bounding box center [279, 354] width 219 height 13
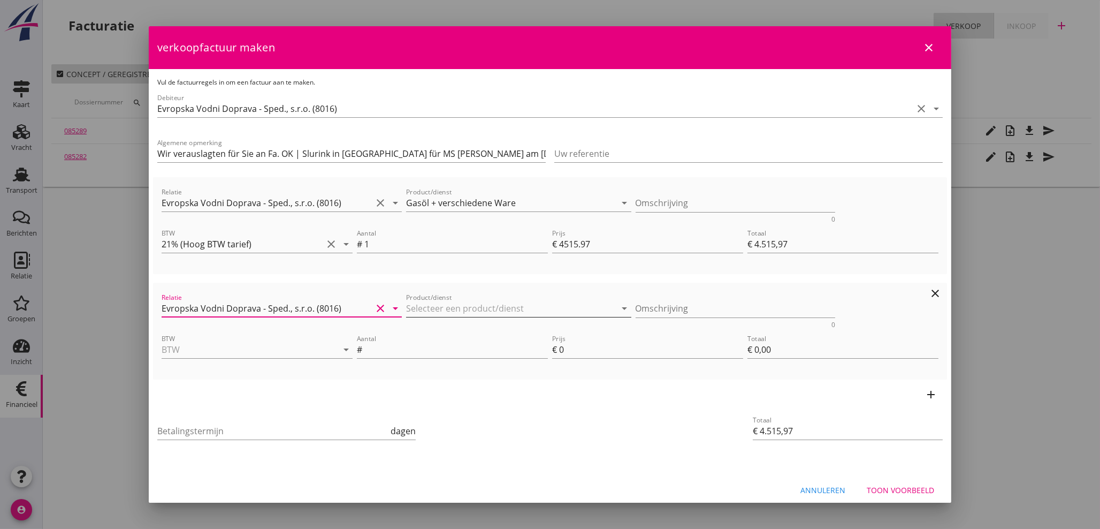
type input "Evropska Vodni Doprava - Sped., s.r.o. (8016)"
click at [483, 304] on input "Product/dienst" at bounding box center [511, 308] width 210 height 17
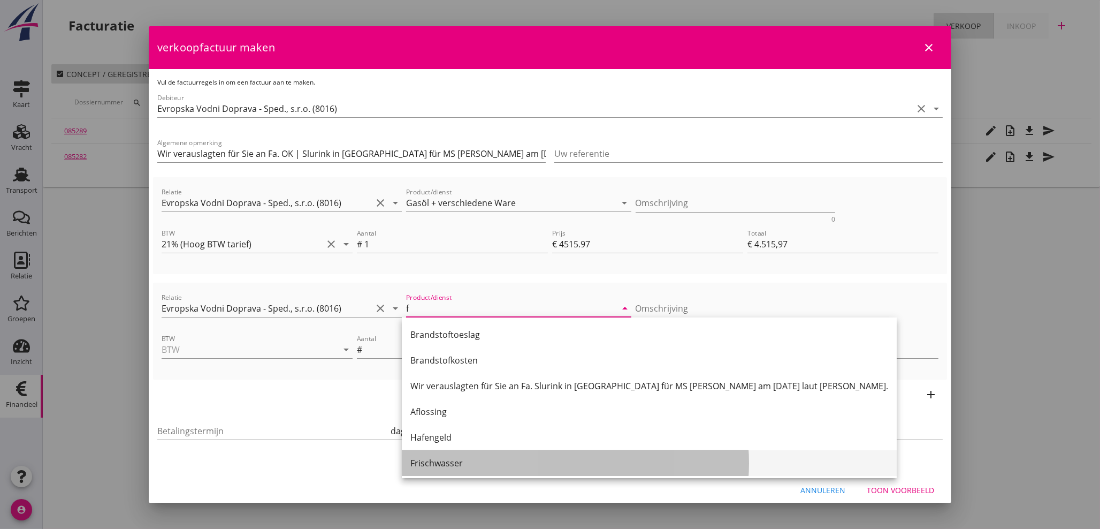
click at [432, 470] on div "Frischwasser" at bounding box center [649, 463] width 478 height 26
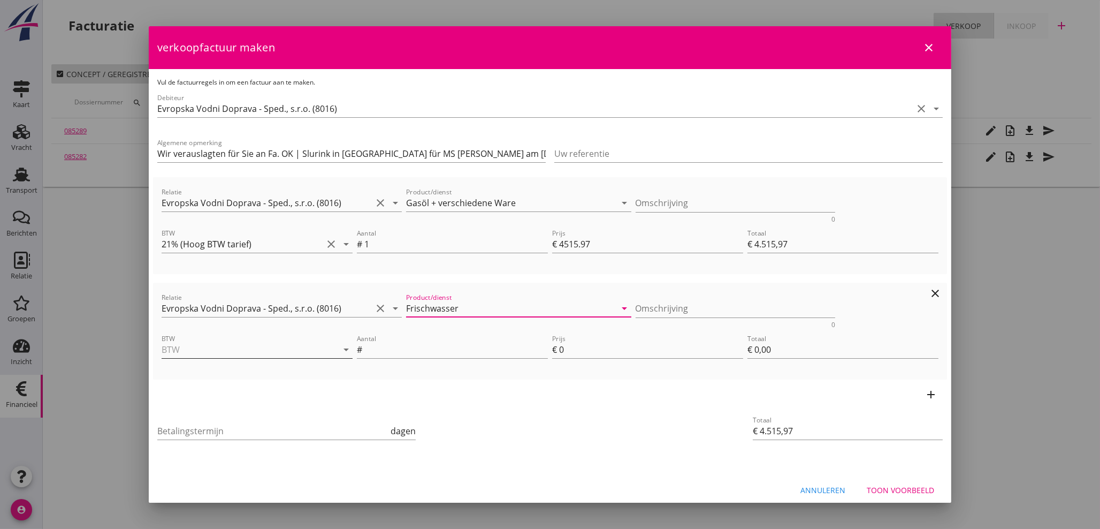
type input "Frischwasser"
click at [198, 353] on input "BTW" at bounding box center [242, 349] width 161 height 17
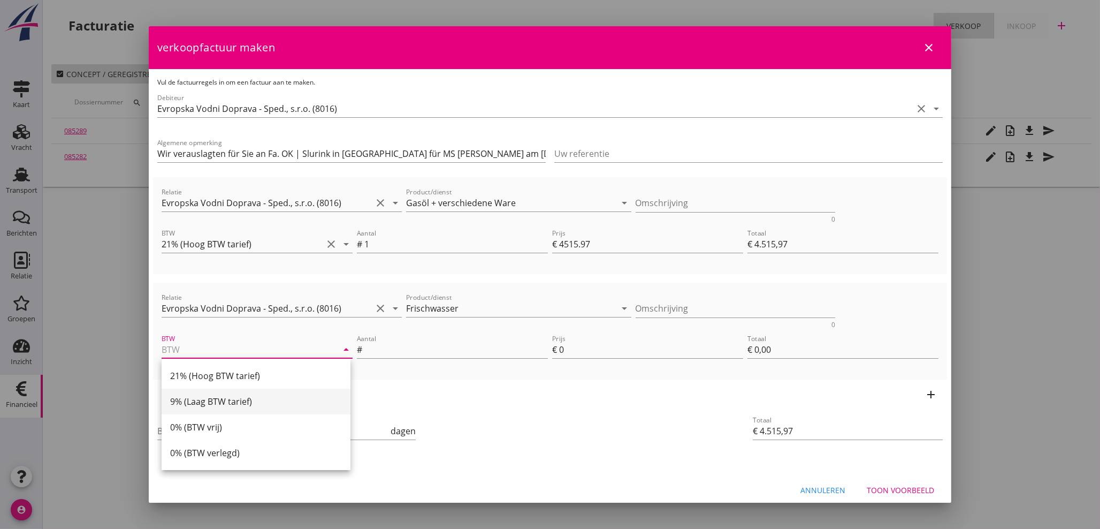
click at [202, 403] on div "9% (Laag BTW tarief)" at bounding box center [256, 401] width 172 height 13
type input "9% (Laag BTW tarief)"
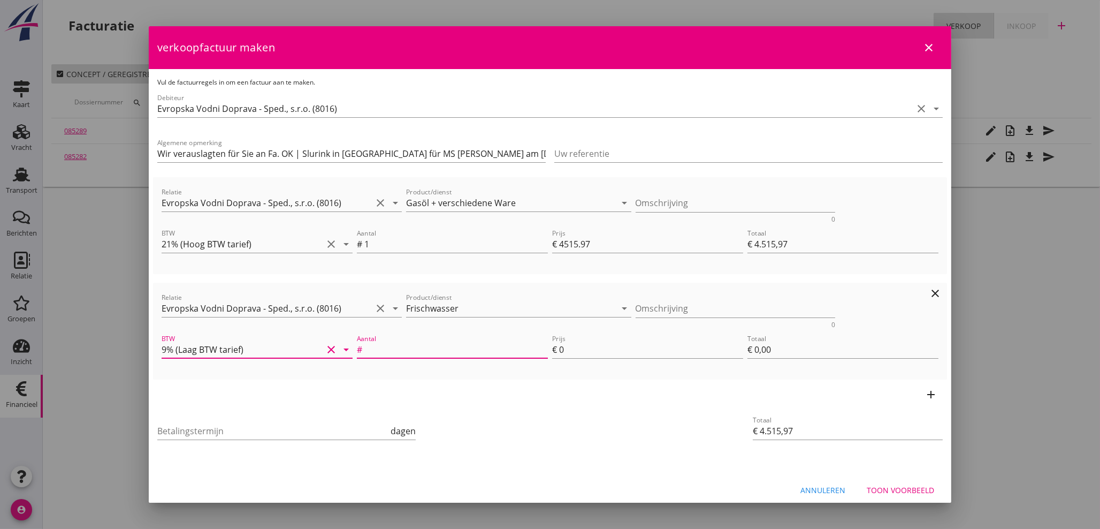
click at [408, 345] on input "Aantal" at bounding box center [455, 349] width 183 height 17
type input "1"
type input "€ 4.523,97"
type input "8"
type input "€ 8,00"
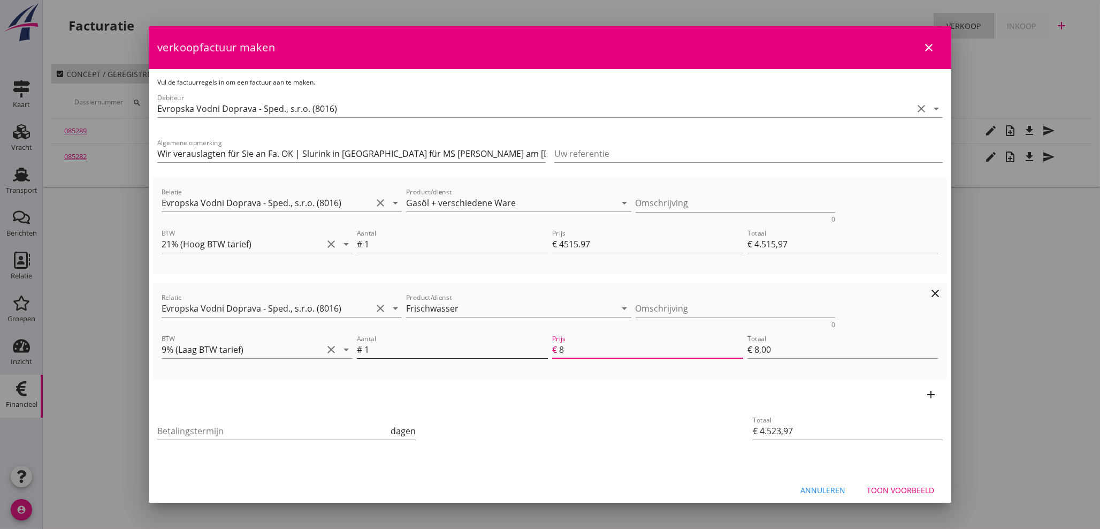
type input "€ 4.515,97"
type input "€ 0,00"
type input "€ 4.523,97"
type input "8.0"
type input "€ 8,00"
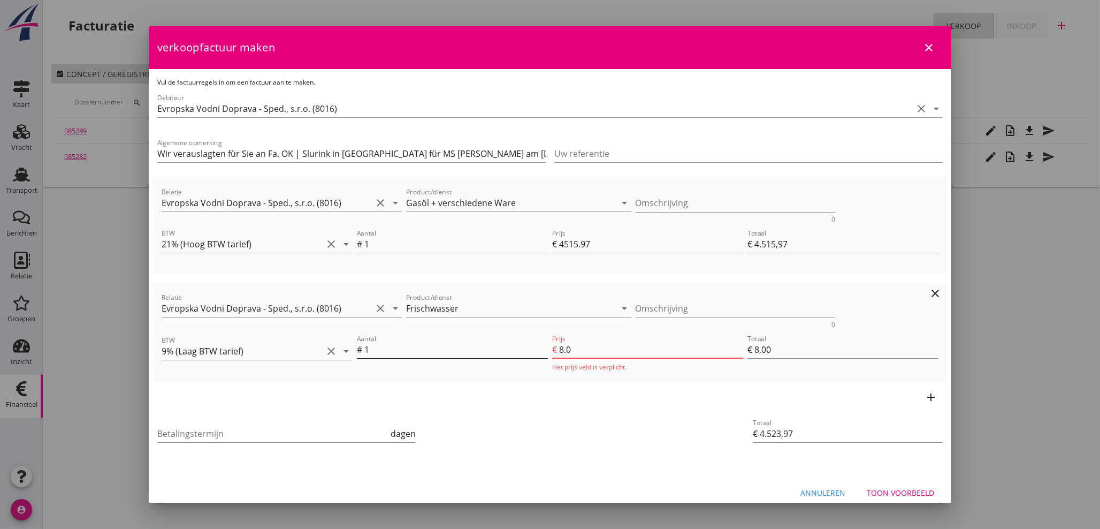
type input "€ 4.524,02"
type input "8.05"
type input "€ 8,05"
type input "8.05"
drag, startPoint x: 260, startPoint y: 440, endPoint x: 261, endPoint y: 430, distance: 10.2
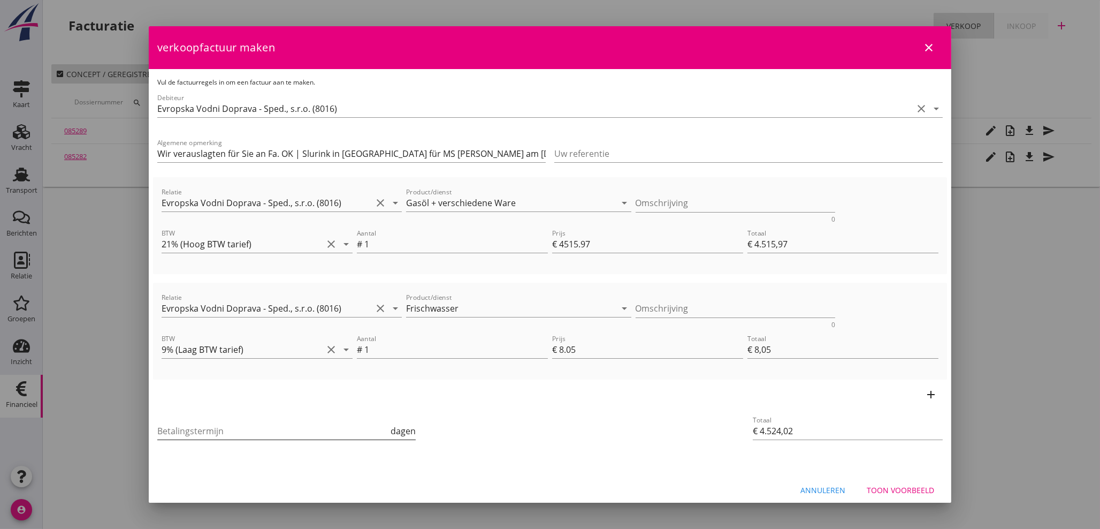
click at [261, 438] on div "Betalingstermijn dagen" at bounding box center [286, 436] width 258 height 28
click at [261, 430] on input "Betalingstermijn" at bounding box center [272, 430] width 231 height 17
type input "21"
click at [901, 491] on div "Toon voorbeeld" at bounding box center [900, 489] width 67 height 11
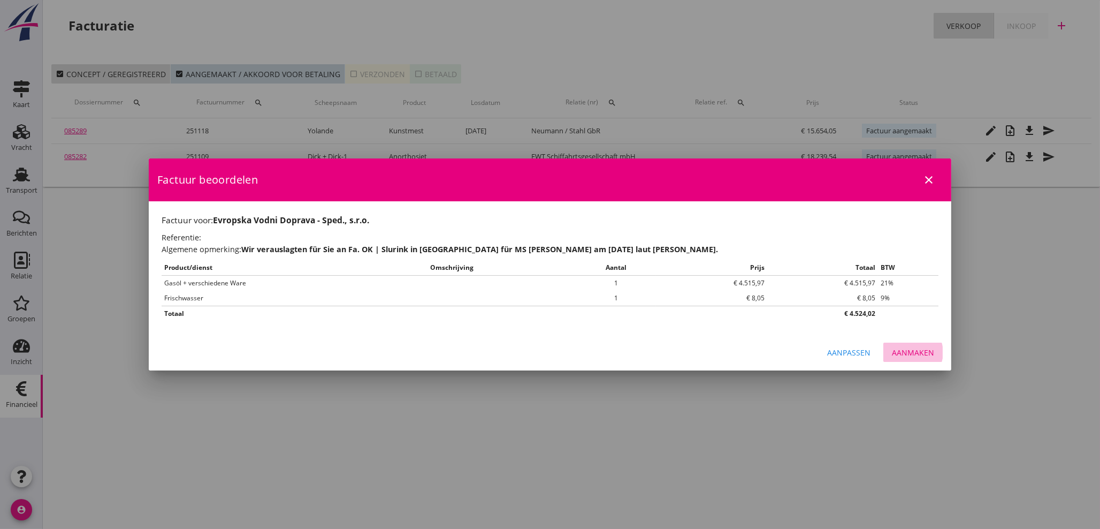
click at [915, 354] on div "Aanmaken" at bounding box center [913, 352] width 42 height 11
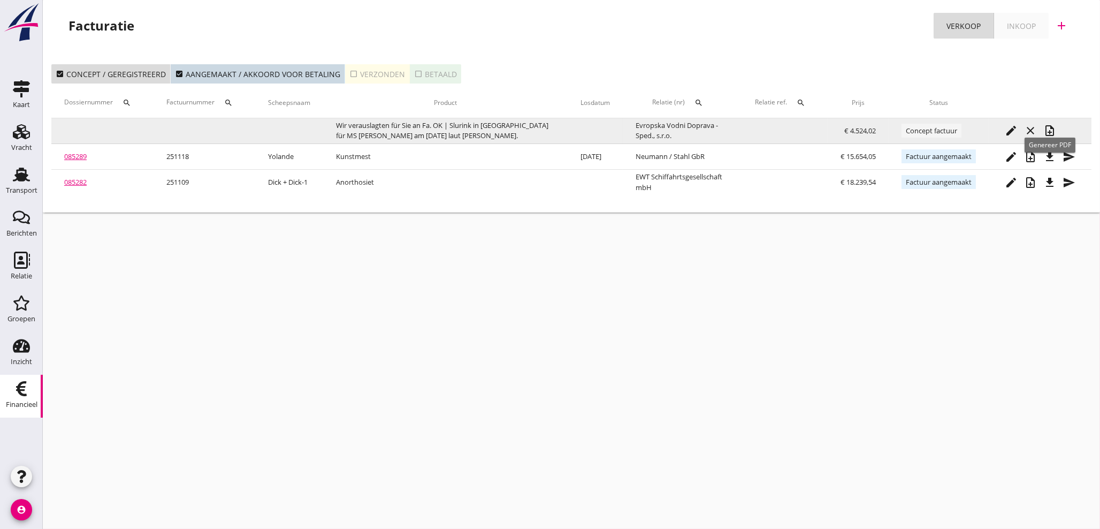
click at [1049, 133] on icon "note_add" at bounding box center [1049, 130] width 13 height 13
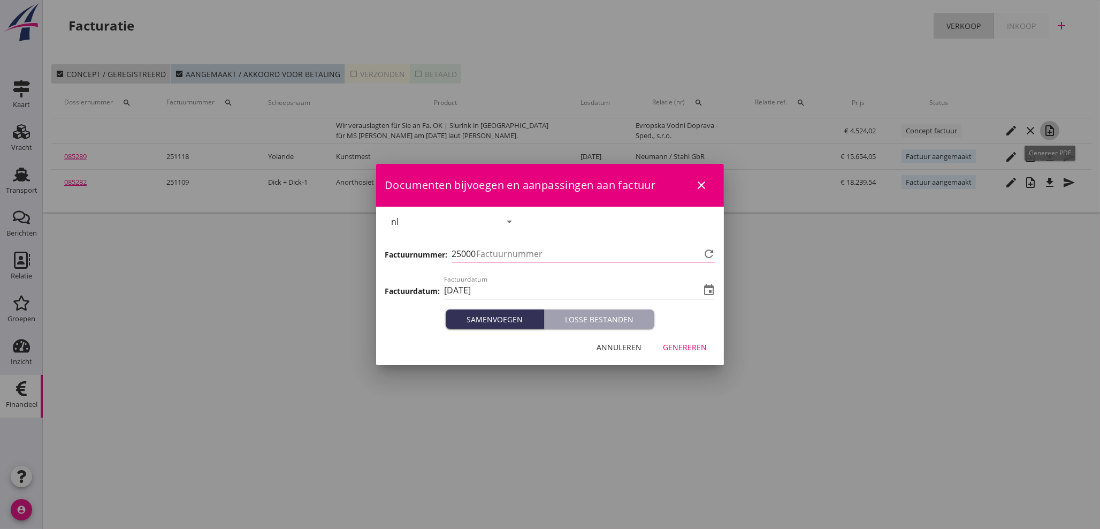
type input "1119"
click at [684, 348] on div "Genereren" at bounding box center [685, 346] width 44 height 11
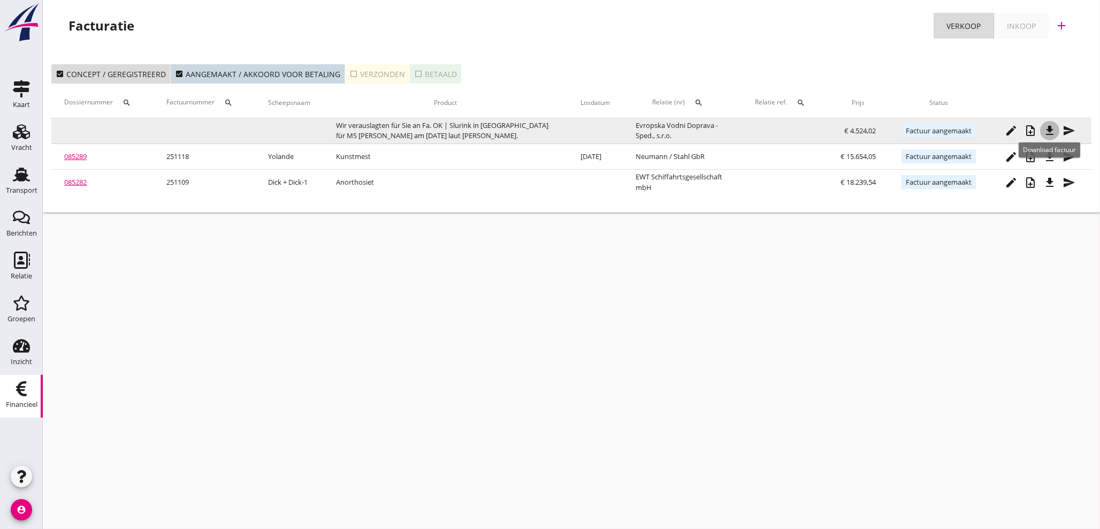
click at [1052, 132] on icon "file_download" at bounding box center [1049, 130] width 13 height 13
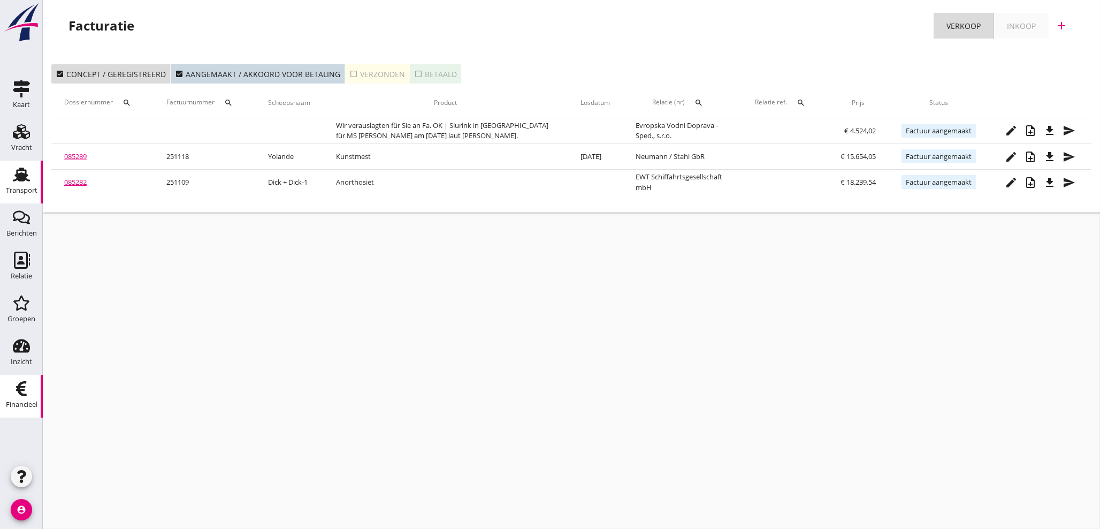
click at [22, 185] on div "Transport" at bounding box center [22, 190] width 32 height 15
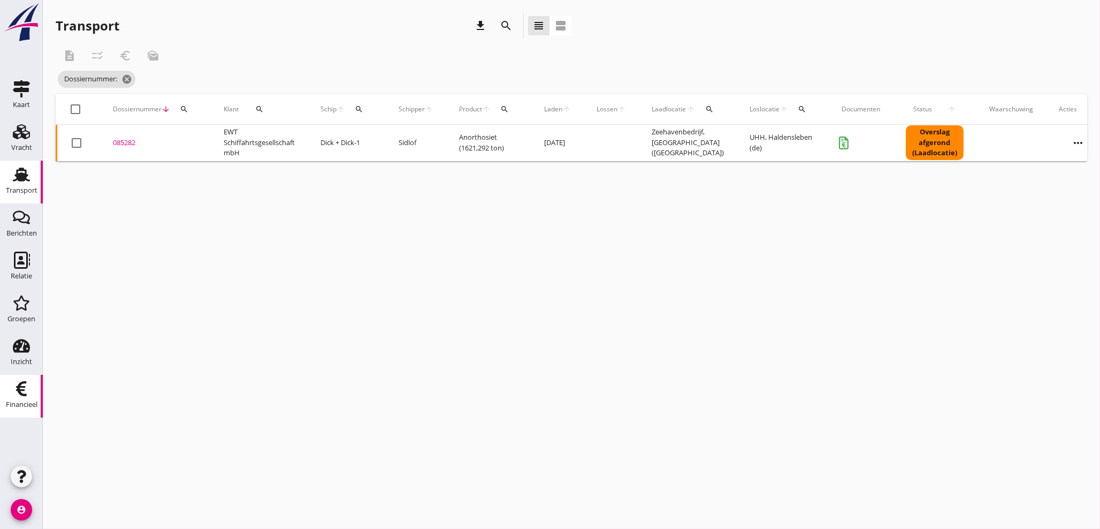
click at [26, 401] on div "Financieel" at bounding box center [22, 404] width 32 height 7
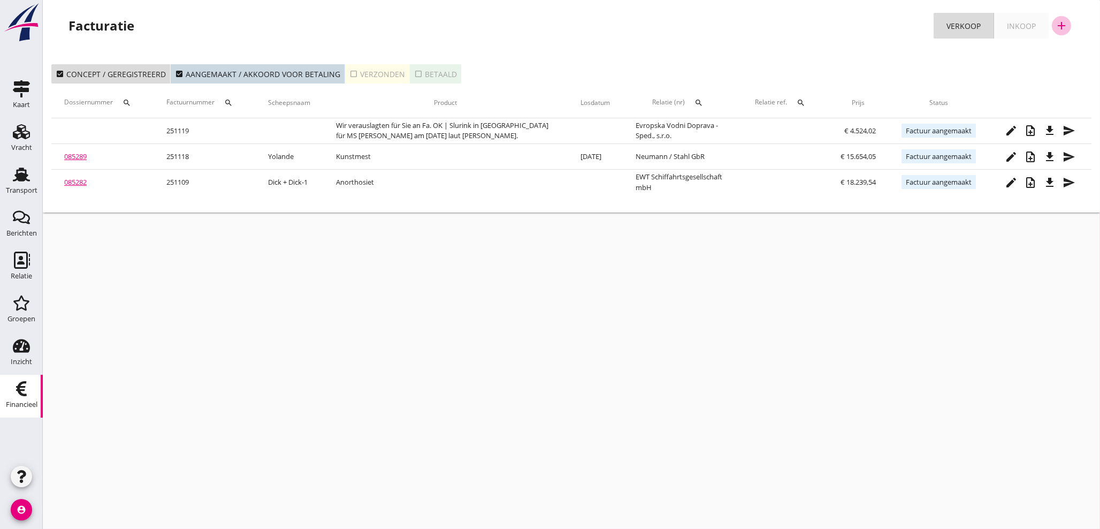
click at [1065, 26] on icon "add" at bounding box center [1061, 25] width 13 height 13
click at [1063, 59] on link "Verkoopfactuur" at bounding box center [1054, 53] width 81 height 26
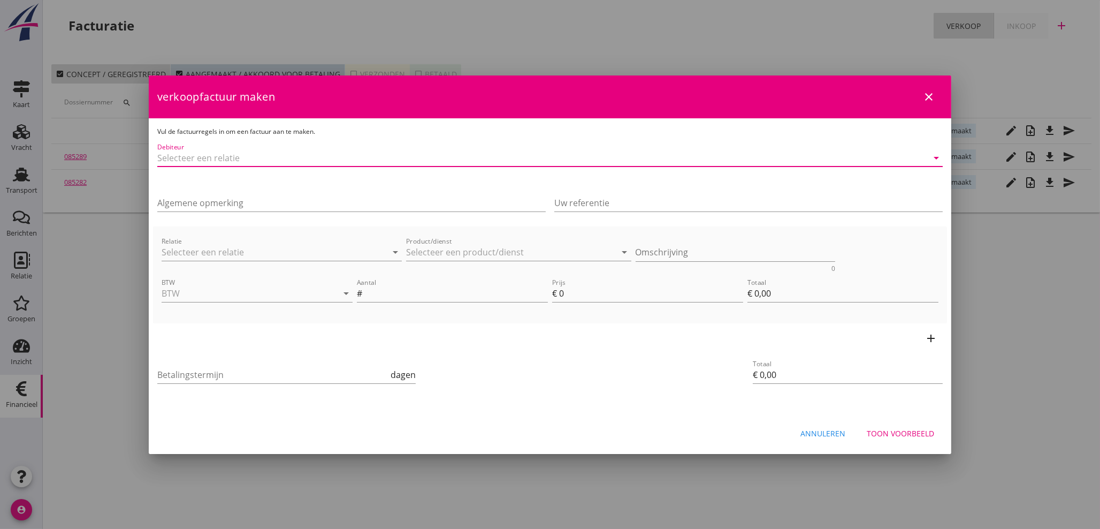
click at [361, 157] on input "Debiteur" at bounding box center [534, 157] width 755 height 17
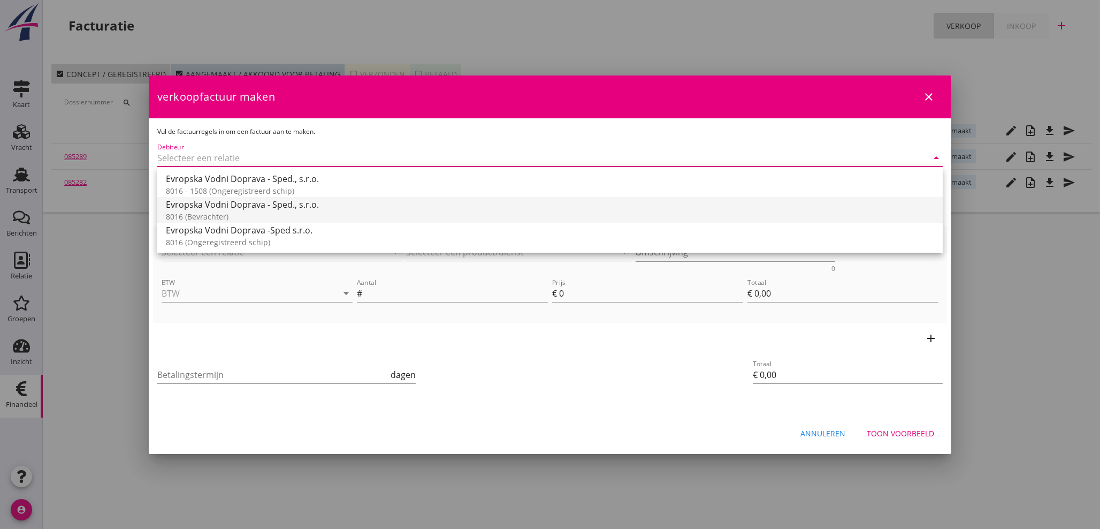
click at [241, 209] on div "Evropska Vodni Doprava - Sped., s.r.o." at bounding box center [550, 204] width 768 height 13
type input "Evropska Vodni Doprava - Sped., s.r.o. (8016)"
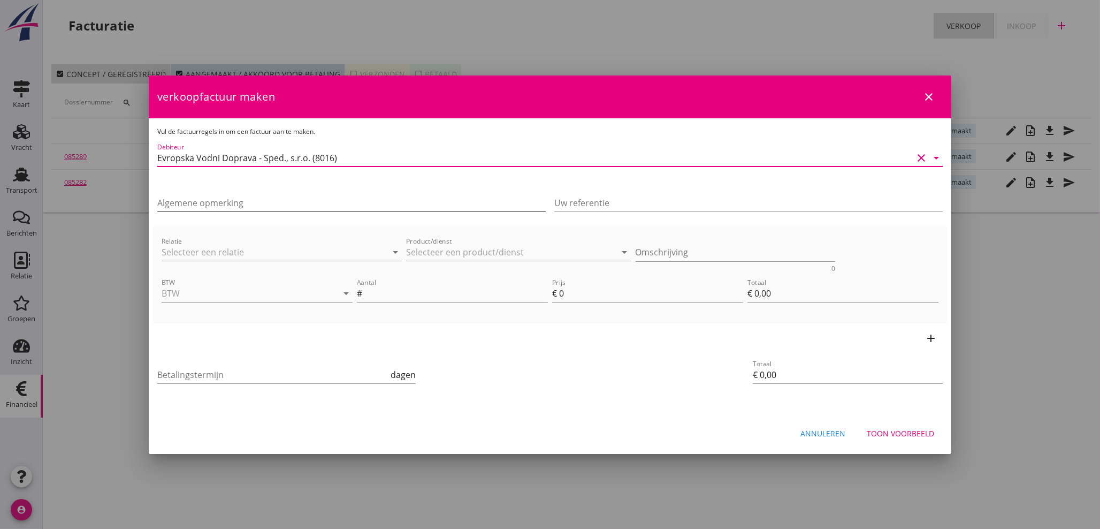
click at [248, 200] on input "Algemene opmerking" at bounding box center [351, 202] width 388 height 17
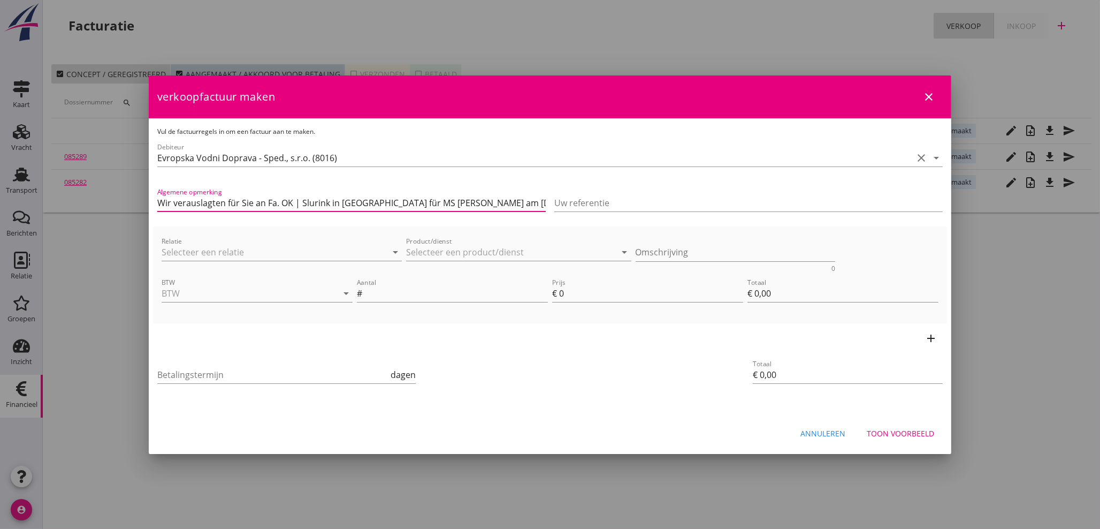
click at [411, 202] on input "Wir verauslagten für Sie an Fa. OK | Slurink in [GEOGRAPHIC_DATA] für MS [PERSO…" at bounding box center [351, 202] width 388 height 17
type input "Wir verauslagten für Sie an Fa. OK | Slurink in [GEOGRAPHIC_DATA] für MS [PERSO…"
click at [225, 255] on input "Relatie" at bounding box center [267, 251] width 210 height 17
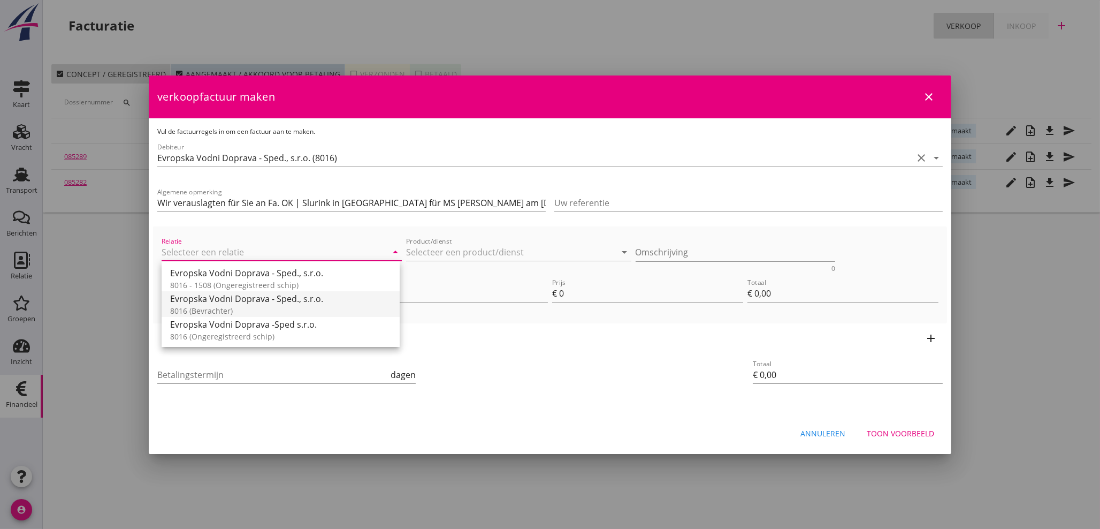
click at [223, 310] on div "8016 (Bevrachter)" at bounding box center [280, 310] width 221 height 11
type input "Evropska Vodni Doprava - Sped., s.r.o. (8016)"
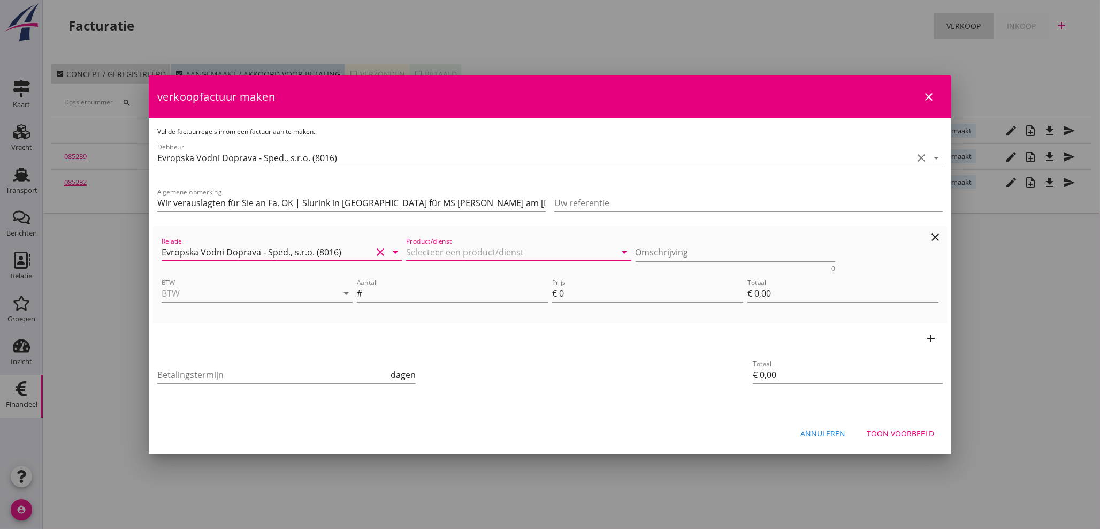
click at [453, 254] on input "Product/dienst" at bounding box center [511, 251] width 210 height 17
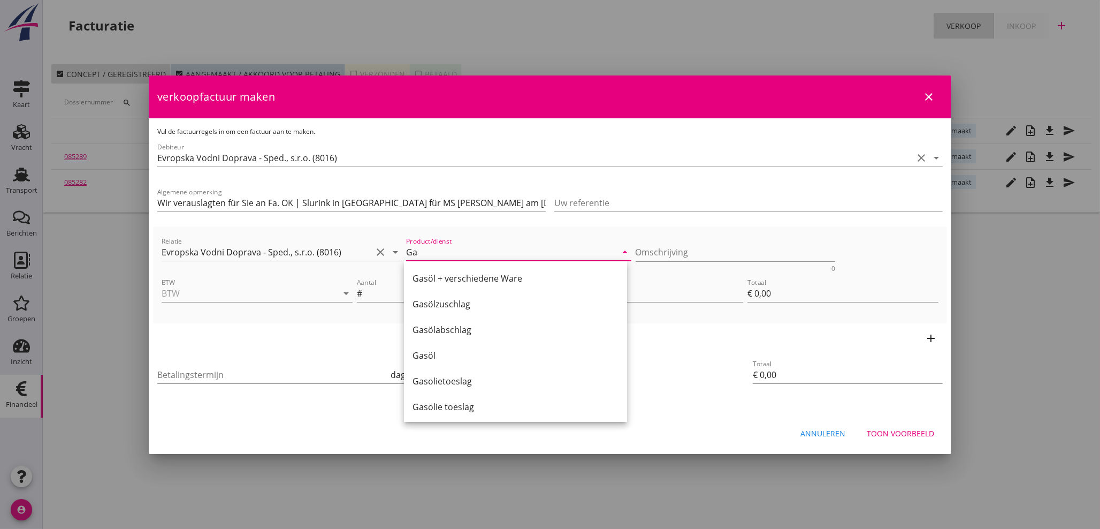
click at [462, 280] on div "Gasöl + verschiedene Ware" at bounding box center [515, 278] width 206 height 13
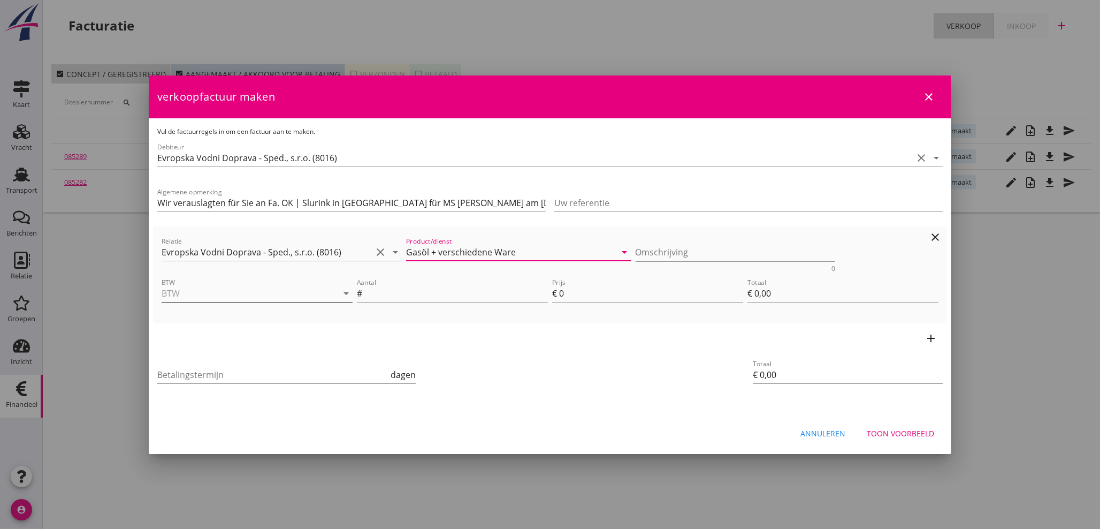
type input "Gasöl + verschiedene Ware"
click at [255, 295] on input "BTW" at bounding box center [242, 293] width 161 height 17
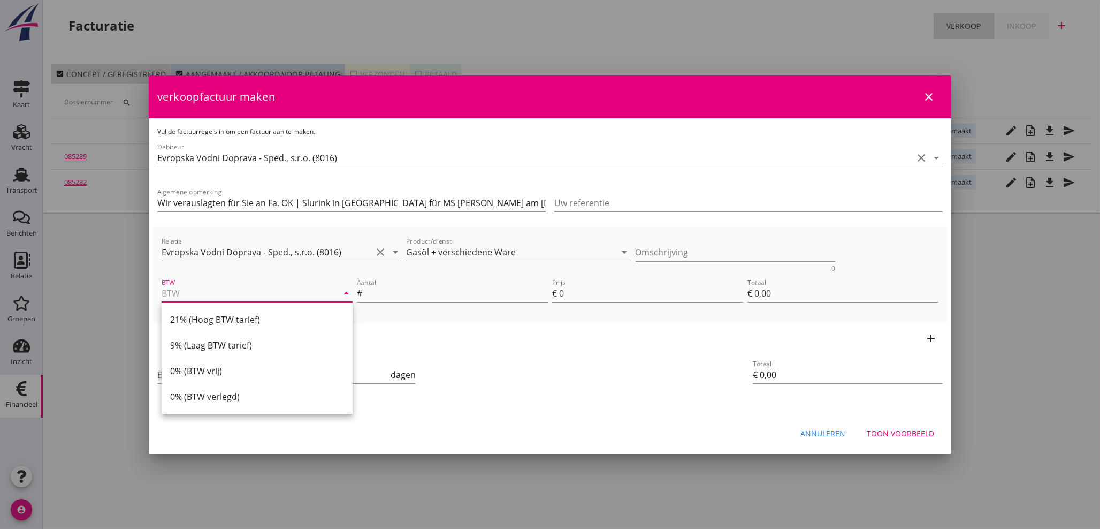
click at [256, 320] on div "21% (Hoog BTW tarief)" at bounding box center [257, 319] width 174 height 13
type input "21% (Hoog BTW tarief)"
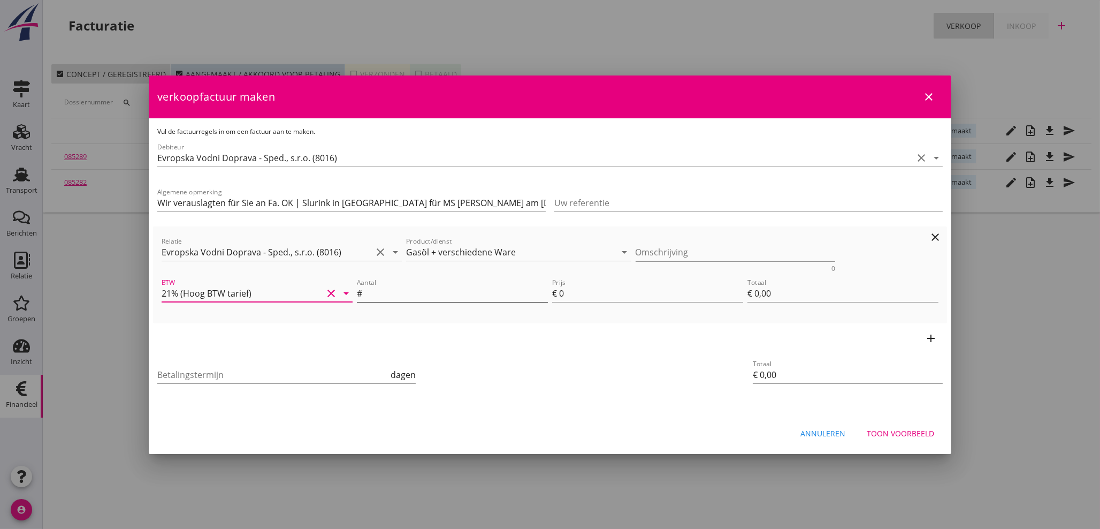
click at [428, 295] on input "Aantal" at bounding box center [455, 293] width 183 height 17
type input "1"
type input "€ 1,00"
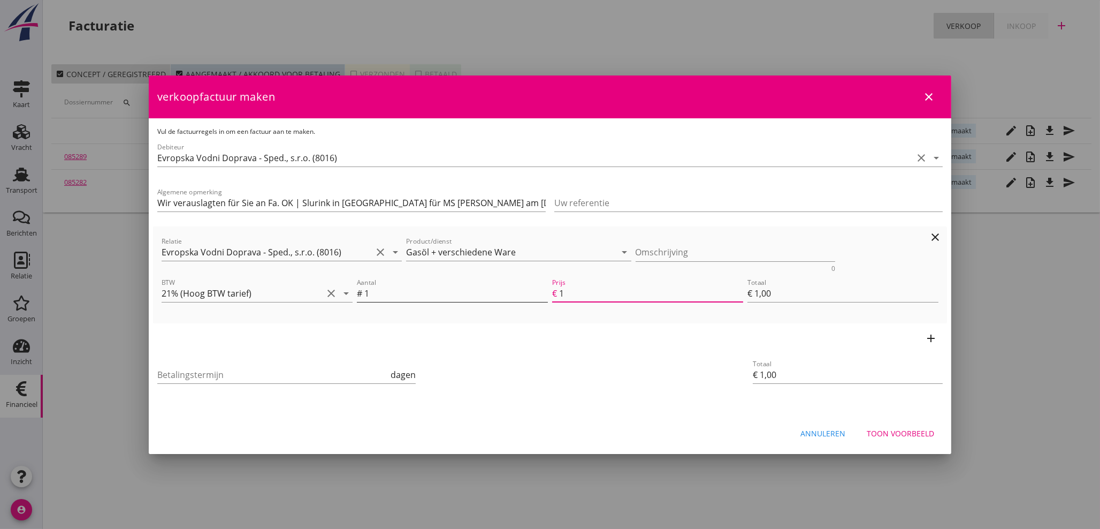
type input "10"
type input "€ 10,00"
type input "106"
type input "€ 106,00"
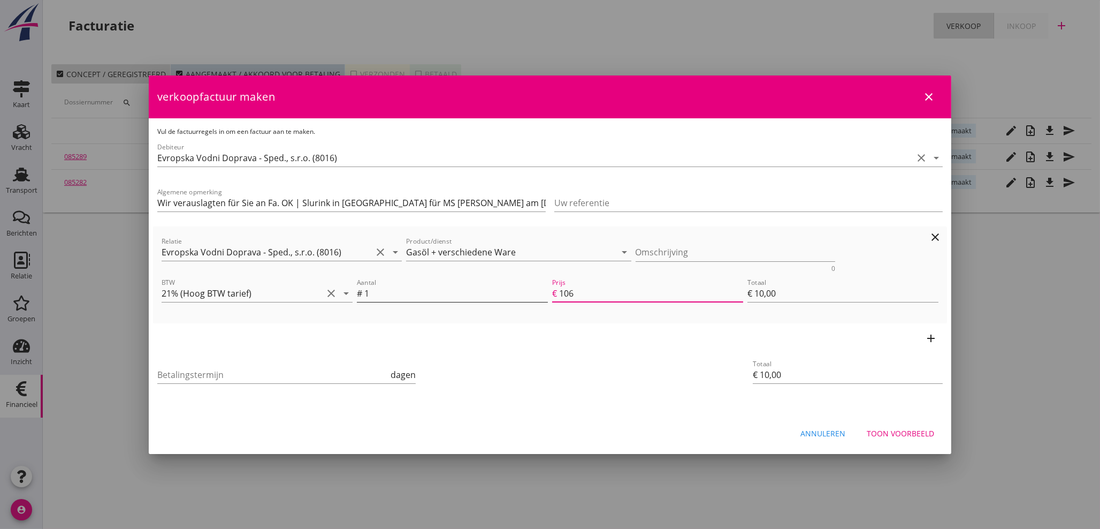
type input "€ 106,00"
type input "1068"
type input "€ 1.068,00"
type input "10683"
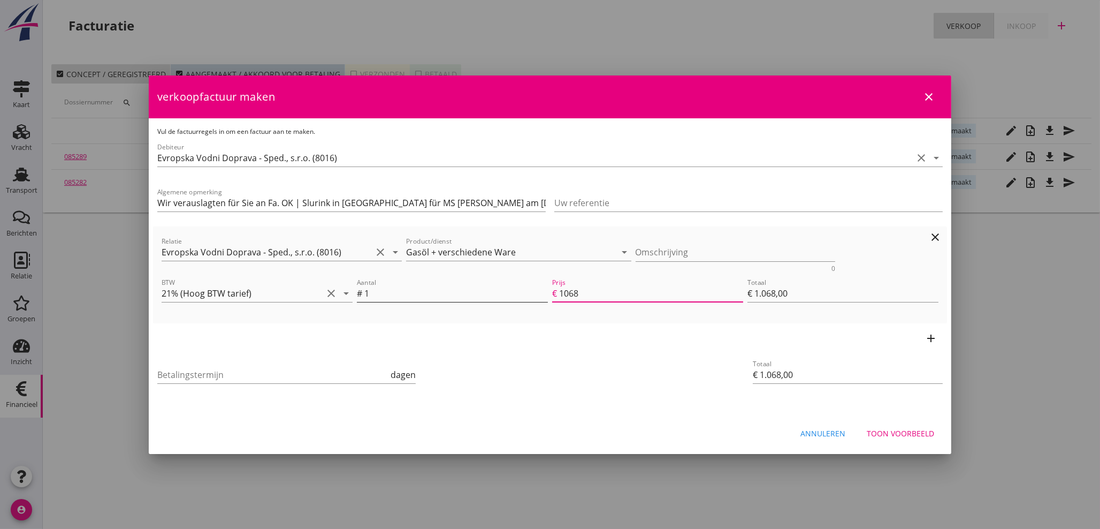
type input "€ 10.683,00"
type input "€ 0,00"
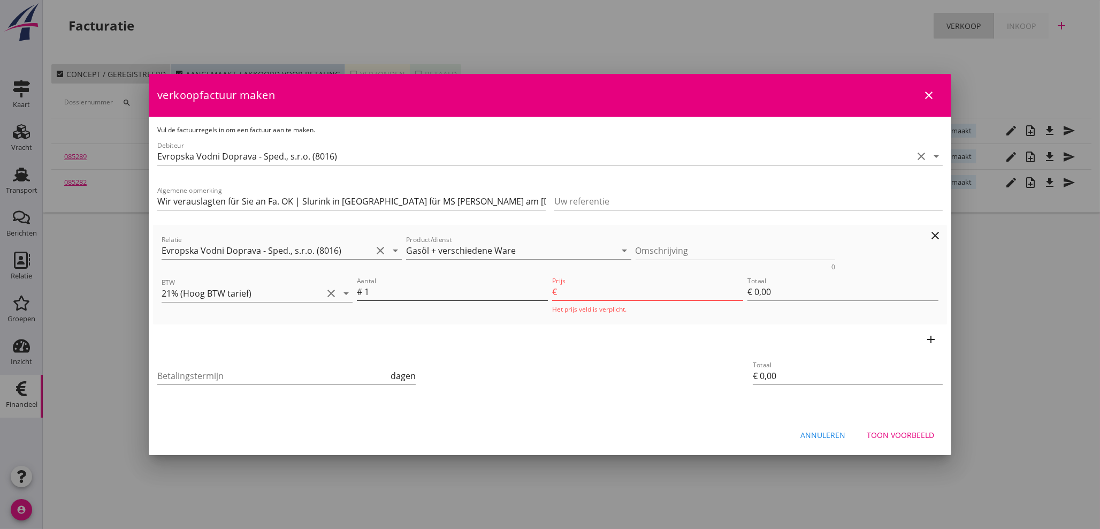
type input "10683.1"
type input "€ 10.683,10"
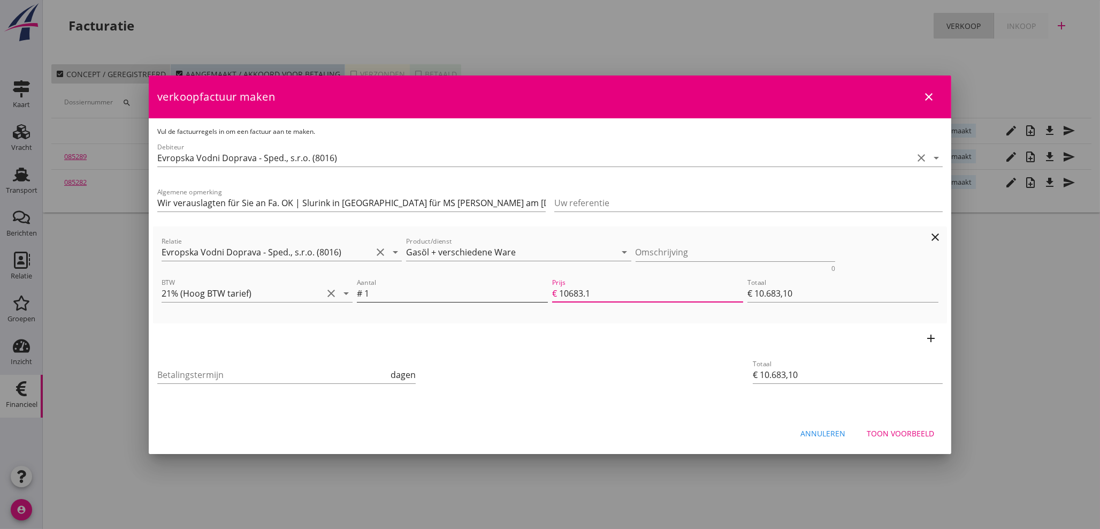
type input "10683.13"
type input "€ 10.683,13"
type input "10683.13"
click at [933, 335] on icon "add" at bounding box center [930, 338] width 13 height 13
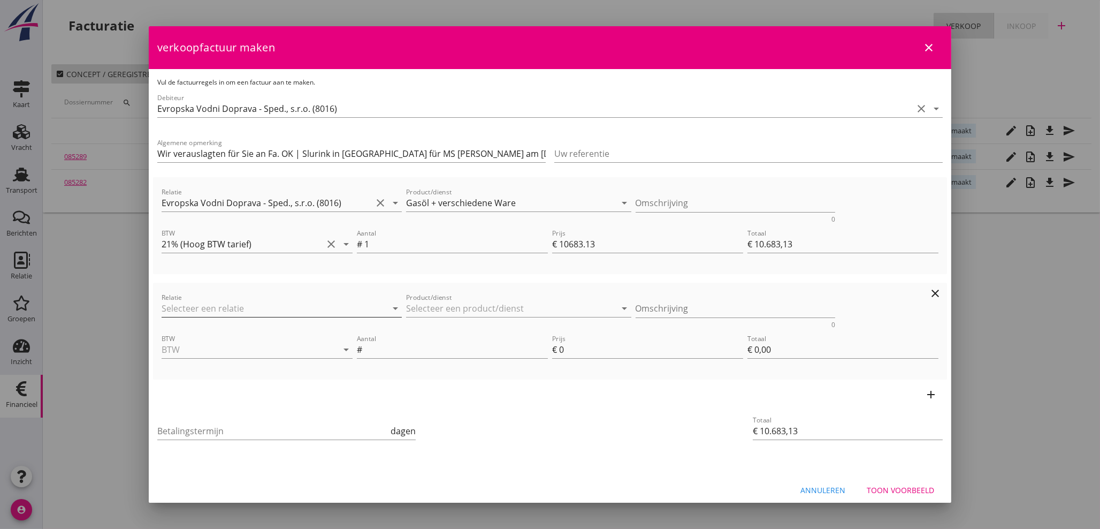
click at [270, 311] on input "Relatie" at bounding box center [267, 308] width 210 height 17
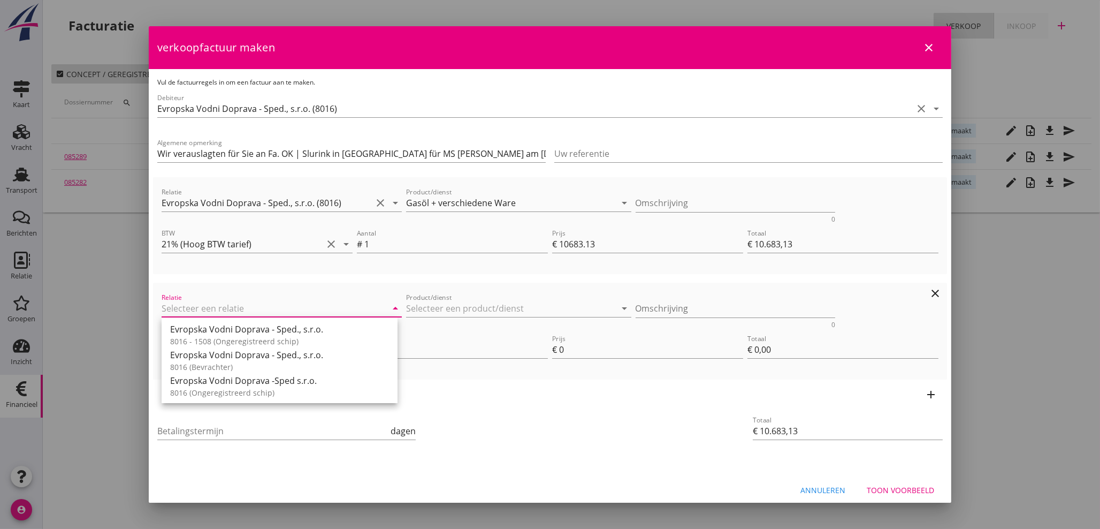
type input "/"
click at [301, 357] on div "Evropska Vodni Doprava - Sped., s.r.o." at bounding box center [279, 354] width 219 height 13
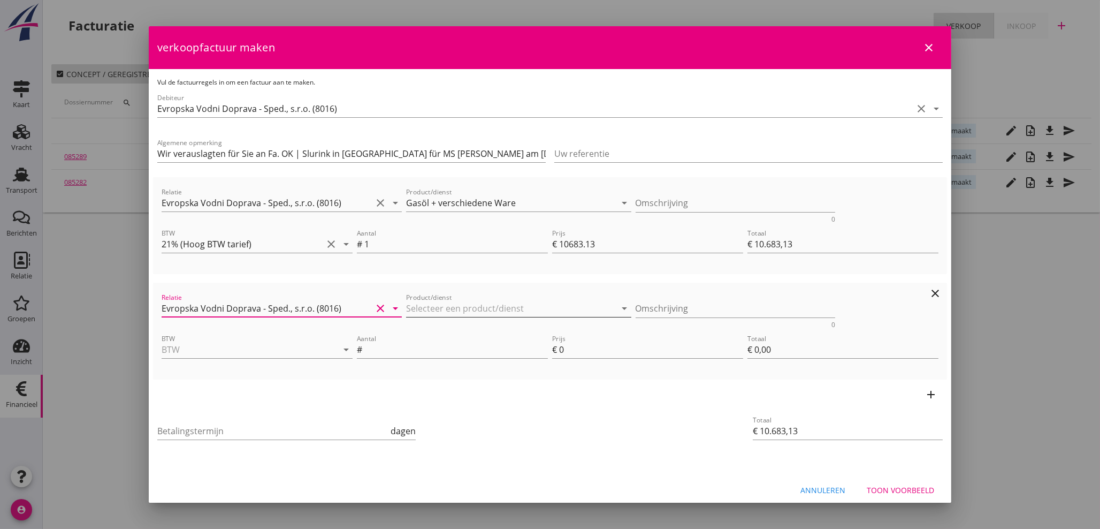
type input "Evropska Vodni Doprava - Sped., s.r.o. (8016)"
click at [457, 308] on input "Product/dienst" at bounding box center [511, 308] width 210 height 17
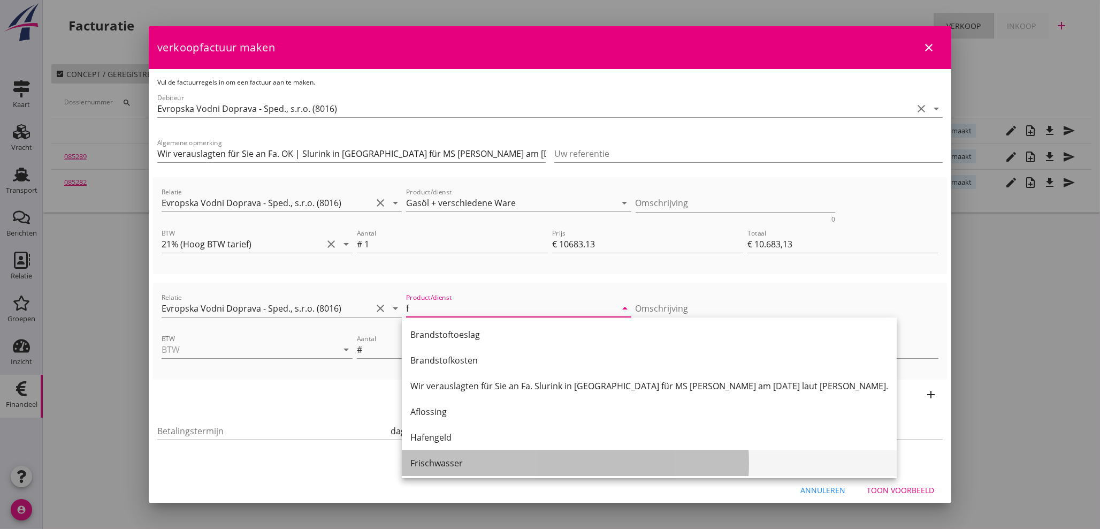
click at [445, 468] on div "Frischwasser" at bounding box center [649, 462] width 478 height 13
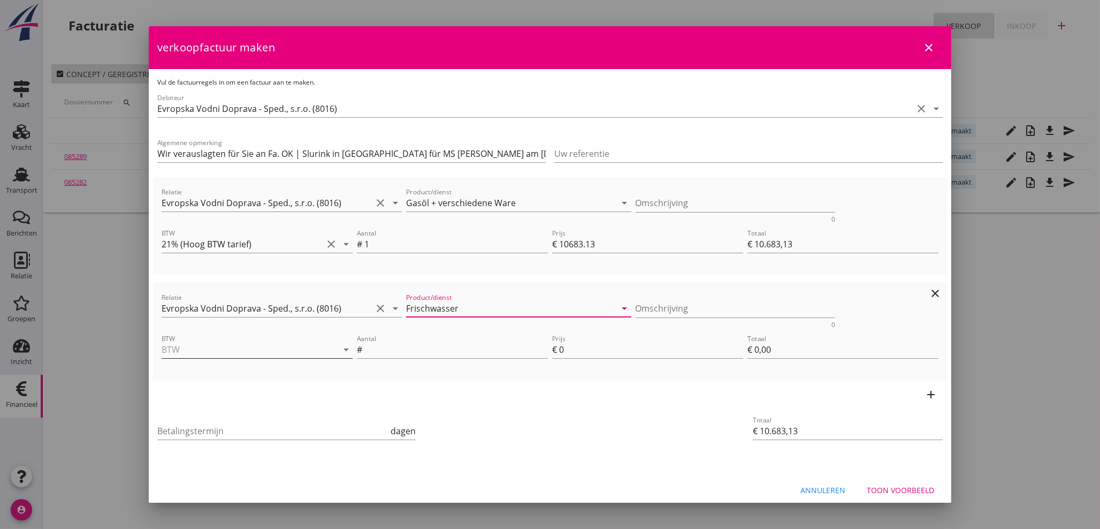
type input "Frischwasser"
click at [244, 349] on input "BTW" at bounding box center [242, 349] width 161 height 17
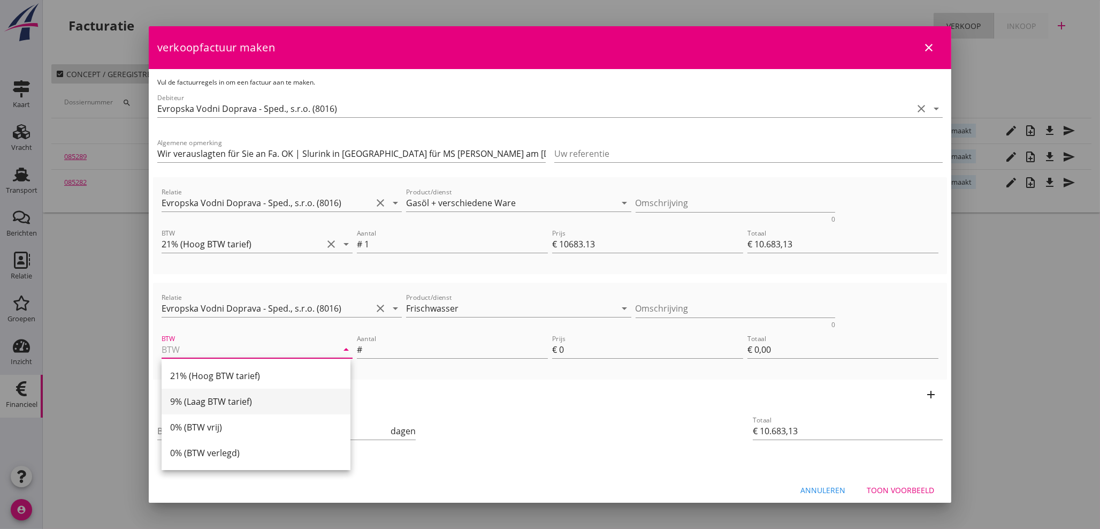
click at [228, 397] on div "9% (Laag BTW tarief)" at bounding box center [256, 401] width 172 height 13
type input "9% (Laag BTW tarief)"
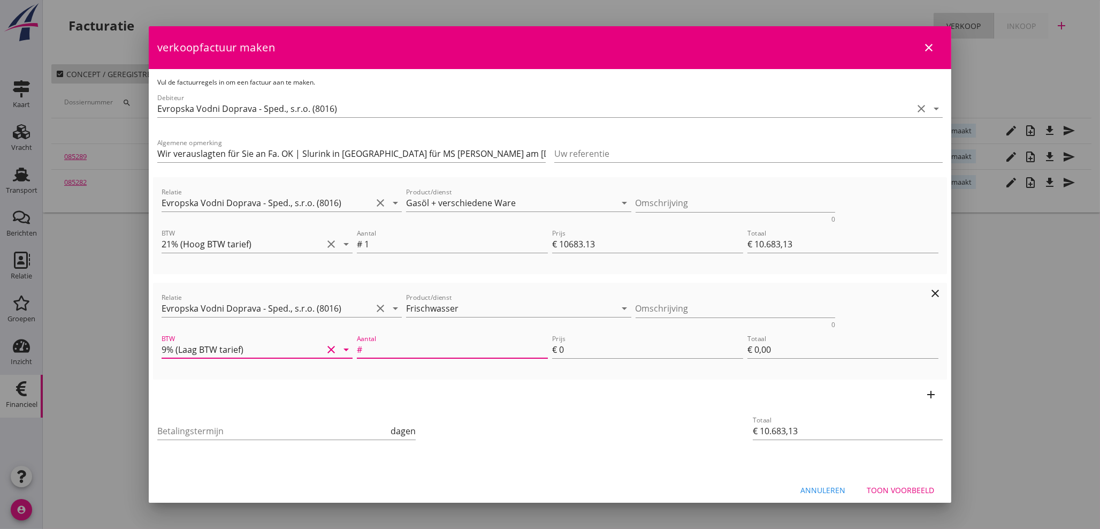
click at [412, 348] on input "Aantal" at bounding box center [455, 349] width 183 height 17
type input "1"
type input "€ 10.685,13"
type input "2"
type input "€ 2,00"
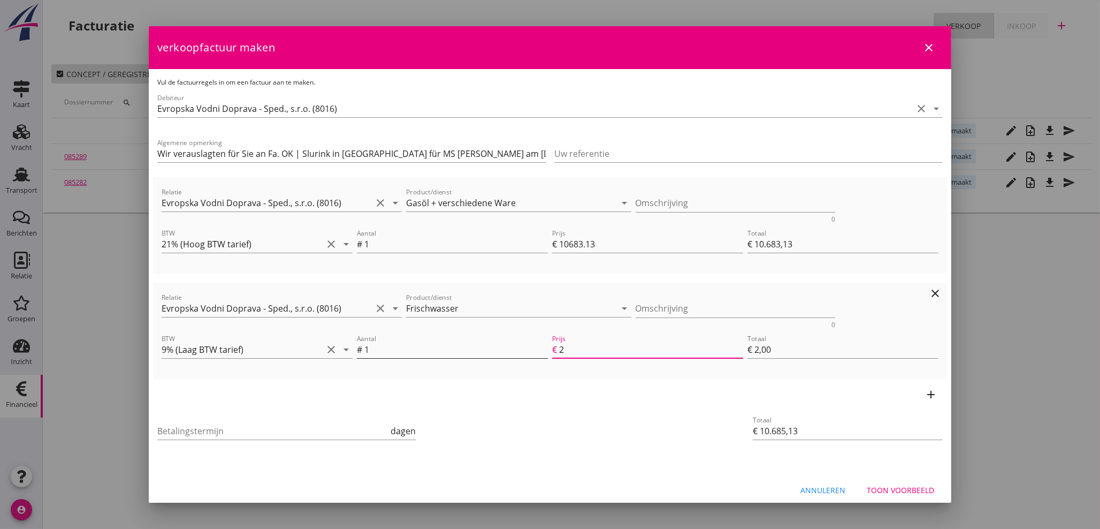
type input "€ 10.710,13"
type input "27"
type input "€ 27,00"
type input "€ 10.683,13"
type input "€ 0,00"
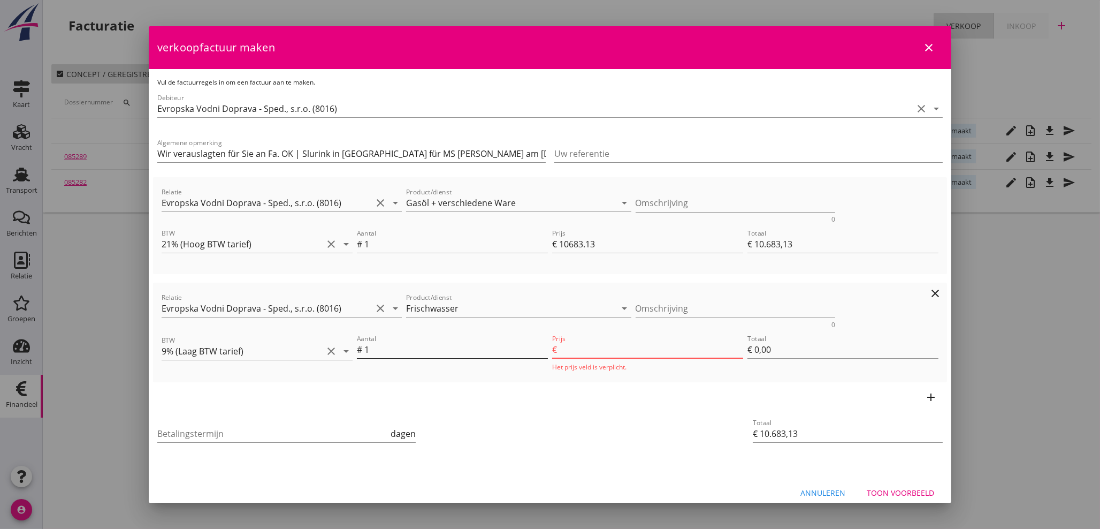
type input "€ 10.710,73"
type input "27.6"
type input "€ 27,60"
type input "27.60"
click at [212, 435] on input "Betalingstermijn" at bounding box center [272, 430] width 231 height 17
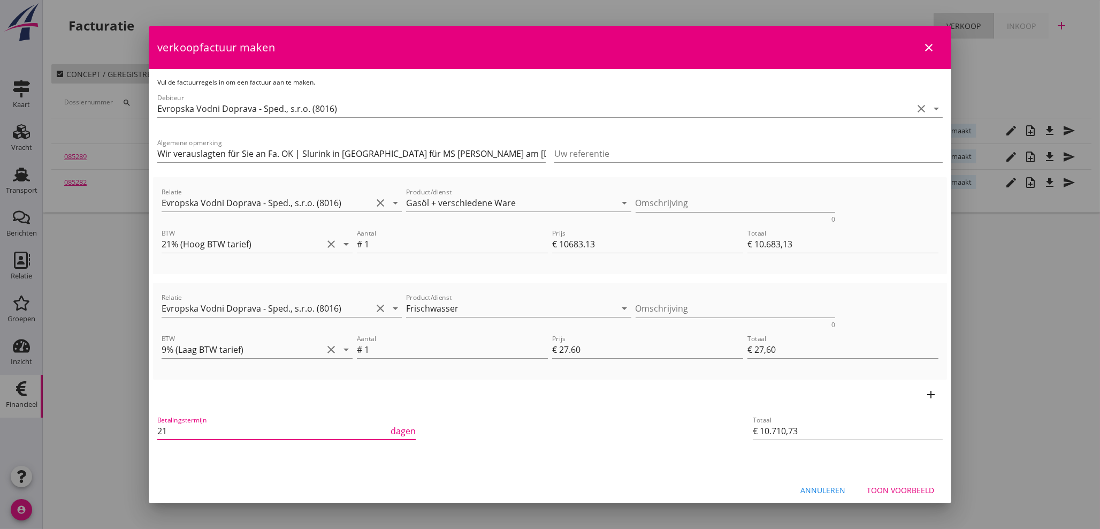
type input "21"
click at [898, 491] on div "Toon voorbeeld" at bounding box center [900, 489] width 67 height 11
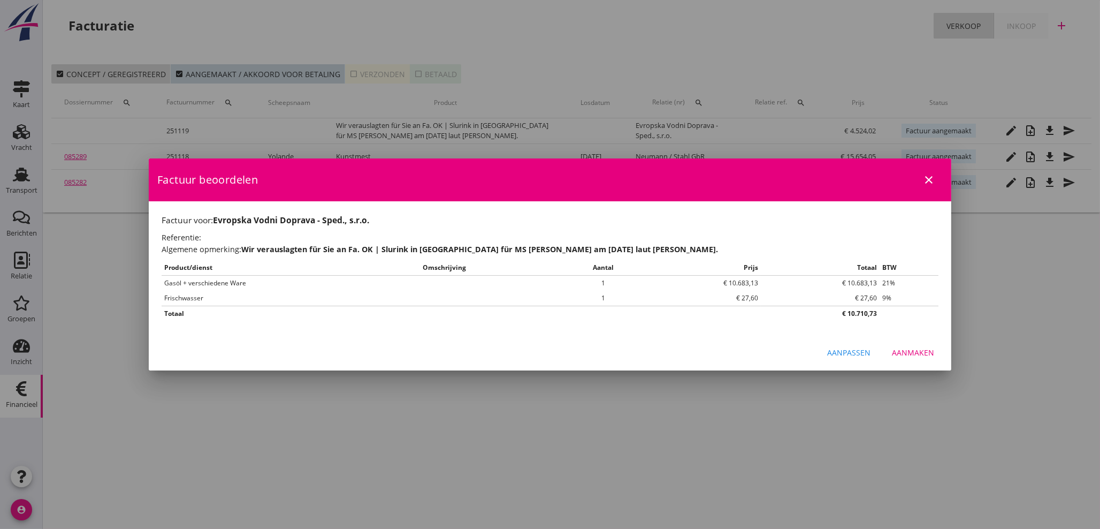
click at [909, 354] on div "Aanmaken" at bounding box center [913, 352] width 42 height 11
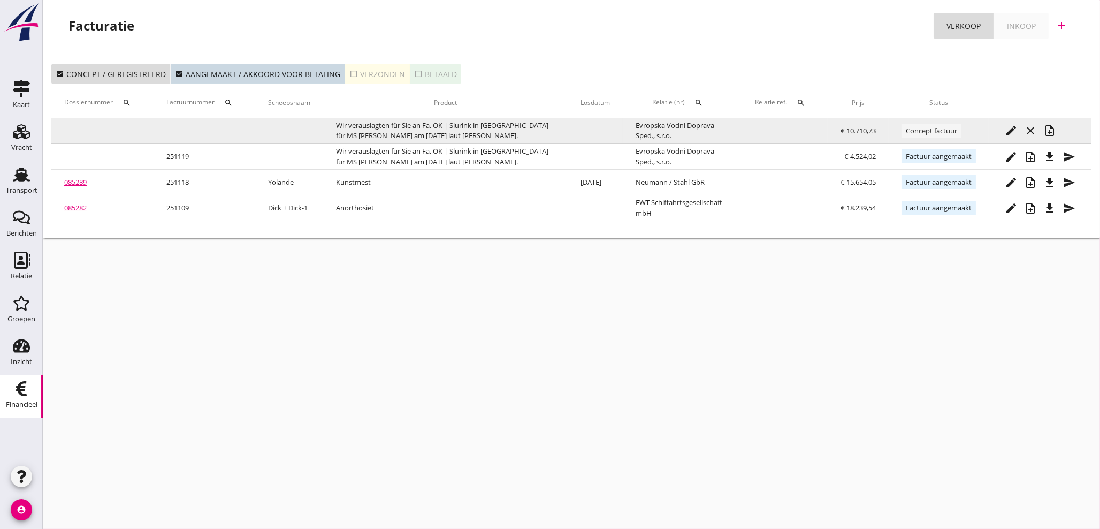
click at [1050, 135] on icon "note_add" at bounding box center [1049, 130] width 13 height 13
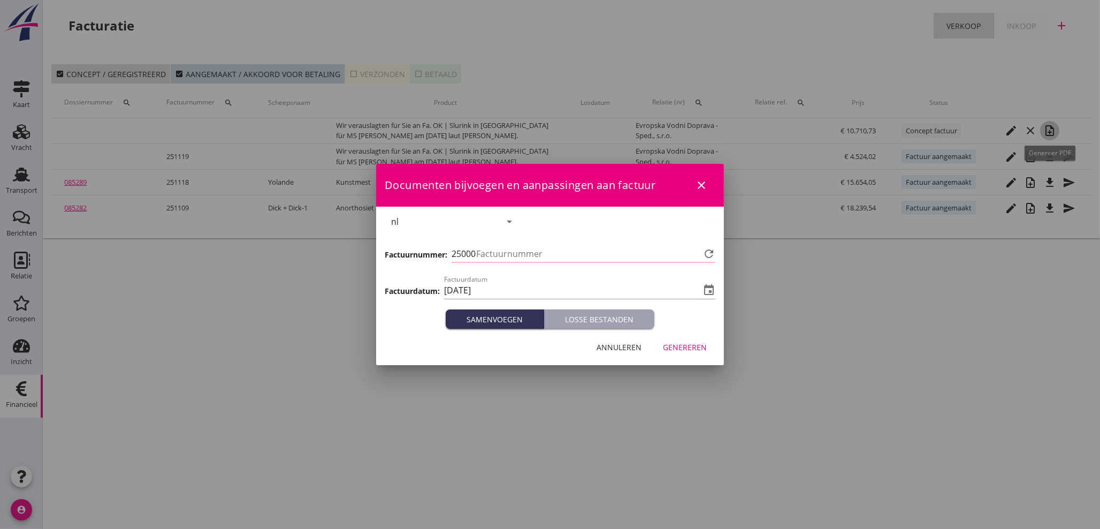
type input "1120"
click at [677, 347] on div "Genereren" at bounding box center [685, 346] width 44 height 11
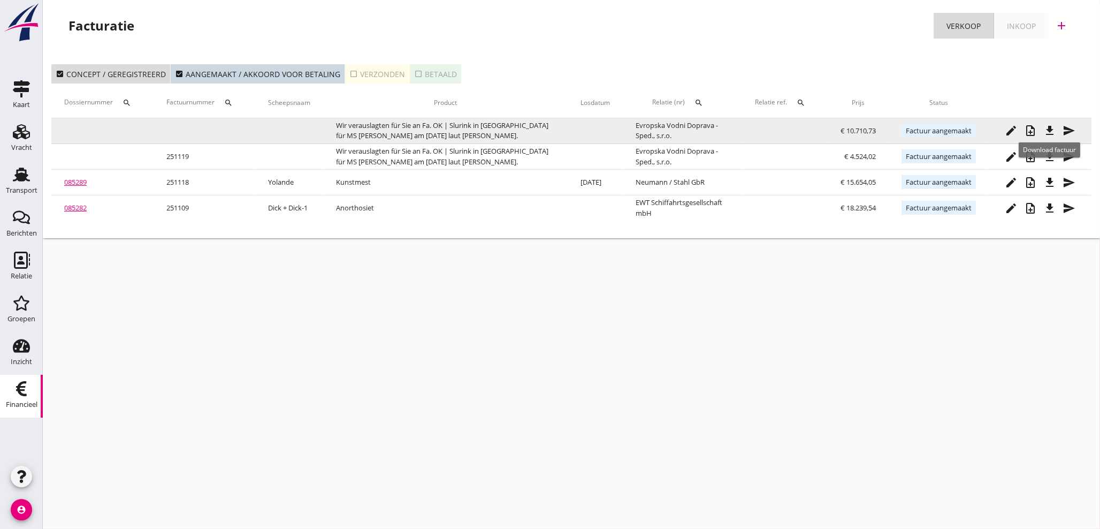
click at [1051, 132] on icon "file_download" at bounding box center [1049, 130] width 13 height 13
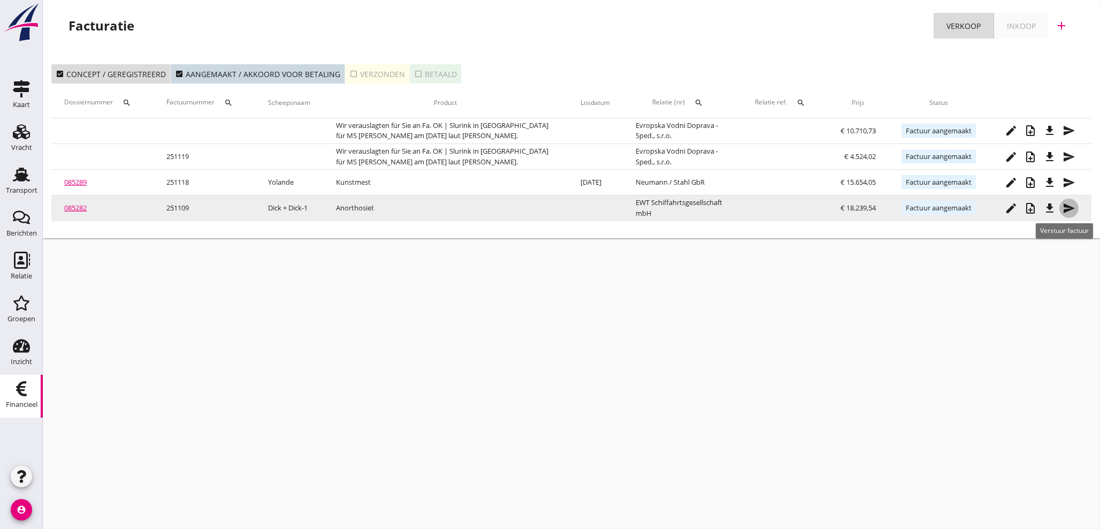
click at [1067, 207] on icon "send" at bounding box center [1068, 208] width 13 height 13
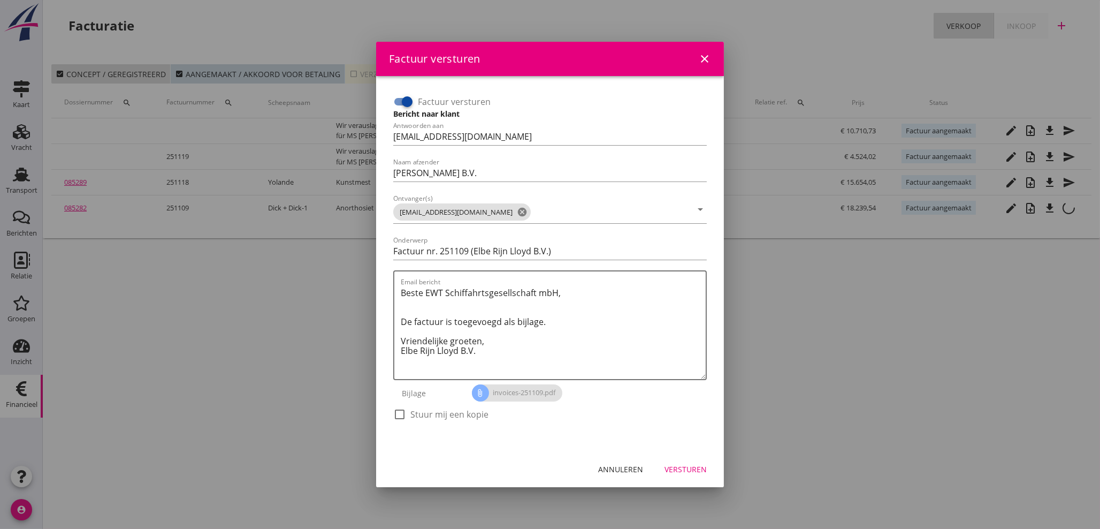
click at [402, 414] on div at bounding box center [400, 414] width 18 height 18
checkbox input "true"
click at [694, 470] on div "Versturen" at bounding box center [685, 468] width 42 height 11
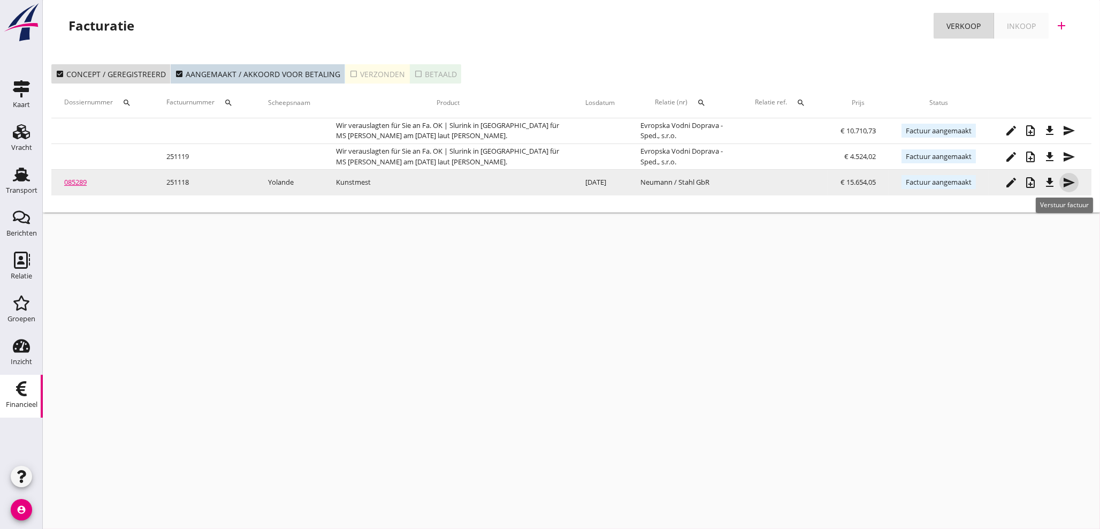
click at [1069, 184] on icon "send" at bounding box center [1068, 182] width 13 height 13
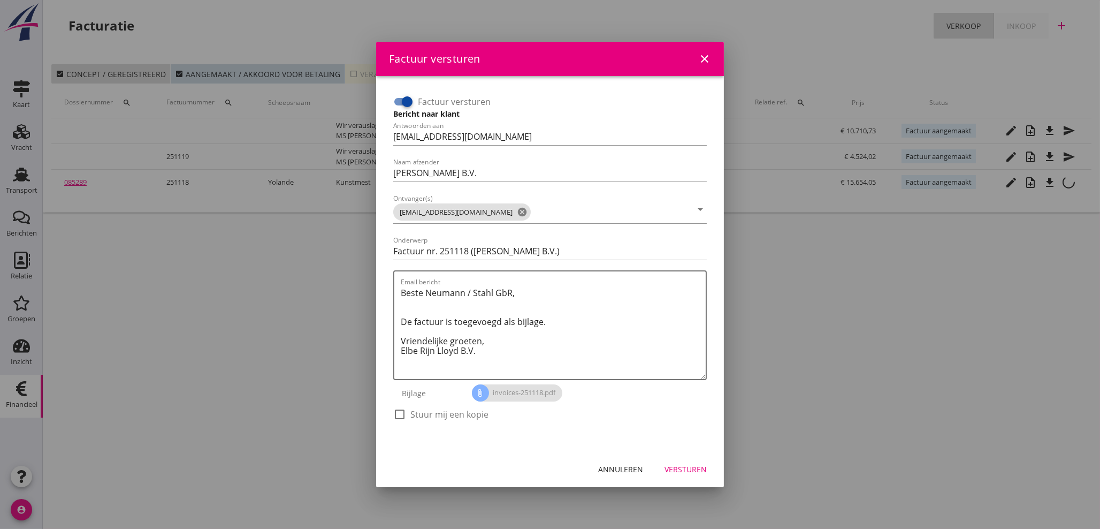
click at [404, 412] on div at bounding box center [400, 414] width 18 height 18
checkbox input "true"
click at [703, 472] on div "Versturen" at bounding box center [685, 468] width 42 height 11
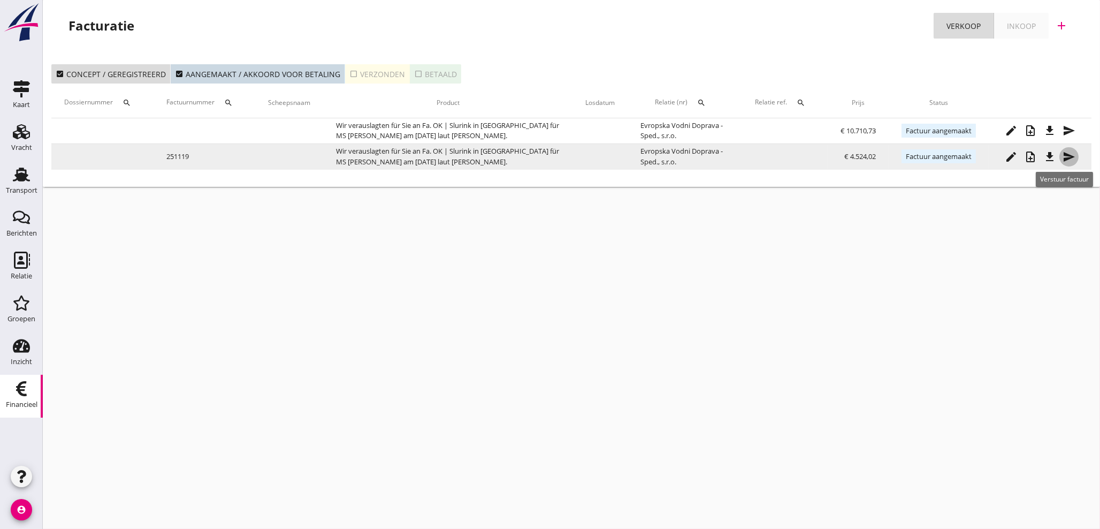
click at [1069, 162] on icon "send" at bounding box center [1068, 156] width 13 height 13
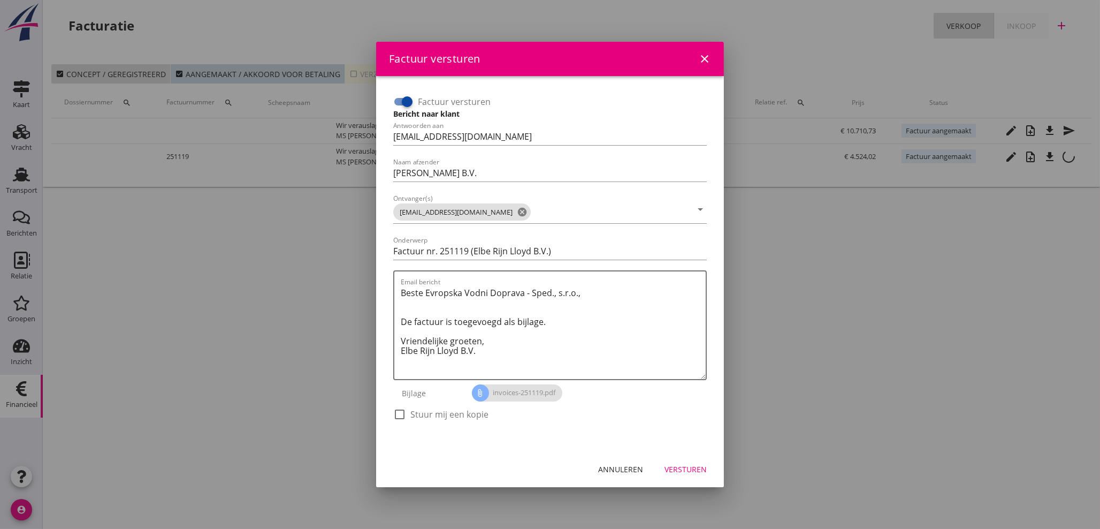
click at [407, 106] on div at bounding box center [407, 102] width 18 height 18
checkbox input "false"
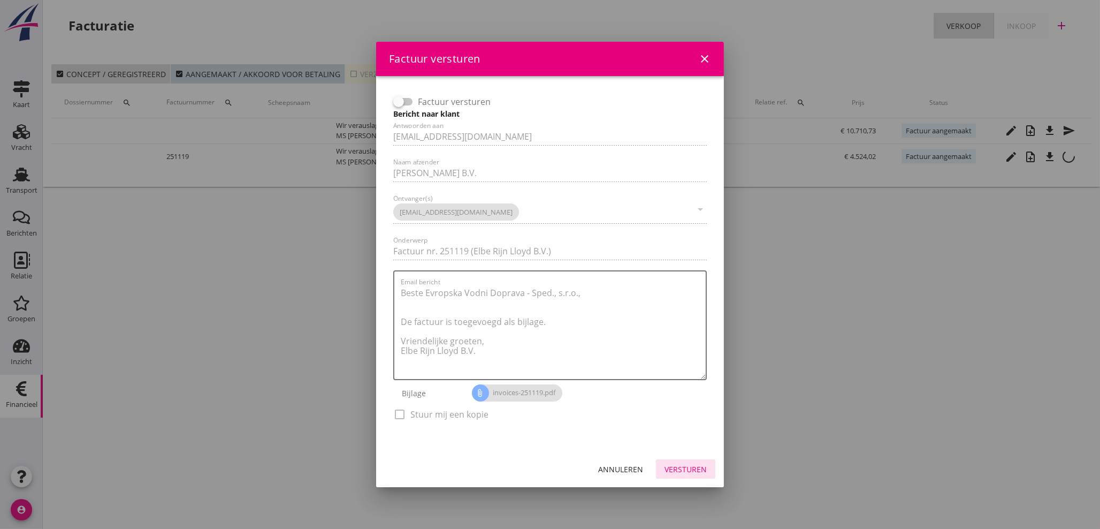
click at [686, 465] on div "Versturen" at bounding box center [685, 468] width 42 height 11
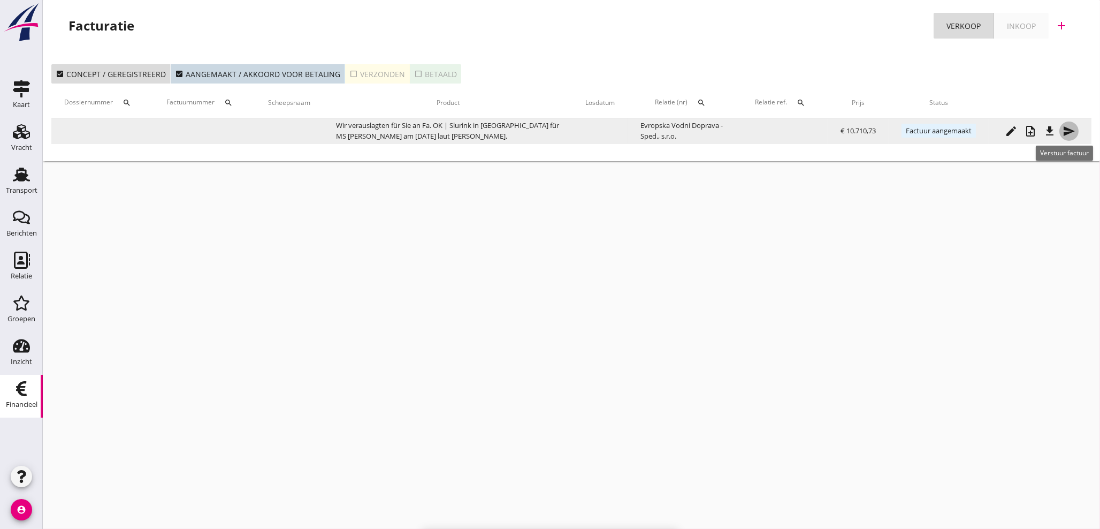
click at [1069, 134] on icon "send" at bounding box center [1068, 131] width 13 height 13
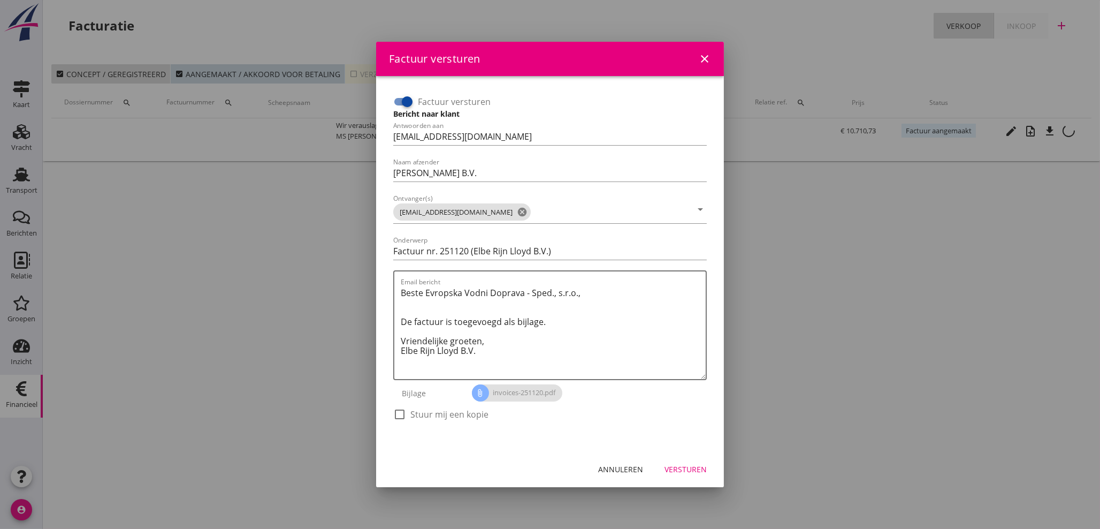
click at [399, 104] on div at bounding box center [407, 102] width 18 height 18
checkbox input "false"
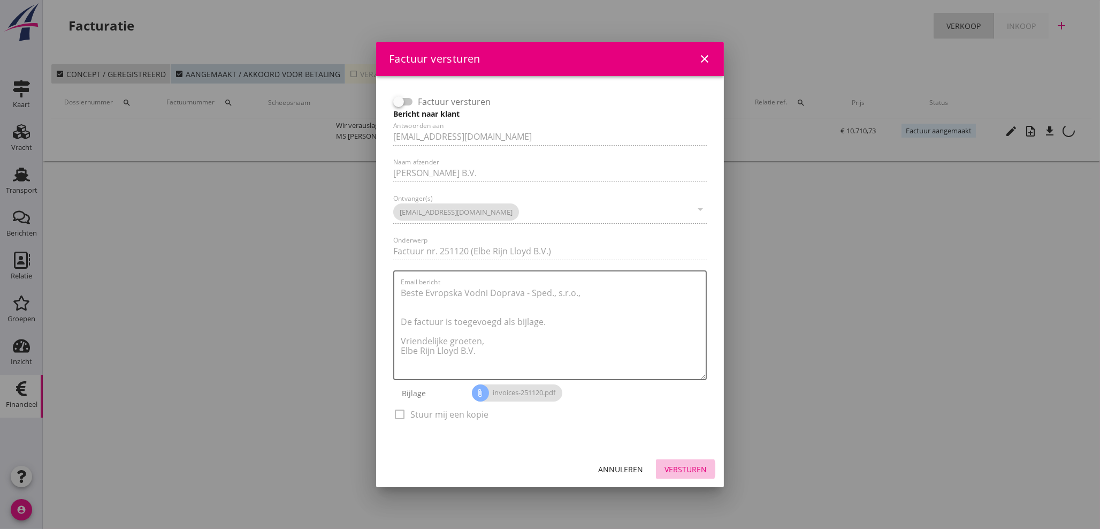
click at [680, 468] on div "Versturen" at bounding box center [685, 468] width 42 height 11
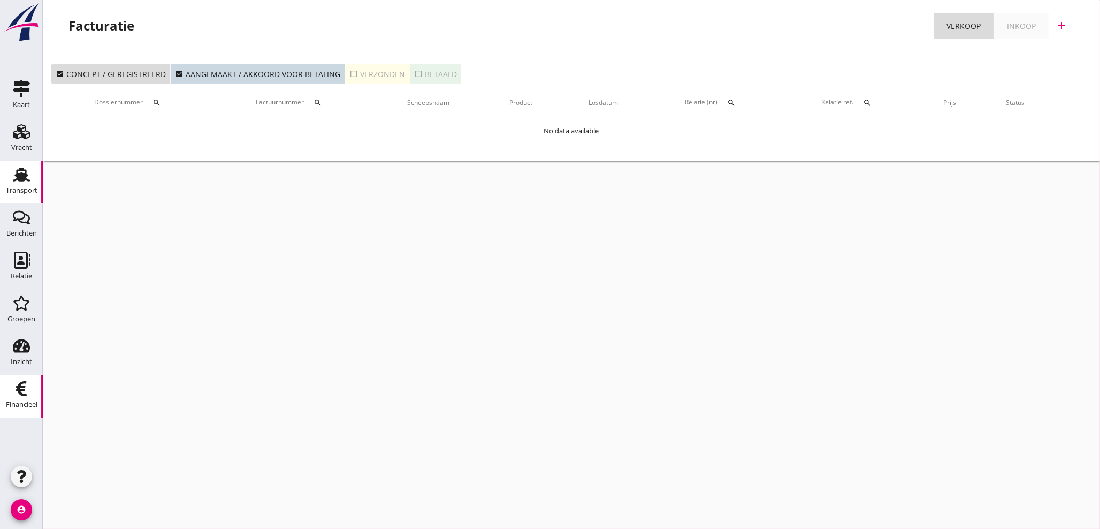
click at [26, 189] on div "Transport" at bounding box center [22, 190] width 32 height 7
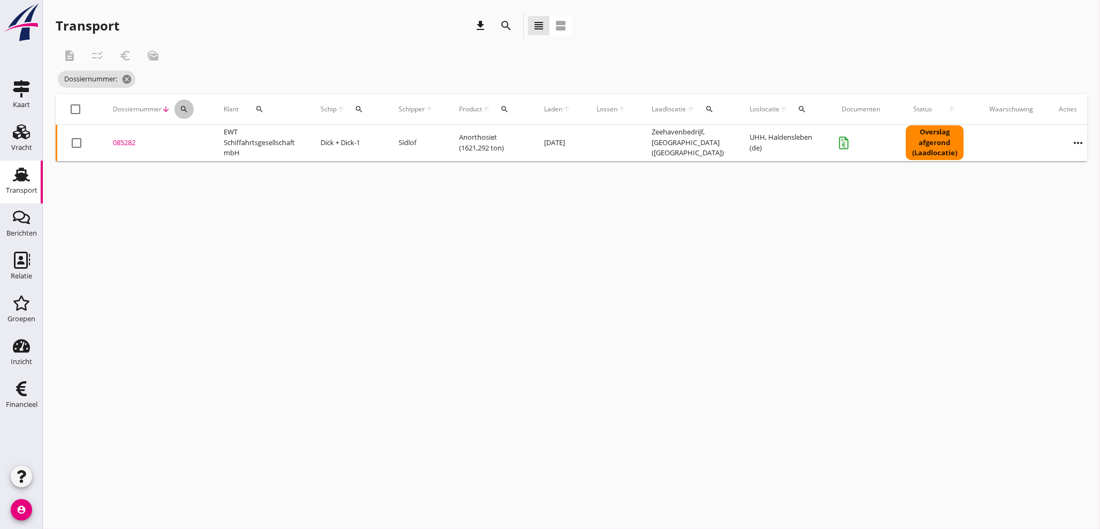
click at [182, 106] on icon "search" at bounding box center [184, 109] width 9 height 9
drag, startPoint x: 21, startPoint y: 181, endPoint x: 265, endPoint y: 177, distance: 244.0
click at [22, 181] on icon "Transport" at bounding box center [21, 174] width 17 height 17
type input "085282"
click at [180, 111] on icon "search" at bounding box center [184, 109] width 9 height 9
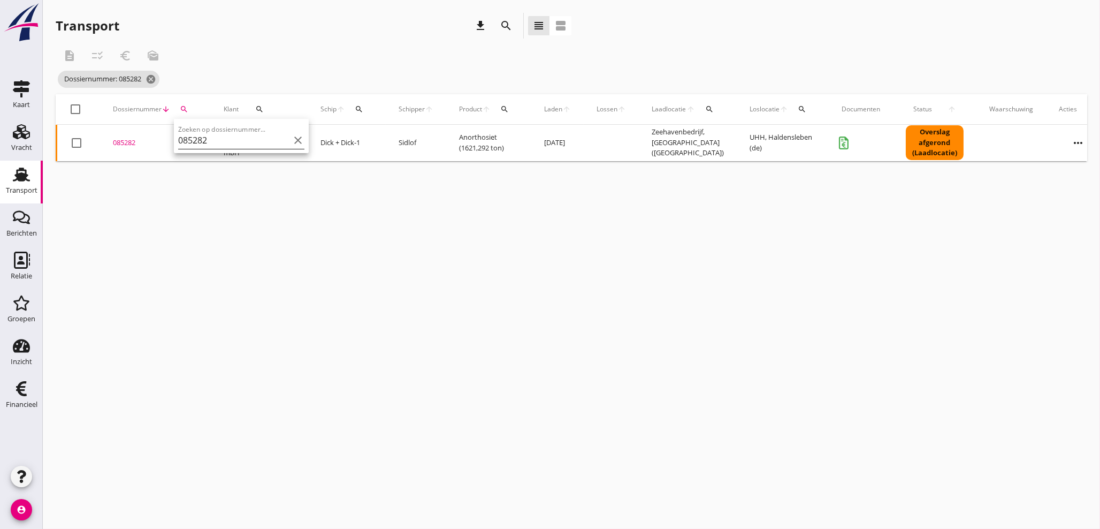
click at [228, 144] on input "085282" at bounding box center [233, 140] width 111 height 17
click at [123, 148] on td "085282 upload_file Drop hier uw bestand om het aan het dossier toe te voegen" at bounding box center [155, 143] width 111 height 36
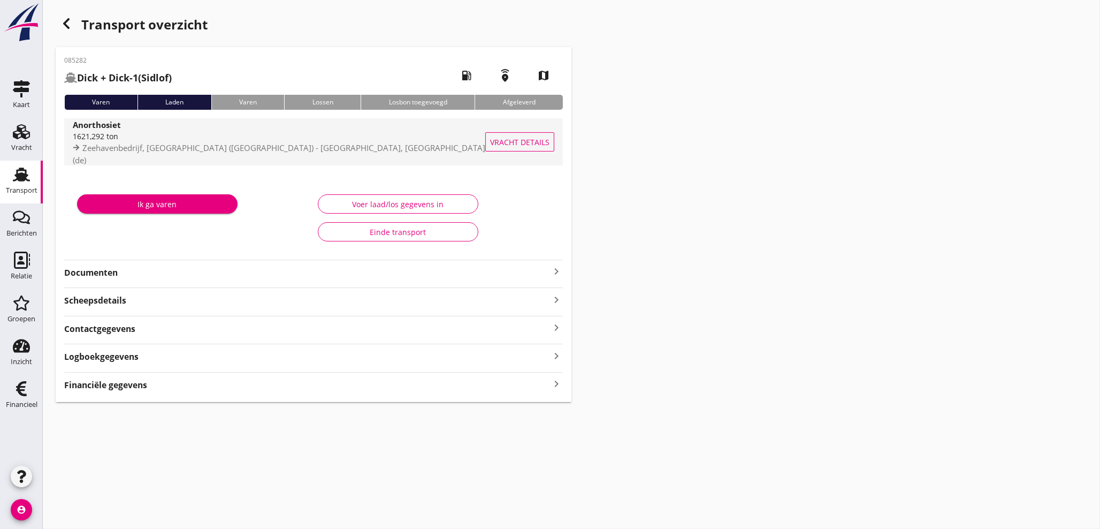
click at [126, 147] on span "Zeehavenbedrijf, [GEOGRAPHIC_DATA] ([GEOGRAPHIC_DATA]) - [GEOGRAPHIC_DATA], [GE…" at bounding box center [279, 153] width 412 height 23
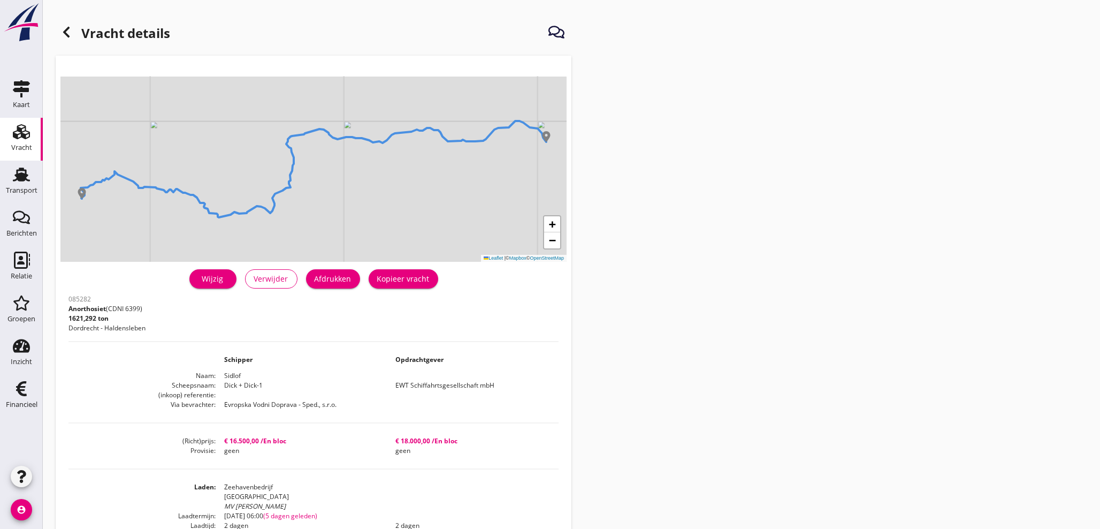
click at [66, 35] on use at bounding box center [66, 32] width 6 height 11
